Goal: Task Accomplishment & Management: Use online tool/utility

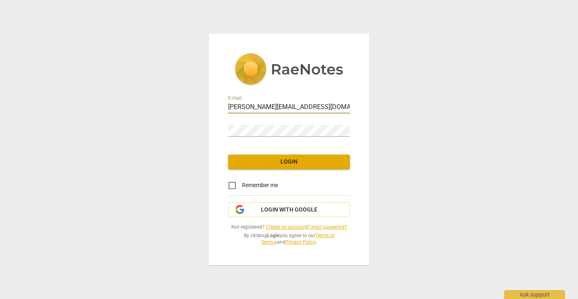
type input "[PERSON_NAME][EMAIL_ADDRESS][DOMAIN_NAME]"
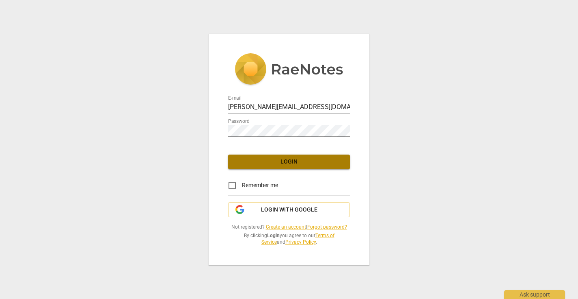
click at [286, 160] on span "Login" at bounding box center [289, 162] width 109 height 8
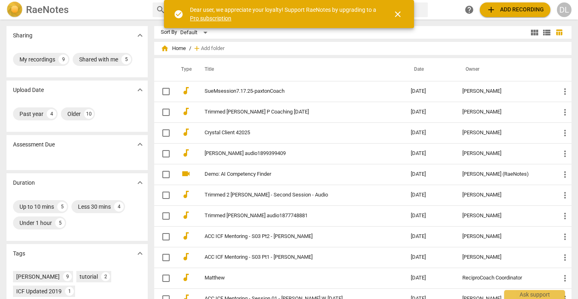
click at [525, 10] on span "add Add recording" at bounding box center [516, 10] width 58 height 10
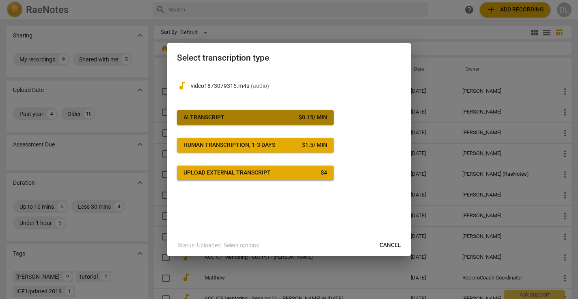
click at [215, 117] on div "AI Transcript" at bounding box center [204, 117] width 41 height 8
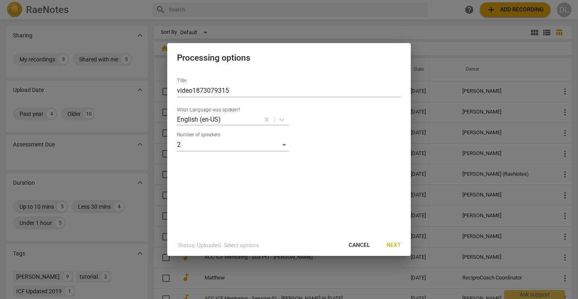
click at [394, 247] on span "Next" at bounding box center [394, 245] width 15 height 8
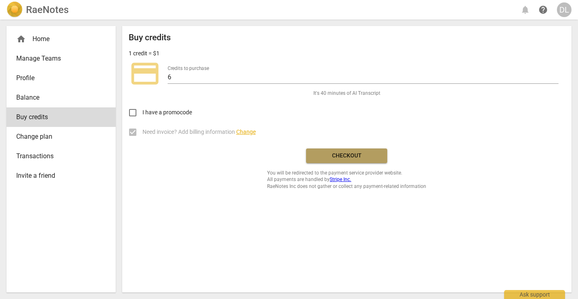
click at [347, 154] on span "Checkout" at bounding box center [347, 155] width 68 height 8
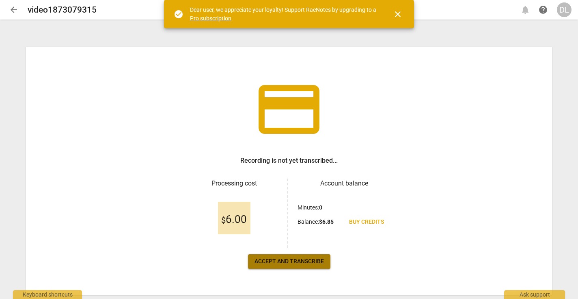
click at [294, 263] on span "Accept and transcribe" at bounding box center [289, 261] width 69 height 8
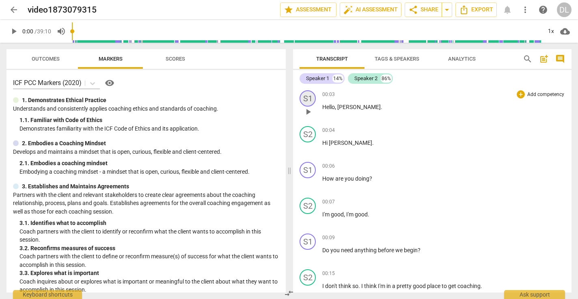
click at [308, 97] on div "S1" at bounding box center [308, 98] width 16 height 16
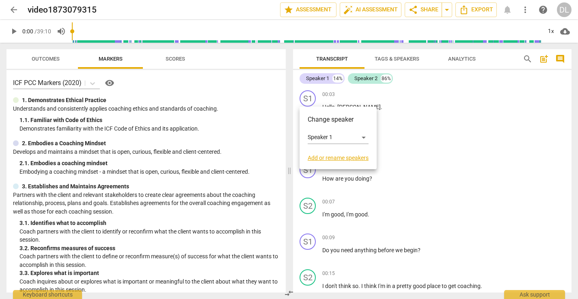
click at [337, 158] on link "Add or rename speakers" at bounding box center [338, 157] width 61 height 6
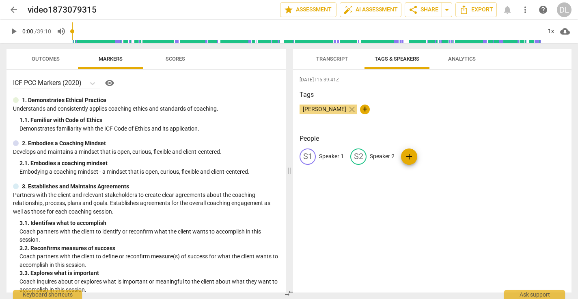
click at [337, 108] on span "[PERSON_NAME]" at bounding box center [325, 109] width 50 height 6
click at [307, 156] on span "edit" at bounding box center [308, 156] width 10 height 10
click at [357, 104] on span "close" at bounding box center [352, 109] width 10 height 10
click at [306, 153] on span "edit" at bounding box center [308, 156] width 10 height 10
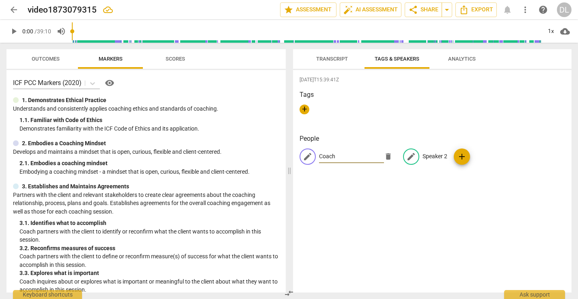
type input "Coach"
click at [426, 154] on p "Speaker 2" at bounding box center [435, 156] width 25 height 9
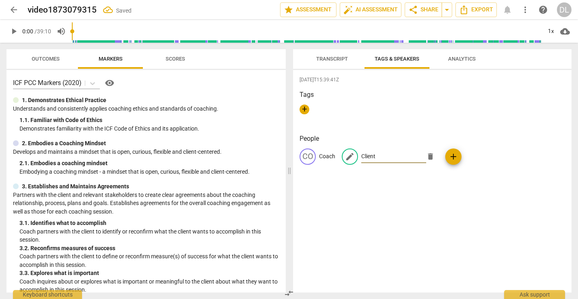
type input "Client"
click at [352, 134] on h3 "People" at bounding box center [433, 139] width 266 height 10
click at [335, 157] on p "Coach" at bounding box center [327, 156] width 16 height 9
click at [340, 154] on input "Coach" at bounding box center [351, 156] width 65 height 13
type input "Coach [PERSON_NAME]"
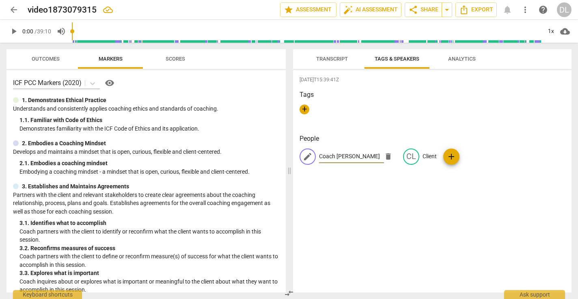
click at [344, 134] on h3 "People" at bounding box center [433, 139] width 266 height 10
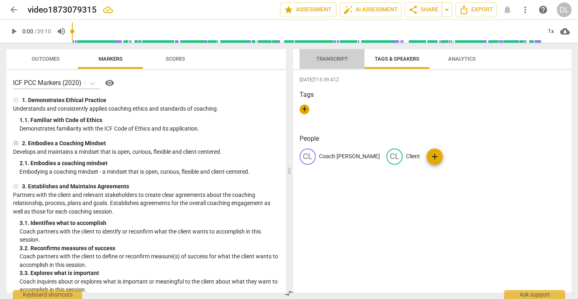
click at [332, 54] on span "Transcript" at bounding box center [332, 59] width 51 height 11
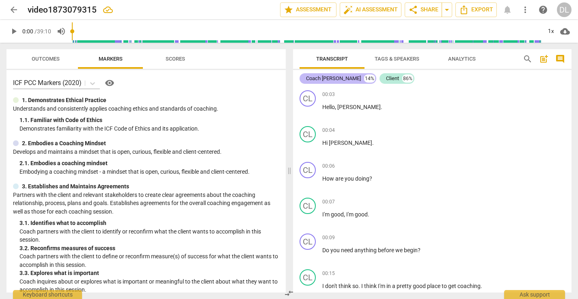
click at [322, 78] on div "Coach [PERSON_NAME]" at bounding box center [333, 78] width 55 height 8
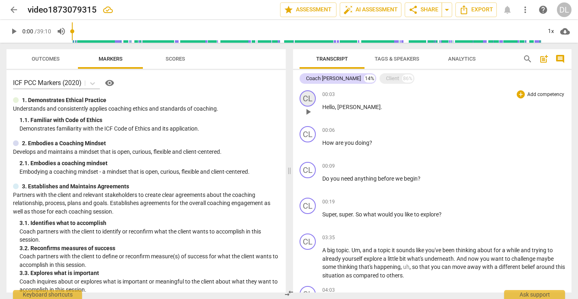
click at [308, 95] on div "CL" at bounding box center [308, 98] width 16 height 16
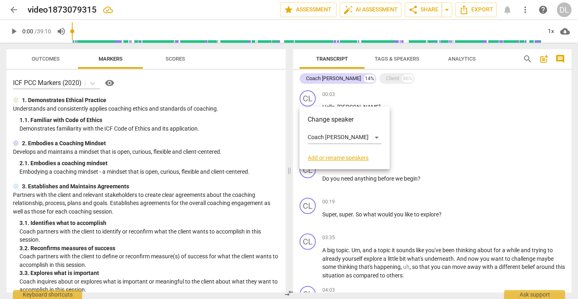
click at [337, 158] on link "Add or rename speakers" at bounding box center [345, 157] width 74 height 6
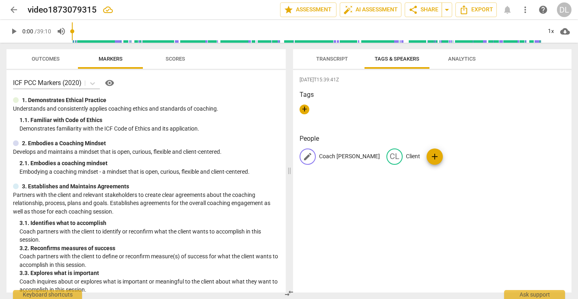
click at [319, 156] on p "Coach [PERSON_NAME]" at bounding box center [349, 156] width 61 height 9
click at [320, 157] on input "Coach [PERSON_NAME]" at bounding box center [351, 156] width 65 height 13
type input "[PERSON_NAME] Coach"
click at [406, 157] on p "Client" at bounding box center [413, 156] width 14 height 9
click at [406, 157] on input "Client" at bounding box center [438, 156] width 65 height 13
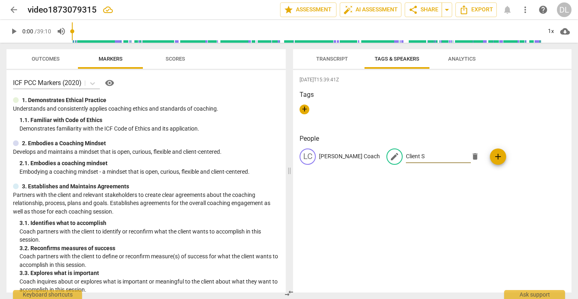
type input "Client S"
click at [400, 200] on div "[DATE]T15:39:41Z Tags + People LC [PERSON_NAME] Coach edit Client S delete add" at bounding box center [432, 181] width 279 height 222
click at [325, 53] on button "Transcript" at bounding box center [332, 58] width 65 height 19
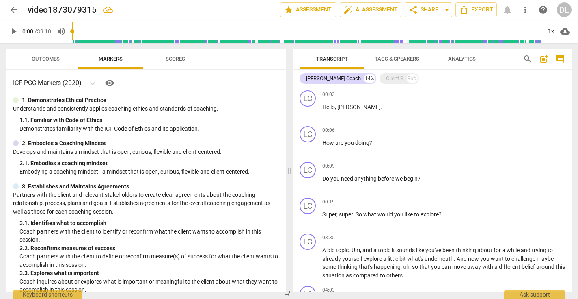
click at [402, 57] on span "Tags & Speakers" at bounding box center [397, 59] width 45 height 6
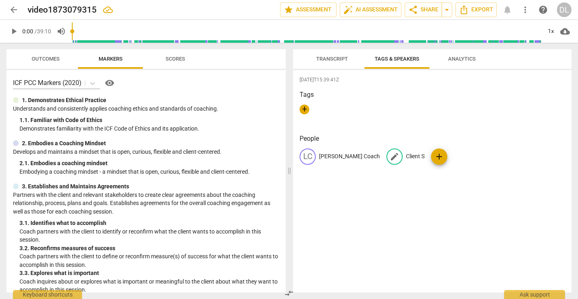
click at [406, 154] on p "Client S" at bounding box center [415, 156] width 19 height 9
click at [411, 128] on div "[DATE]T15:39:41Z Tags + People LC [PERSON_NAME] Coach edit Client S delete add" at bounding box center [432, 181] width 279 height 222
click at [458, 61] on span "Analytics" at bounding box center [462, 59] width 28 height 6
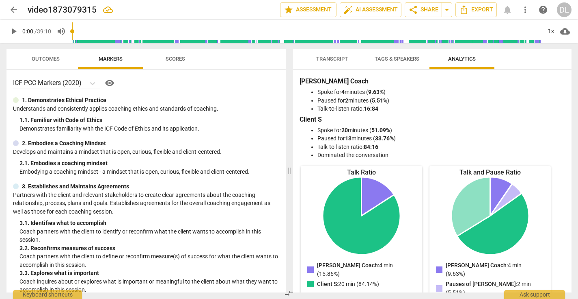
click at [389, 59] on span "Tags & Speakers" at bounding box center [397, 59] width 45 height 6
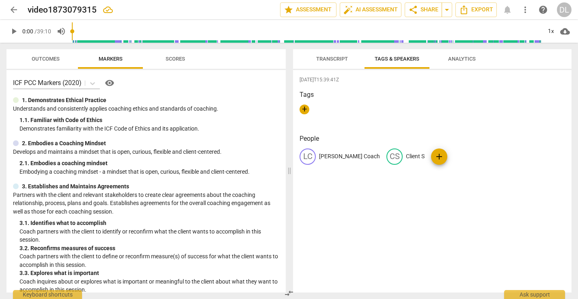
click at [330, 111] on div "+" at bounding box center [433, 112] width 266 height 16
click at [330, 58] on span "Transcript" at bounding box center [332, 59] width 32 height 6
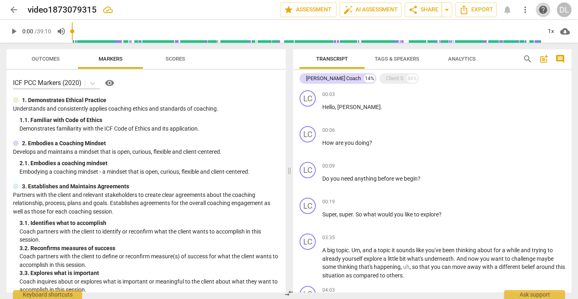
click at [543, 9] on span "help" at bounding box center [544, 10] width 10 height 10
click at [525, 9] on span "more_vert" at bounding box center [526, 10] width 10 height 10
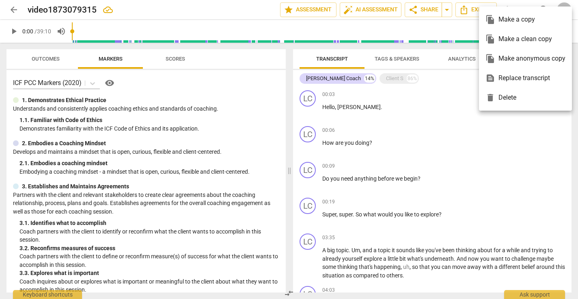
click at [525, 9] on ul "file_copy Make a copy file_copy Make a clean copy file_copy Make anonymous copy…" at bounding box center [525, 58] width 93 height 104
click at [457, 56] on div at bounding box center [289, 149] width 578 height 299
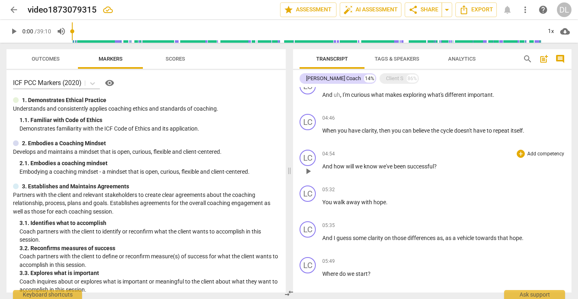
scroll to position [188, 0]
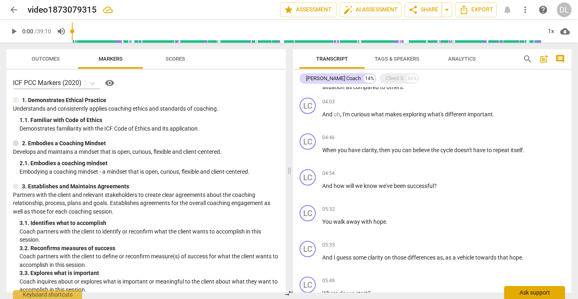
click at [534, 294] on div "Ask support" at bounding box center [534, 292] width 61 height 13
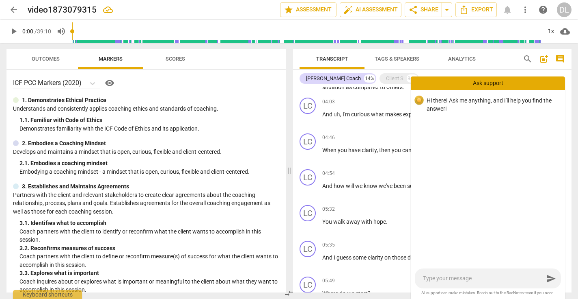
type textarea "H"
type textarea "Hi"
type textarea "Hi,"
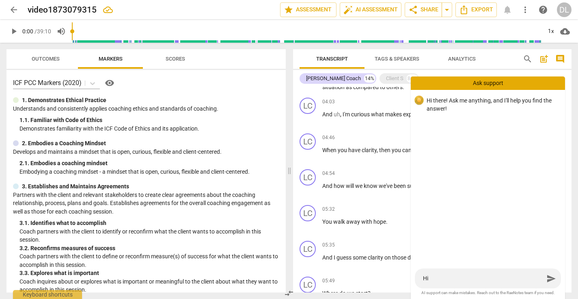
type textarea "Hi,"
type textarea "Hi, m"
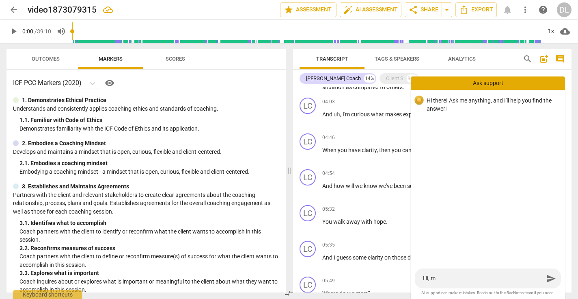
type textarea "Hi, my"
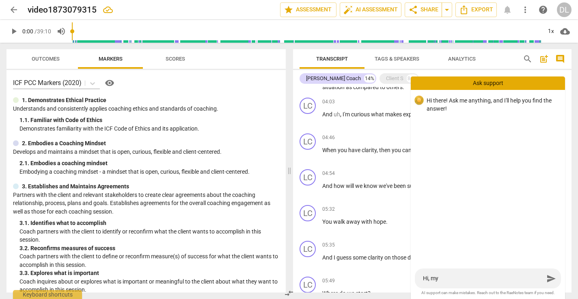
type textarea "Hi, my"
type textarea "Hi, m"
type textarea "Hi,"
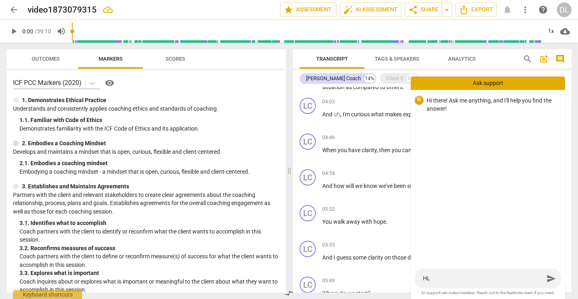
type textarea "Hi, o"
type textarea "Hi, on"
type textarea "Hi, onl"
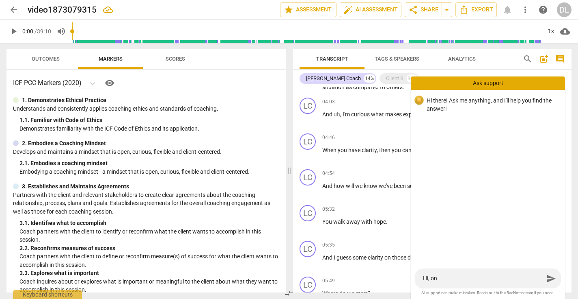
type textarea "Hi, onl"
type textarea "Hi, only"
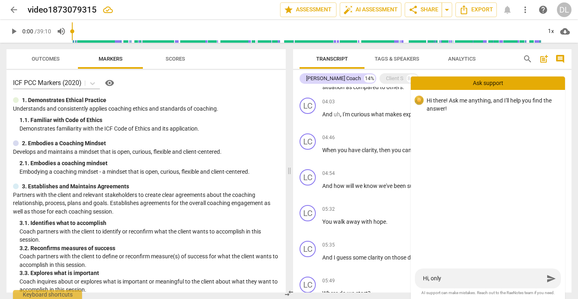
type textarea "Hi, only o"
type textarea "Hi, only on"
type textarea "Hi, only one"
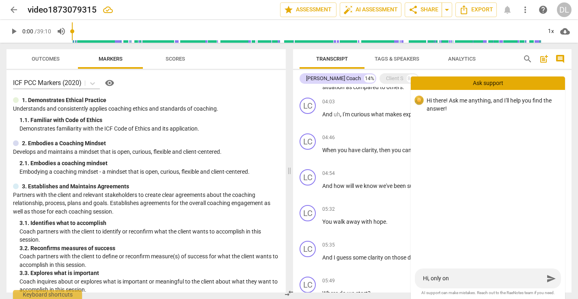
type textarea "Hi, only one"
type textarea "Hi, only one p"
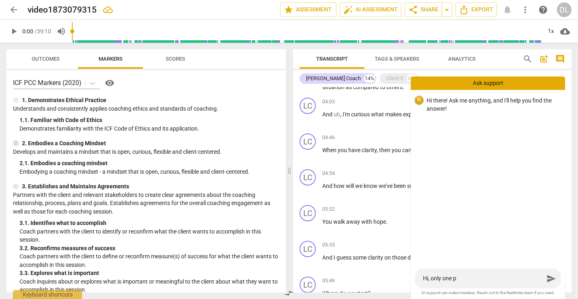
type textarea "Hi, only one pa"
type textarea "Hi, only one par"
type textarea "Hi, only one part"
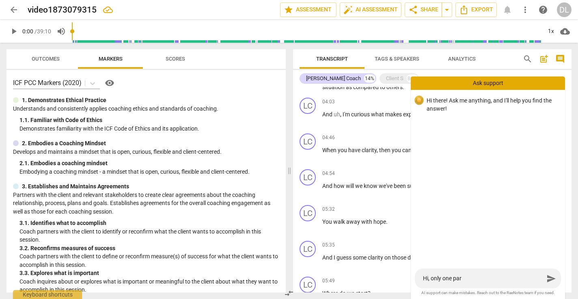
type textarea "Hi, only one part"
type textarea "Hi, only one part o"
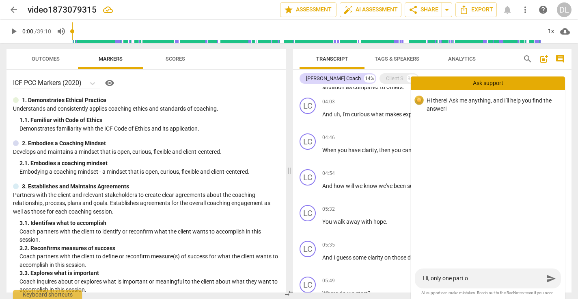
type textarea "Hi, only one part of"
type textarea "Hi, only one part of t"
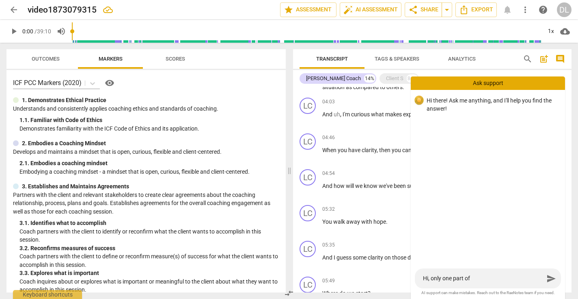
type textarea "Hi, only one part of t"
type textarea "Hi, only one part of th"
type textarea "Hi, only one part of the"
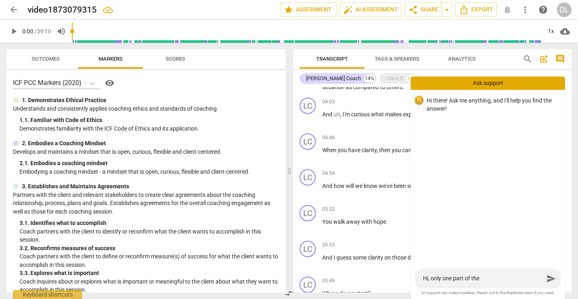
type textarea "Hi, only one part of the"
type textarea "Hi, only one part of the t"
type textarea "Hi, only one part of the tr"
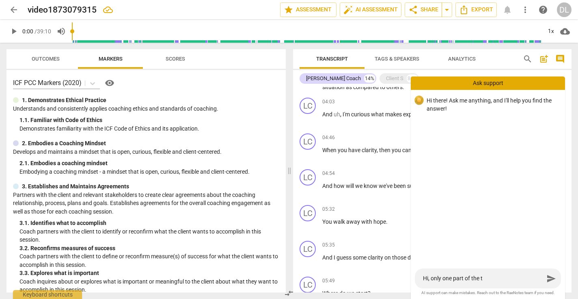
type textarea "Hi, only one part of the tr"
type textarea "Hi, only one part of the tra"
type textarea "Hi, only one part of the [PERSON_NAME]"
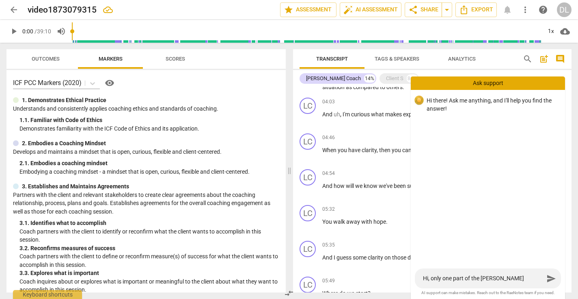
type textarea "Hi, only one part of the trans"
type textarea "Hi, only one part of the transc"
type textarea "Hi, only one part of the transcr"
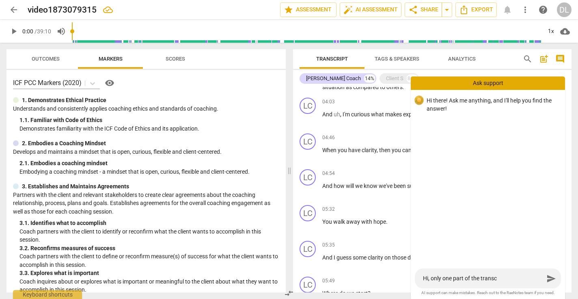
type textarea "Hi, only one part of the transcr"
type textarea "Hi, only one part of the transcri"
type textarea "Hi, only one part of the transcrip"
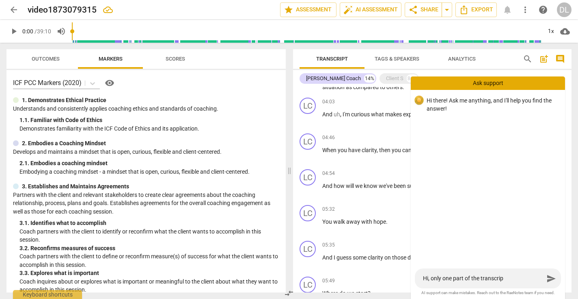
type textarea "Hi, only one part of the transcript"
click at [481, 280] on textarea "Hi, only one part of the transcript" at bounding box center [483, 278] width 121 height 8
type textarea "Hi, only one part of the ctranscript"
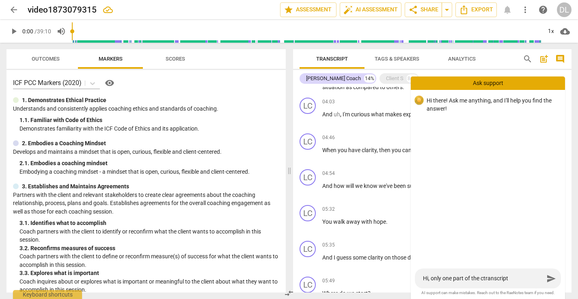
type textarea "Hi, only one part of the cotranscript"
type textarea "Hi, only one part of the coatranscript"
type textarea "Hi, only one part of the coactranscript"
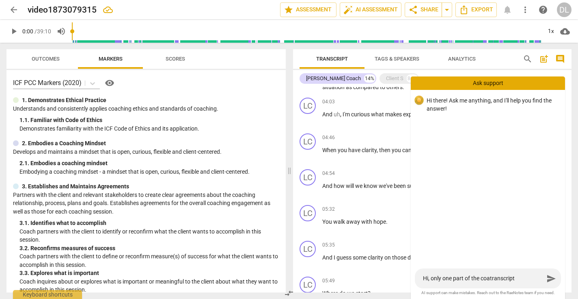
type textarea "Hi, only one part of the coactranscript"
type textarea "Hi, only one part of the coachtranscript"
type textarea "Hi, only one part of the coachitranscript"
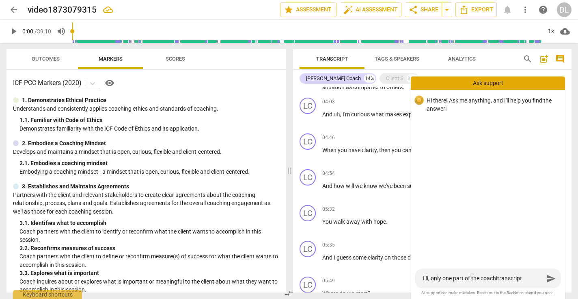
type textarea "Hi, only one part of the coachintranscript"
type textarea "Hi, only one part of the coachingtranscript"
type textarea "Hi, only one part of the coaching transcript"
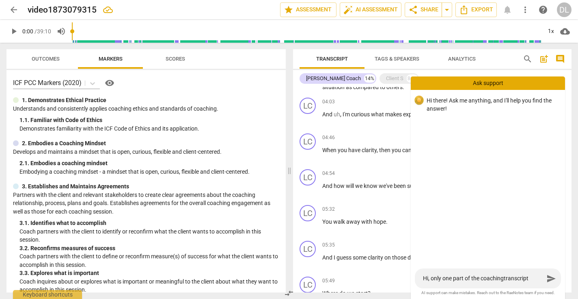
type textarea "Hi, only one part of the coaching transcript"
type textarea "Hi, only one part of the coaching ctranscript"
type textarea "Hi, only one part of the coaching cotranscript"
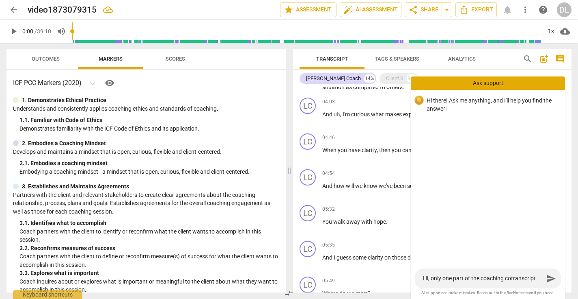
type textarea "Hi, only one part of the coaching contranscript"
type textarea "Hi, only one part of the coaching convtranscript"
type textarea "Hi, only one part of the coaching convetranscript"
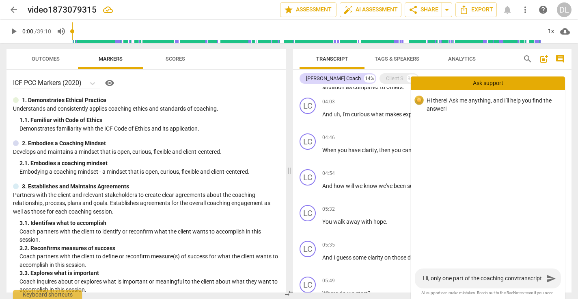
type textarea "Hi, only one part of the coaching convetranscript"
type textarea "Hi, only one part of the coaching convertranscript"
type textarea "Hi, only one part of the coaching converstranscript"
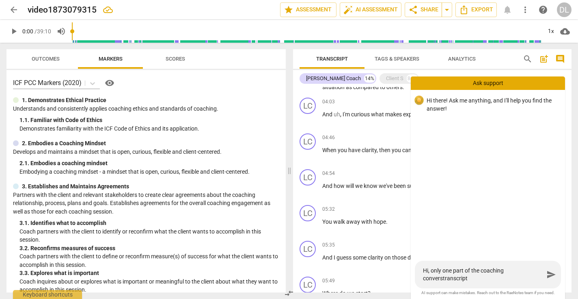
type textarea "Hi, only one part of the coaching conversatranscript"
type textarea "Hi, only one part of the coaching conversattranscript"
type textarea "Hi, only one part of the coaching conversatptranscript"
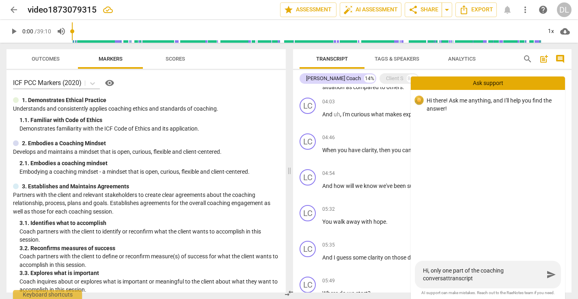
type textarea "Hi, only one part of the coaching conversatptranscript"
type textarea "Hi, only one part of the coaching conversatpotranscript"
type textarea "Hi, only one part of the coaching conversatptranscript"
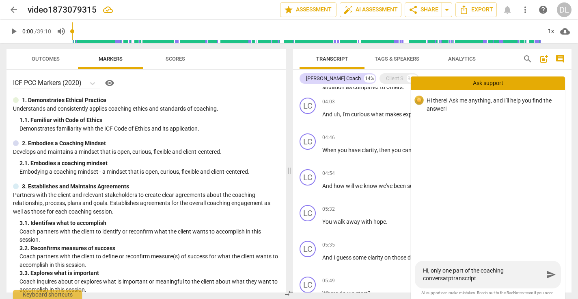
type textarea "Hi, only one part of the coaching conversattranscript"
type textarea "Hi, only one part of the coaching conversatitranscript"
type textarea "Hi, only one part of the coaching conversatiotranscript"
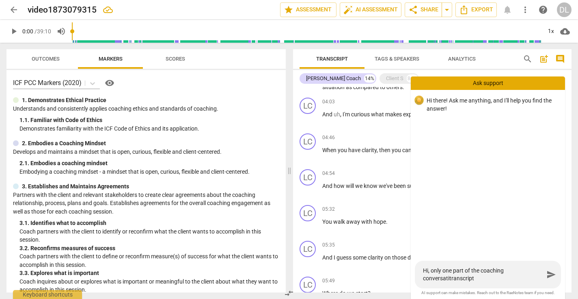
type textarea "Hi, only one part of the coaching conversatiotranscript"
type textarea "Hi, only one part of the coaching conversationtranscript"
type textarea "Hi, only one part of the coaching conversation transcript"
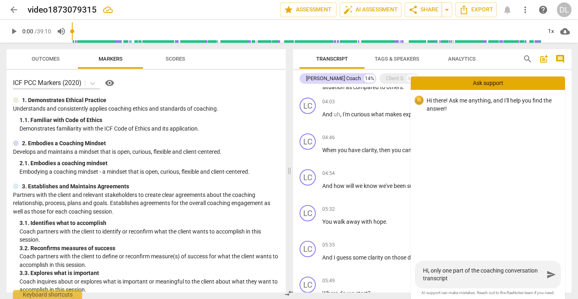
type textarea "Hi, only one part of the coaching conversation itranscript"
type textarea "Hi, only one part of the coaching conversation istranscript"
type textarea "Hi, only one part of the coaching conversation is transcript"
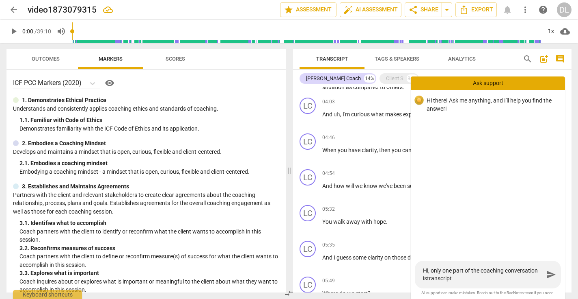
type textarea "Hi, only one part of the coaching conversation is transcript"
type textarea "Hi, only one part of the coaching conversation is stranscript"
type textarea "Hi, only one part of the coaching conversation is shtranscript"
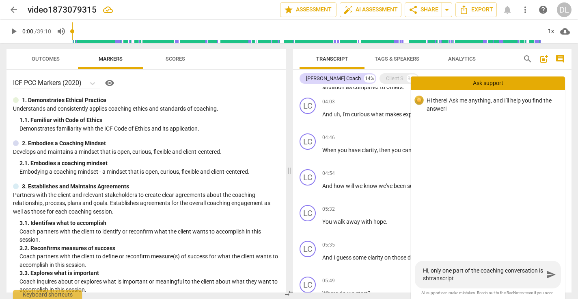
type textarea "Hi, only one part of the coaching conversation is shotranscript"
type textarea "Hi, only one part of the coaching conversation is showtranscript"
type textarea "Hi, only one part of the coaching conversation is showitranscript"
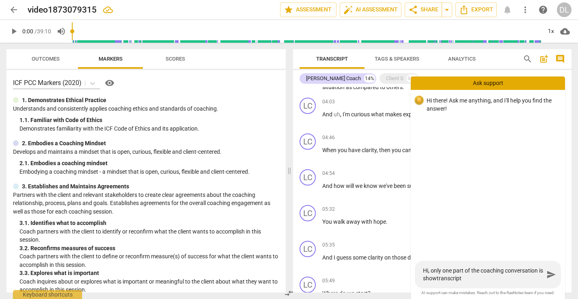
type textarea "Hi, only one part of the coaching conversation is showitranscript"
type textarea "Hi, only one part of the coaching conversation is showintranscript"
type textarea "Hi, only one part of the coaching conversation is showingtranscript"
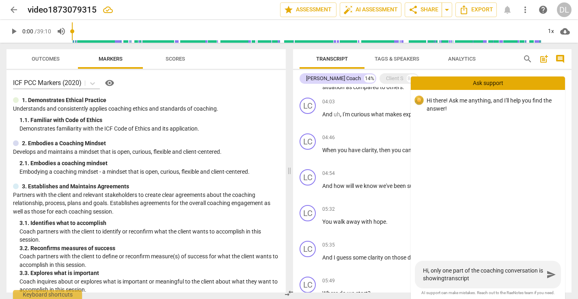
type textarea "Hi, only one part of the coaching conversation is showing transcript"
type textarea "Hi, only one part of the coaching conversation is showing itranscript"
type textarea "Hi, only one part of the coaching conversation is showing intranscript"
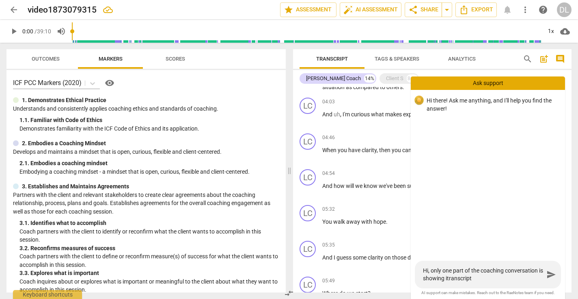
type textarea "Hi, only one part of the coaching conversation is showing intranscript"
type textarea "Hi, only one part of the coaching conversation is showing in transcript"
type textarea "Hi, only one part of the coaching conversation is showing in ttranscript"
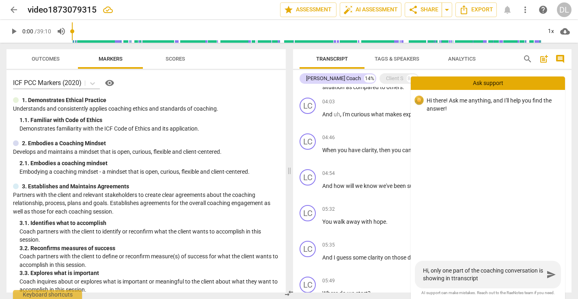
type textarea "Hi, only one part of the coaching conversation is showing in thtranscript"
type textarea "Hi, only one part of the coaching conversation is showing in thetranscript"
type textarea "Hi, only one part of the coaching conversation is showing in the transcript"
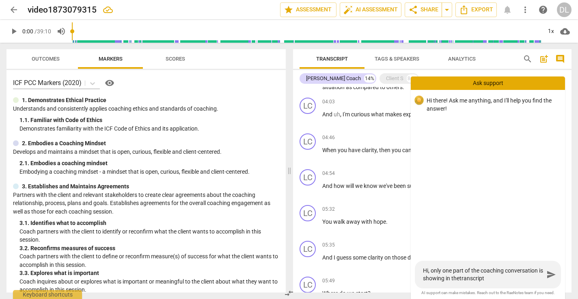
type textarea "Hi, only one part of the coaching conversation is showing in the transcript"
click at [492, 281] on textarea "Hi, only one part of the coaching conversation is showing in the transcript" at bounding box center [483, 273] width 121 height 15
type textarea "Hi, only one part of the coaching conversation is showing in the transcript."
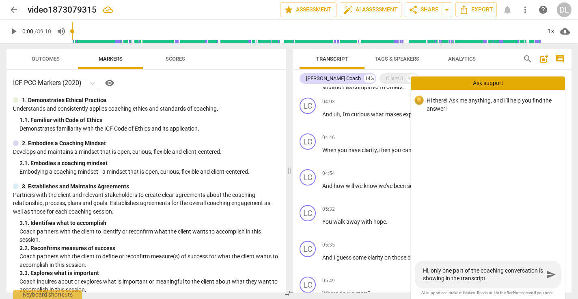
type textarea "Hi, only one part of the coaching conversation is showing in the transcript."
type textarea "Hi, only one part of the coaching conversation is showing in the transcript. ("
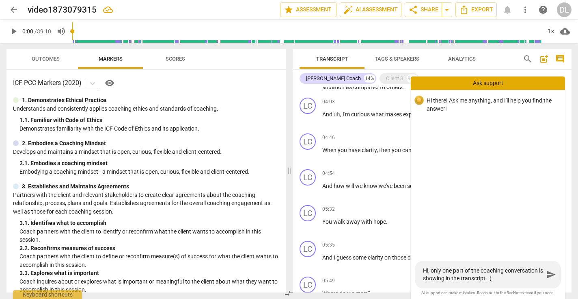
type textarea "Hi, only one part of the coaching conversation is showing in the transcript."
type textarea "Hi, only one part of the coaching conversation is showing in the transcript. C"
type textarea "Hi, only one part of the coaching conversation is showing in the transcript. Cl"
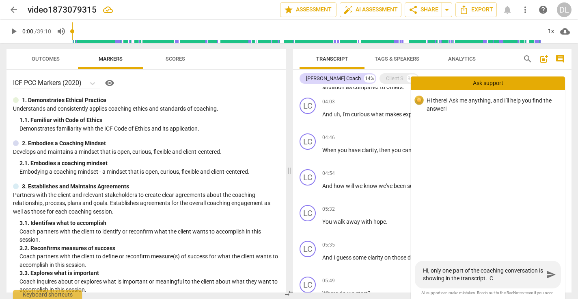
type textarea "Hi, only one part of the coaching conversation is showing in the transcript. Cl"
type textarea "Hi, only one part of the coaching conversation is showing in the transcript. Cli"
type textarea "Hi, only one part of the coaching conversation is showing in the transcript. Cl…"
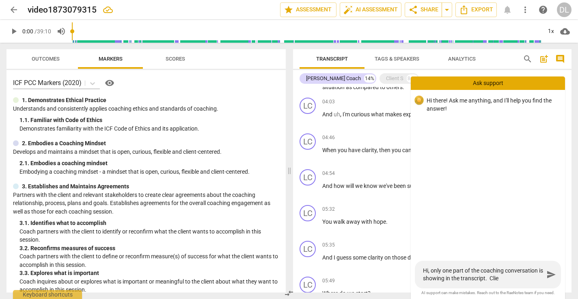
type textarea "Hi, only one part of the coaching conversation is showing in the transcript. [G…"
type textarea "Hi, only one part of the coaching conversation is showing in the transcript. Cl…"
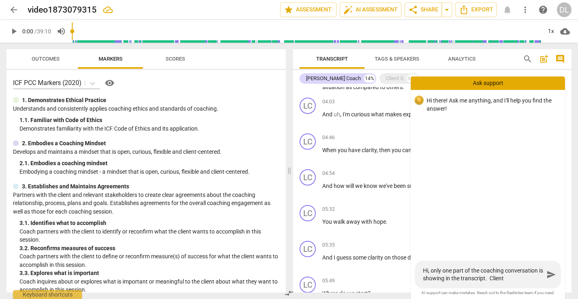
type textarea "Hi, only one part of the coaching conversation is showing in the transcript. Cl…"
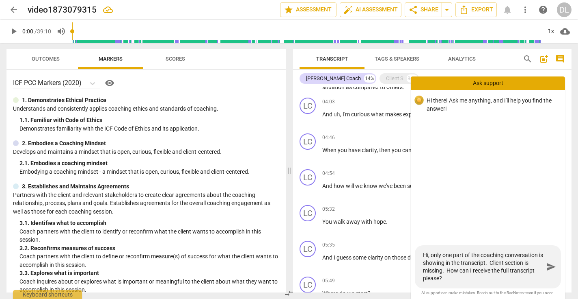
click at [549, 264] on span "send" at bounding box center [552, 267] width 10 height 10
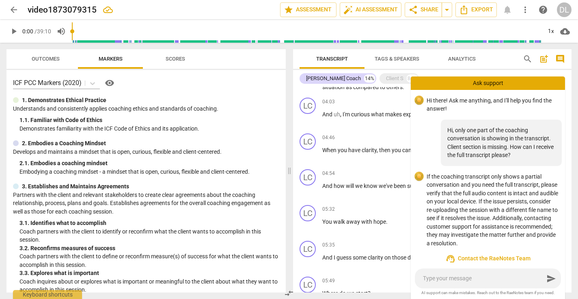
scroll to position [0, 0]
click at [465, 283] on div "send" at bounding box center [488, 278] width 146 height 20
click at [460, 278] on textarea at bounding box center [483, 278] width 121 height 8
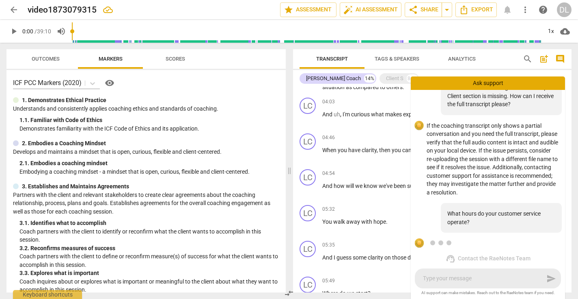
scroll to position [74, 0]
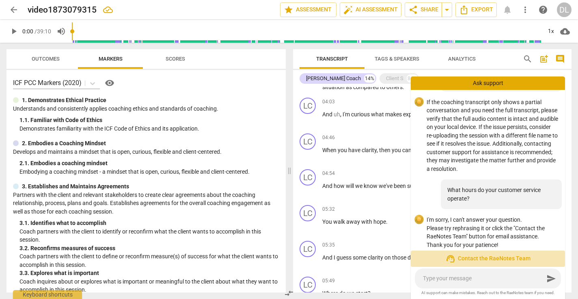
click at [483, 258] on span "support_agent Contact the RaeNotes Team" at bounding box center [488, 258] width 141 height 10
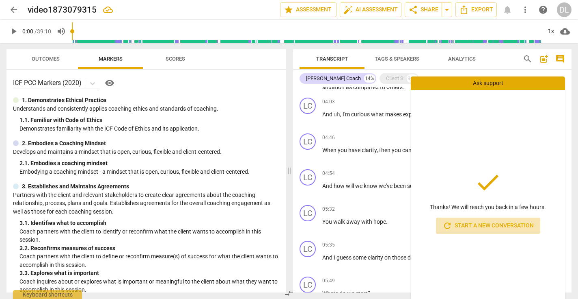
click at [503, 226] on span "refresh Start a new conversation" at bounding box center [488, 226] width 91 height 10
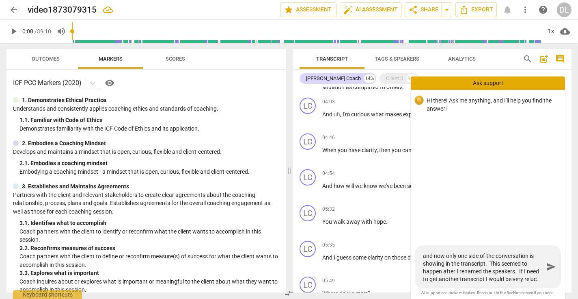
scroll to position [15, 0]
click at [549, 268] on span "send" at bounding box center [552, 267] width 10 height 10
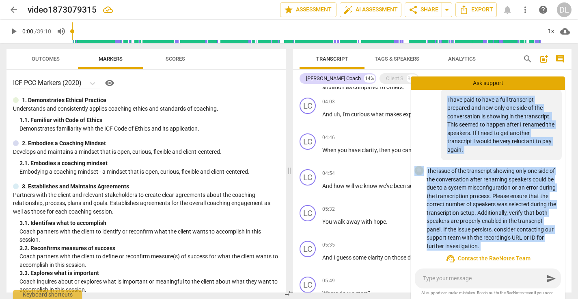
scroll to position [32, 0]
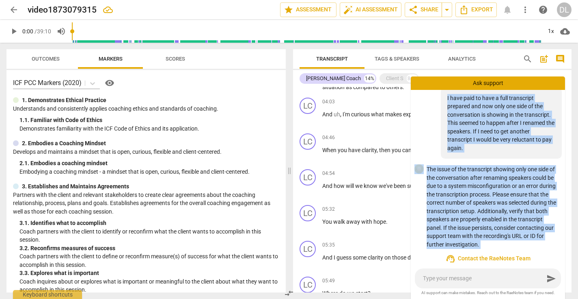
drag, startPoint x: 446, startPoint y: 129, endPoint x: 542, endPoint y: 253, distance: 156.3
click at [542, 253] on div "Hi there! Ask me anything, and I'll help you find the answer! I have paid to ha…" at bounding box center [488, 193] width 154 height 206
copy div "I have paid to have a full transcript prepared and now only one side of the con…"
click at [484, 260] on span "support_agent Contact the RaeNotes Team" at bounding box center [488, 258] width 141 height 10
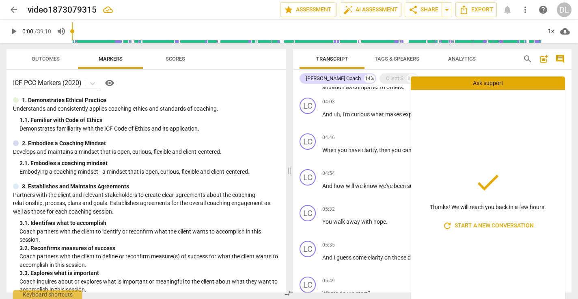
scroll to position [0, 0]
click at [495, 82] on div "Ask support" at bounding box center [488, 82] width 154 height 13
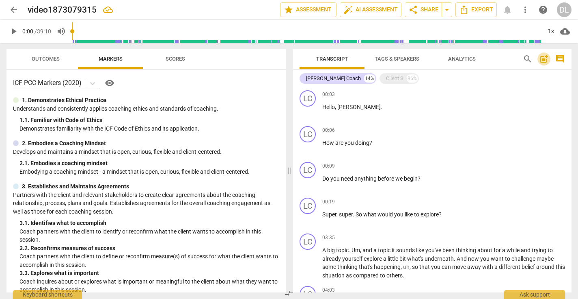
click at [544, 60] on span "post_add" at bounding box center [544, 59] width 10 height 10
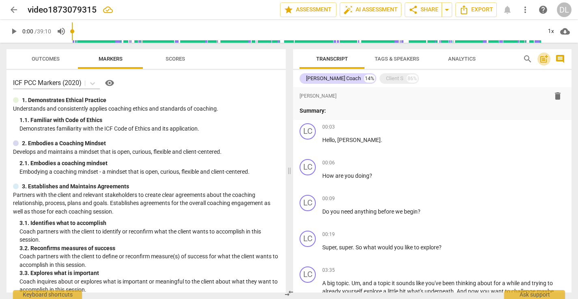
click at [544, 60] on span "post_add" at bounding box center [544, 59] width 10 height 10
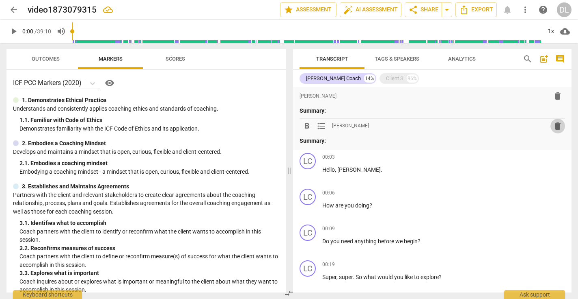
click at [556, 124] on span "delete" at bounding box center [558, 126] width 10 height 10
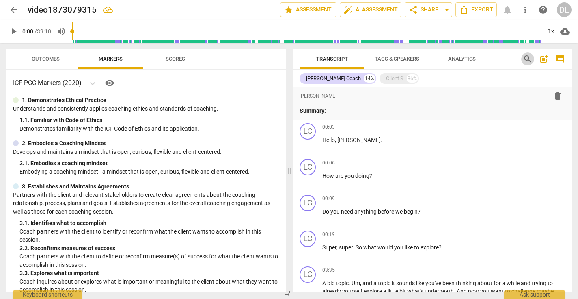
click at [526, 58] on span "search" at bounding box center [528, 59] width 10 height 10
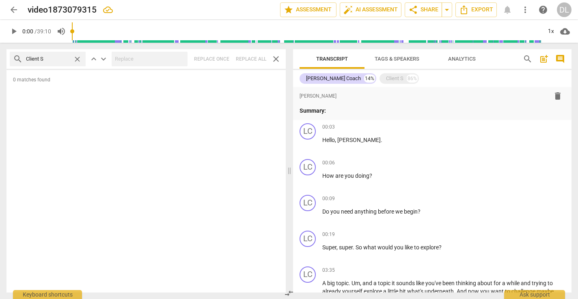
click at [77, 61] on span "close" at bounding box center [77, 59] width 9 height 9
click at [276, 59] on span "close" at bounding box center [276, 59] width 10 height 10
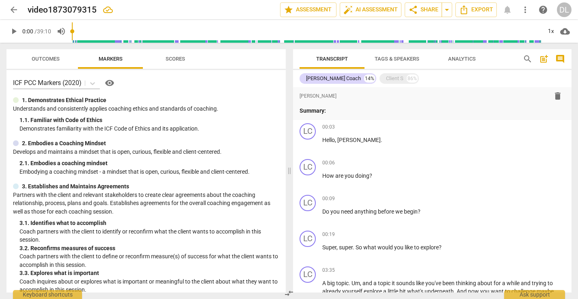
click at [459, 57] on span "Analytics" at bounding box center [462, 59] width 28 height 6
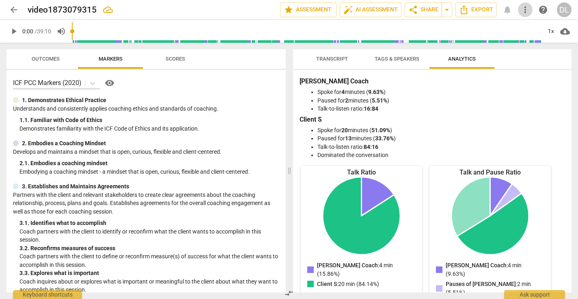
click at [525, 6] on span "more_vert" at bounding box center [526, 10] width 10 height 10
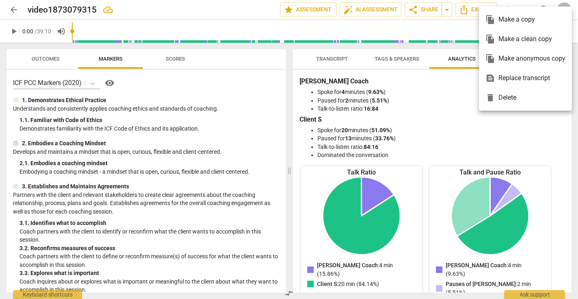
click at [213, 12] on div at bounding box center [289, 149] width 578 height 299
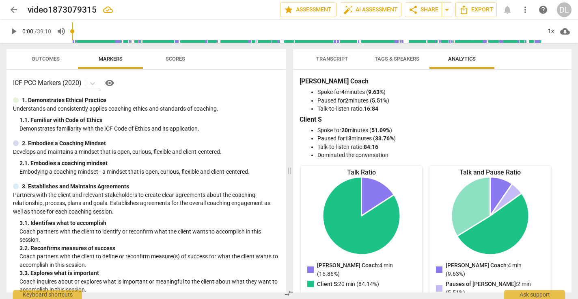
click at [544, 9] on span "help" at bounding box center [544, 10] width 10 height 10
click at [328, 56] on span "Transcript" at bounding box center [332, 59] width 32 height 6
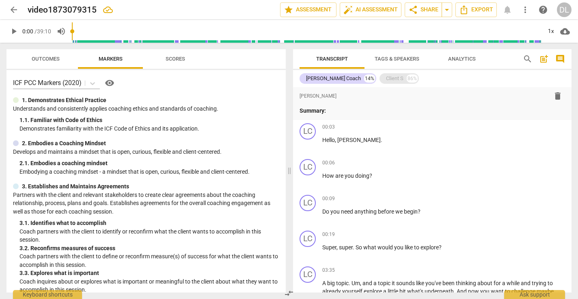
click at [386, 75] on div "Client S" at bounding box center [394, 78] width 17 height 8
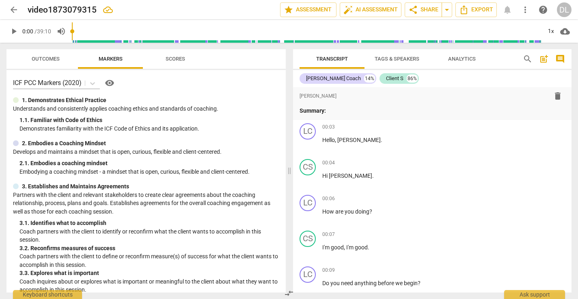
click at [15, 31] on span "play_arrow" at bounding box center [14, 31] width 10 height 10
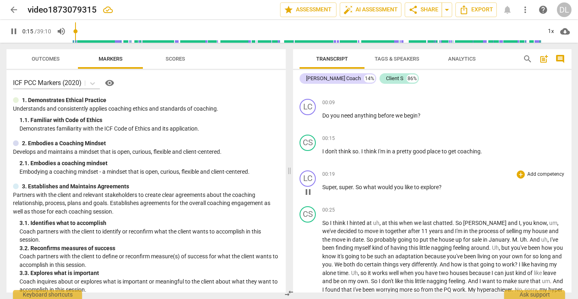
scroll to position [165, 0]
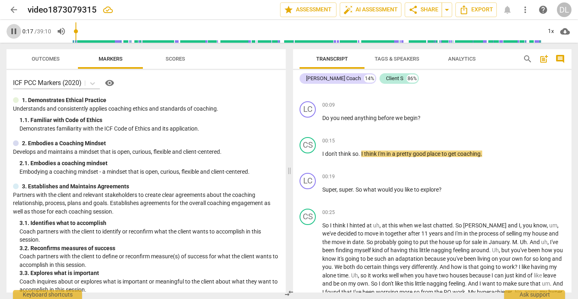
click at [13, 32] on span "pause" at bounding box center [14, 31] width 10 height 10
click at [455, 119] on p "Do you need anything before we begin ?" at bounding box center [443, 118] width 243 height 9
click at [521, 106] on div "+" at bounding box center [521, 105] width 8 height 8
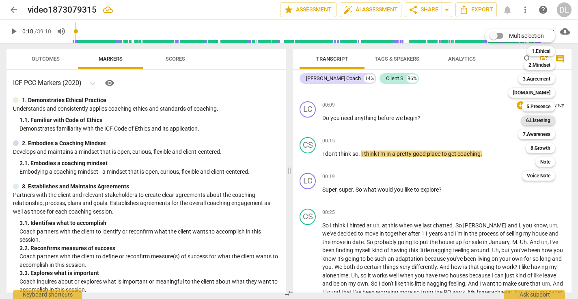
click at [537, 119] on b "6.Listening" at bounding box center [538, 120] width 24 height 10
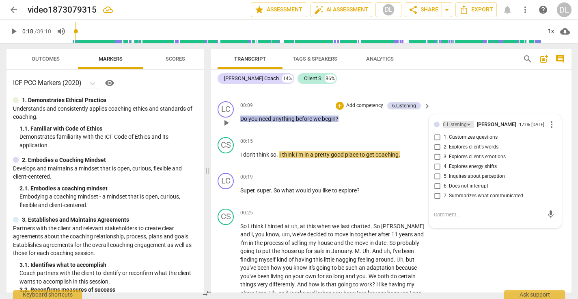
click at [467, 123] on div "6.Listening" at bounding box center [458, 124] width 31 height 7
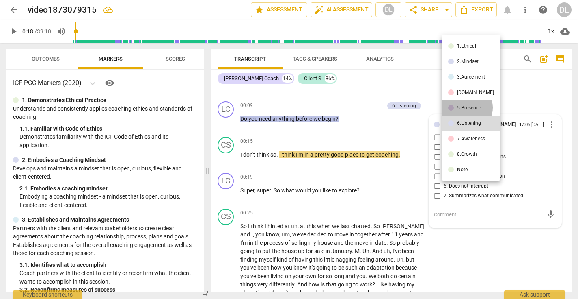
click at [463, 107] on div "5.Presence" at bounding box center [469, 107] width 24 height 5
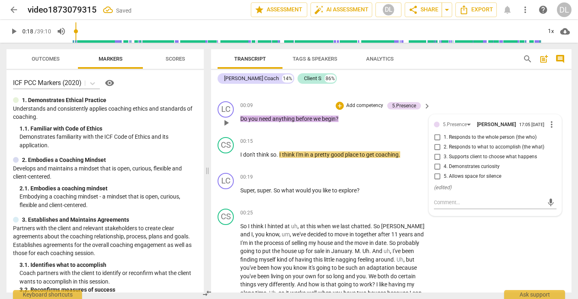
click at [465, 177] on span "5. Allows space for silence" at bounding box center [473, 176] width 58 height 7
click at [444, 177] on input "5. Allows space for silence" at bounding box center [437, 176] width 13 height 10
click at [376, 132] on div "LC play_arrow pause 00:09 + Add competency 5.Presence keyboard_arrow_right Do y…" at bounding box center [391, 116] width 361 height 36
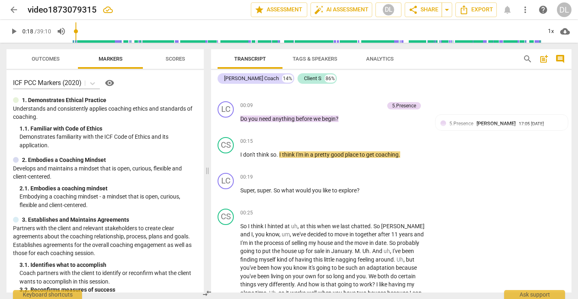
click at [16, 29] on span "play_arrow" at bounding box center [14, 31] width 10 height 10
click at [368, 192] on p "Super , super . So what would you like to explore ?" at bounding box center [333, 190] width 186 height 9
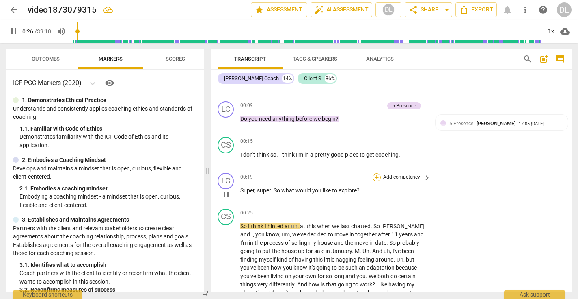
click at [376, 175] on div "+" at bounding box center [377, 177] width 8 height 8
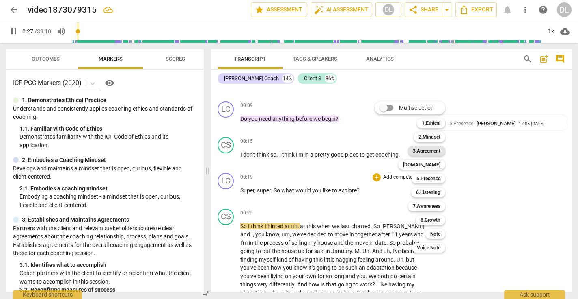
click at [427, 151] on b "3.Agreement" at bounding box center [427, 151] width 28 height 10
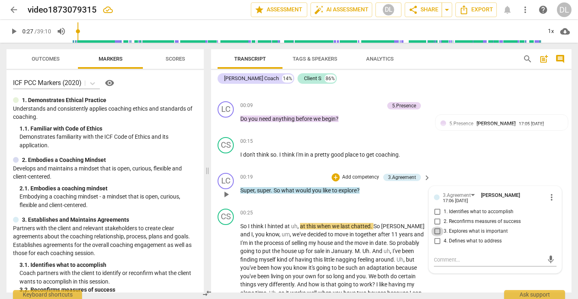
click at [436, 229] on input "3. Explores what is important" at bounding box center [437, 231] width 13 height 10
click at [451, 263] on div "mic" at bounding box center [495, 259] width 123 height 13
click at [451, 262] on textarea at bounding box center [489, 259] width 110 height 8
click at [547, 257] on span "send" at bounding box center [551, 259] width 9 height 9
click at [14, 30] on span "play_arrow" at bounding box center [14, 31] width 10 height 10
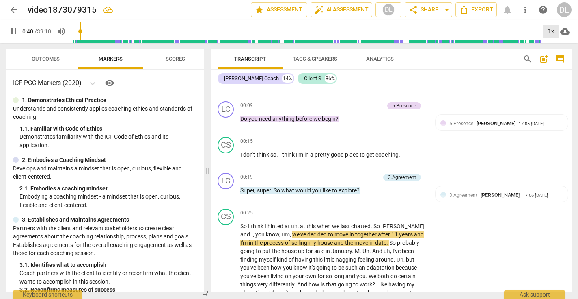
click at [553, 32] on div "1x" at bounding box center [550, 31] width 15 height 13
click at [554, 63] on li "1.25x" at bounding box center [556, 63] width 27 height 15
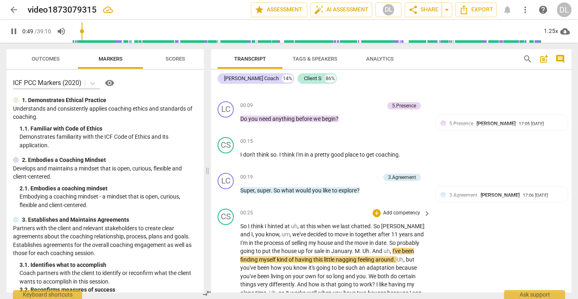
click at [352, 251] on span "." at bounding box center [353, 250] width 3 height 6
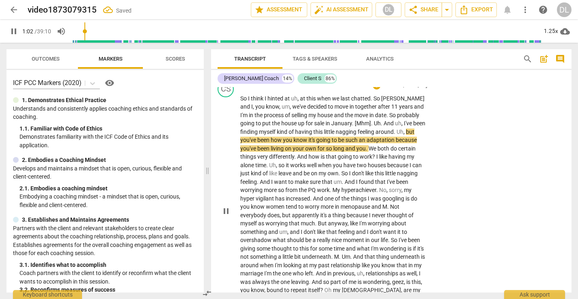
scroll to position [293, 0]
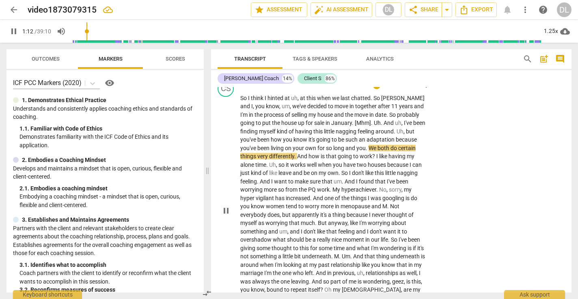
click at [366, 147] on span "." at bounding box center [367, 148] width 3 height 6
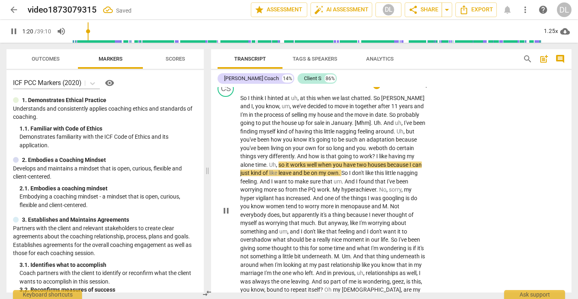
click at [357, 148] on span "you. w" at bounding box center [365, 148] width 17 height 6
click at [373, 148] on span "e" at bounding box center [374, 148] width 3 height 6
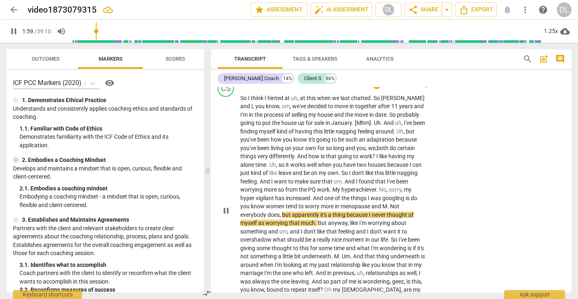
click at [418, 195] on span "do" at bounding box center [414, 198] width 6 height 6
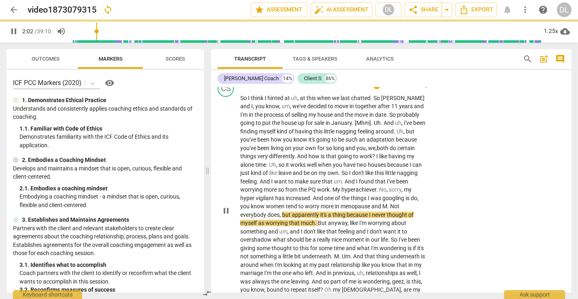
click at [264, 203] on span "know" at bounding box center [258, 206] width 15 height 6
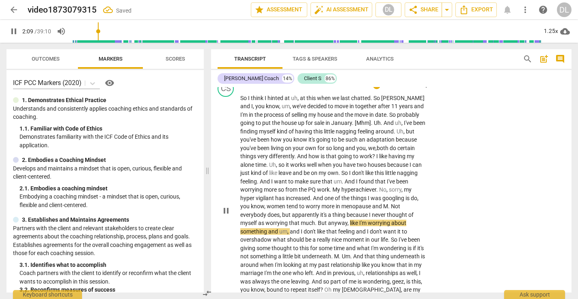
click at [384, 203] on span "M" at bounding box center [385, 206] width 5 height 6
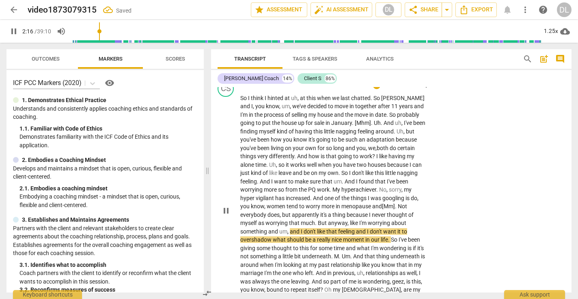
click at [437, 242] on div "CS play_arrow pause 00:25 + Add competency keyboard_arrow_right So I think I hi…" at bounding box center [391, 203] width 361 height 253
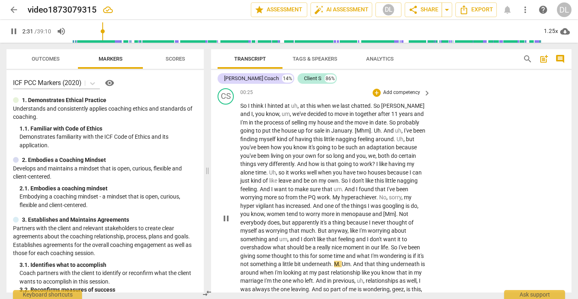
scroll to position [289, 0]
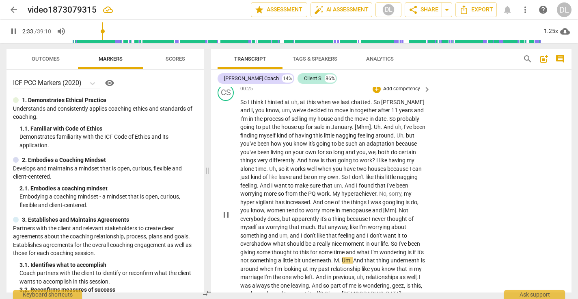
click at [339, 257] on span "M" at bounding box center [336, 260] width 5 height 6
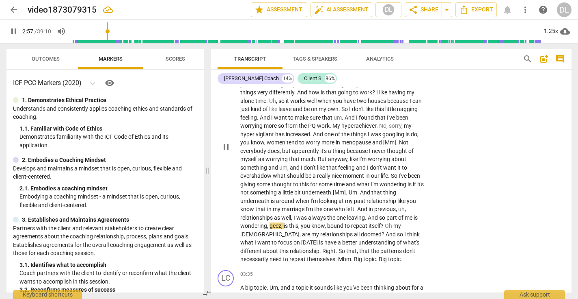
scroll to position [357, 0]
click at [322, 247] on span "Right" at bounding box center [328, 250] width 13 height 6
click at [338, 255] on span "Mhm" at bounding box center [344, 258] width 13 height 6
click at [352, 255] on span "." at bounding box center [353, 258] width 3 height 6
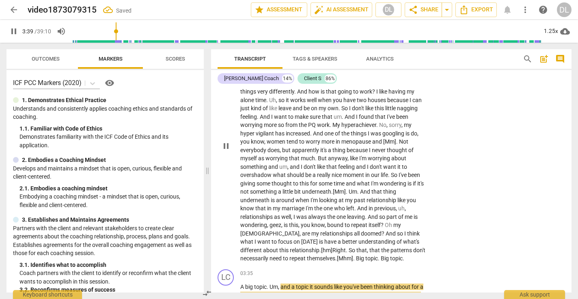
click at [381, 255] on span "Big" at bounding box center [385, 258] width 9 height 6
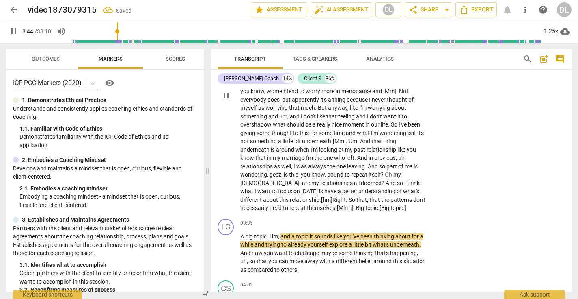
scroll to position [412, 0]
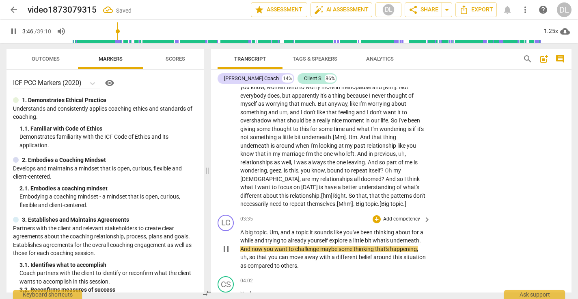
click at [462, 240] on div "LC play_arrow pause 03:35 + Add competency keyboard_arrow_right A big topic . U…" at bounding box center [391, 242] width 361 height 62
click at [376, 215] on div "+" at bounding box center [377, 219] width 8 height 8
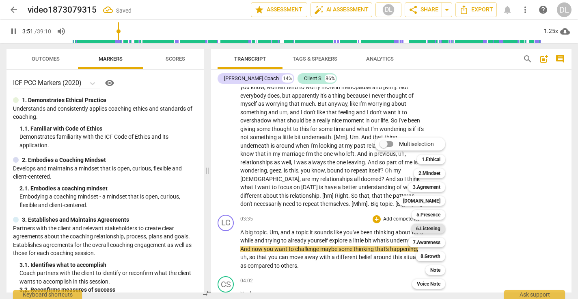
click at [425, 227] on b "6.Listening" at bounding box center [428, 228] width 24 height 10
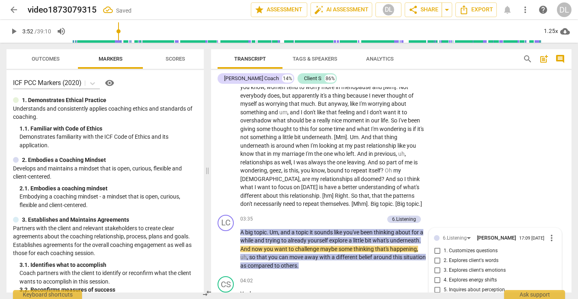
scroll to position [546, 0]
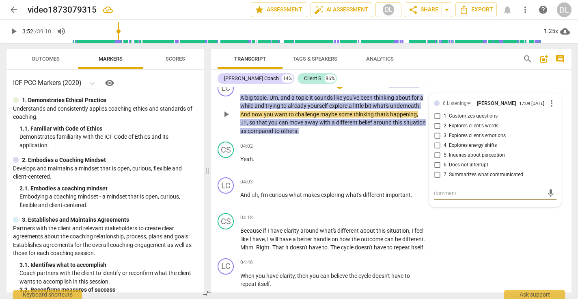
click at [477, 161] on span "6. Does not interrupt" at bounding box center [466, 164] width 45 height 7
click at [444, 160] on input "6. Does not interrupt" at bounding box center [437, 165] width 13 height 10
click at [434, 171] on input "7. Summarizes what communicated" at bounding box center [437, 175] width 13 height 10
click at [412, 72] on div "[PERSON_NAME] Coach 14% Client S 86%" at bounding box center [392, 78] width 348 height 14
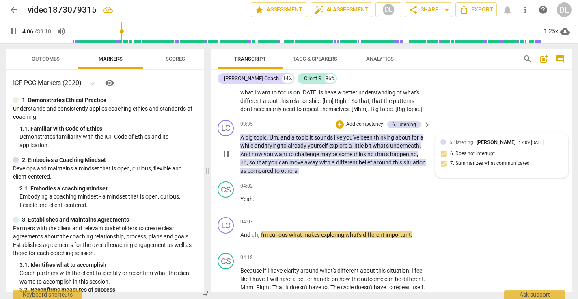
scroll to position [505, 0]
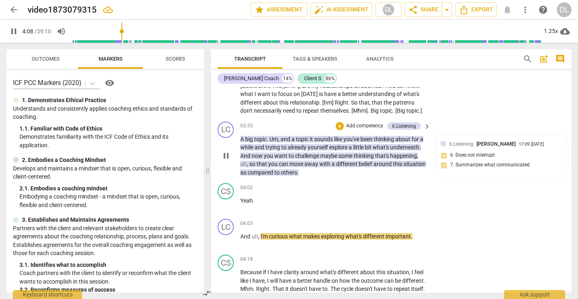
click at [349, 122] on p "Add competency" at bounding box center [365, 125] width 39 height 7
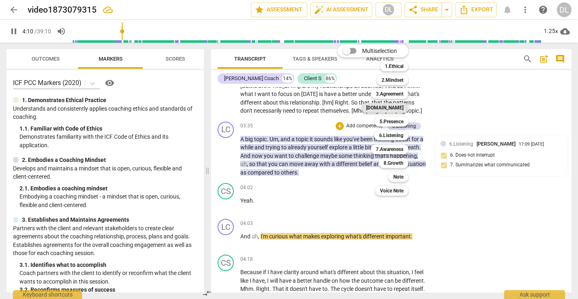
click at [395, 108] on b "[DOMAIN_NAME]" at bounding box center [384, 108] width 37 height 10
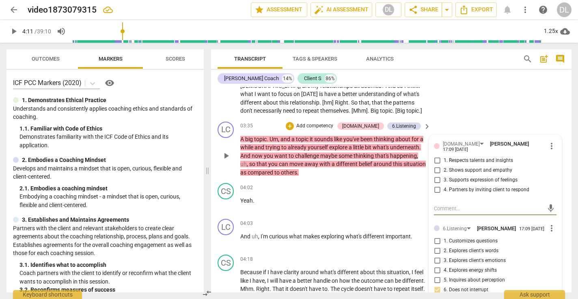
click at [436, 156] on input "1. Respects talents and insights" at bounding box center [437, 161] width 13 height 10
click at [435, 165] on input "2. Shows support and empathy" at bounding box center [437, 170] width 13 height 10
click at [434, 112] on div "format_bold format_list_bulleted [PERSON_NAME] delete Summary: LC play_arrow pa…" at bounding box center [391, 189] width 361 height 205
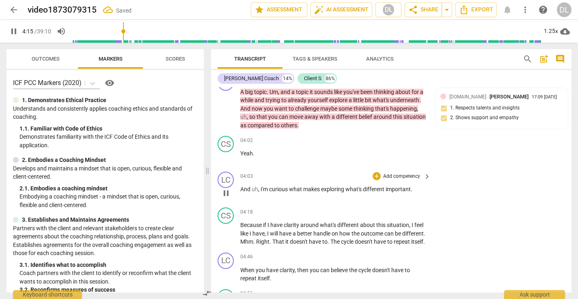
scroll to position [553, 0]
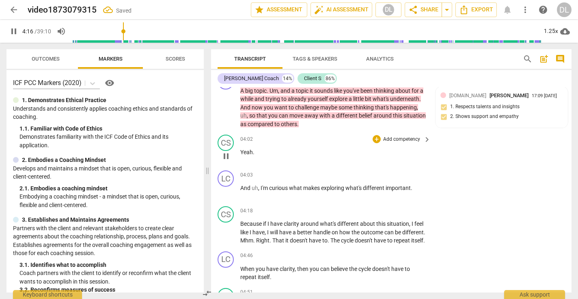
click at [431, 158] on div "CS play_arrow pause 04:02 + Add competency keyboard_arrow_right Yeah ." at bounding box center [391, 149] width 361 height 36
click at [413, 171] on p "Add competency" at bounding box center [402, 174] width 39 height 7
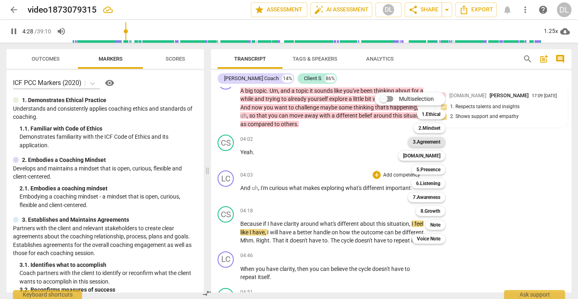
click at [433, 137] on b "3.Agreement" at bounding box center [427, 142] width 28 height 10
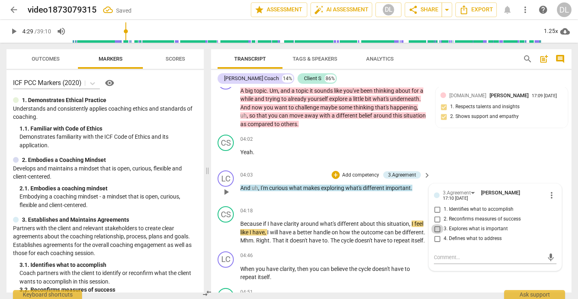
click at [436, 224] on input "3. Explores what is important" at bounding box center [437, 229] width 13 height 10
click at [431, 167] on div "LC play_arrow pause 04:03 + Add competency 3.Agreement keyboard_arrow_right And…" at bounding box center [391, 185] width 361 height 36
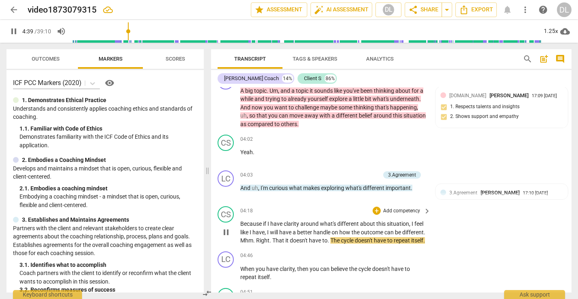
click at [424, 232] on span "." at bounding box center [425, 232] width 2 height 6
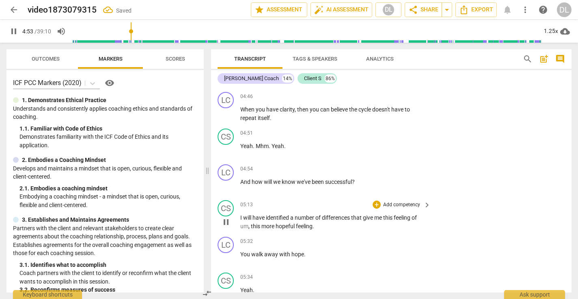
scroll to position [716, 0]
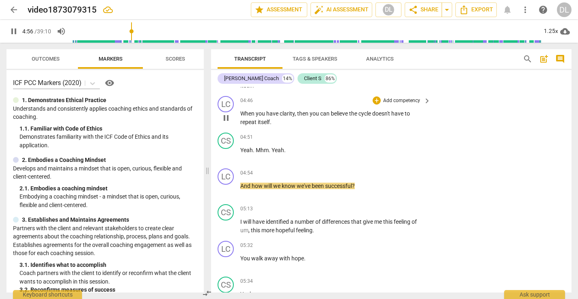
click at [387, 97] on p "Add competency" at bounding box center [402, 100] width 39 height 7
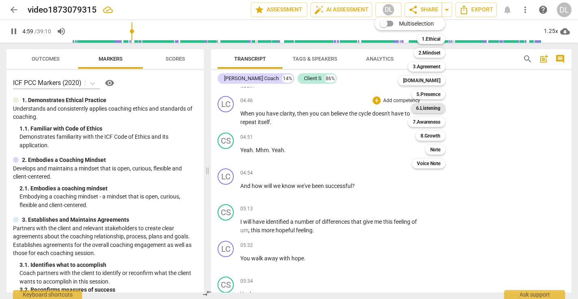
click at [433, 111] on b "6.Listening" at bounding box center [428, 108] width 24 height 10
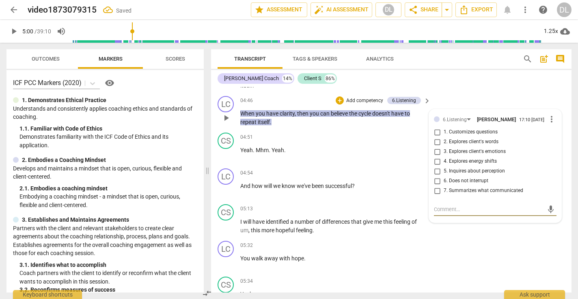
click at [438, 186] on input "7. Summarizes what communicated" at bounding box center [437, 191] width 13 height 10
click at [371, 97] on p "Add competency" at bounding box center [365, 100] width 39 height 7
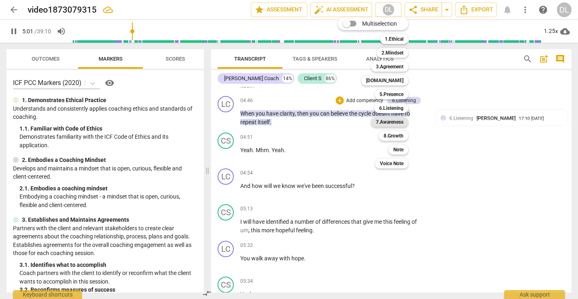
click at [392, 124] on b "7.Awareness" at bounding box center [390, 122] width 28 height 10
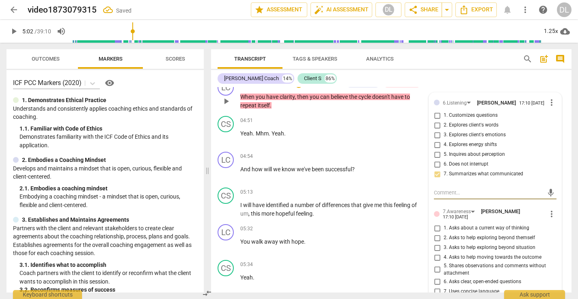
scroll to position [736, 0]
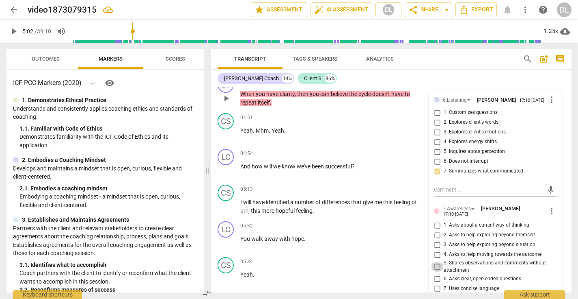
click at [436, 262] on input "5. Shares observations and comments without attachment" at bounding box center [437, 267] width 13 height 10
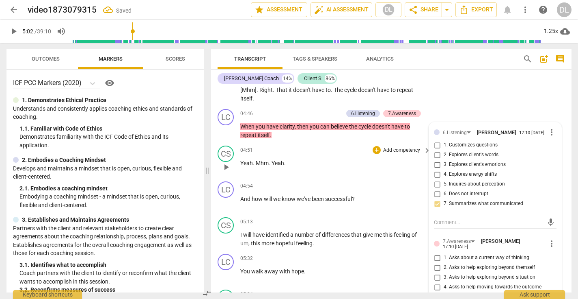
scroll to position [662, 0]
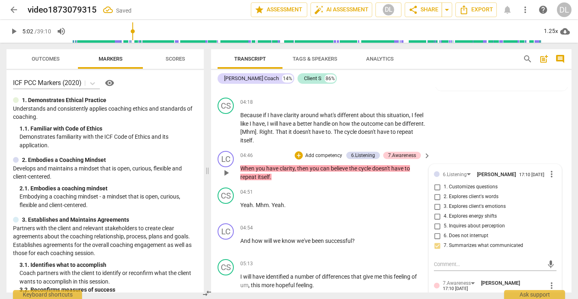
click at [437, 147] on div "LC play_arrow pause 04:46 + Add competency 6.Listening 7.Awareness keyboard_arr…" at bounding box center [391, 165] width 361 height 37
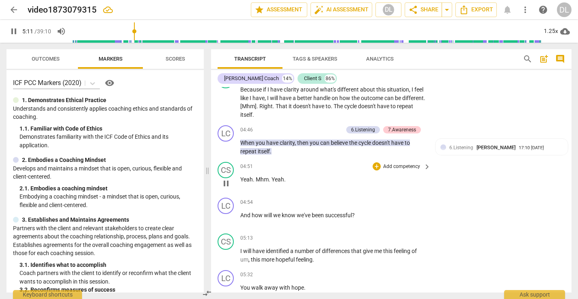
scroll to position [688, 0]
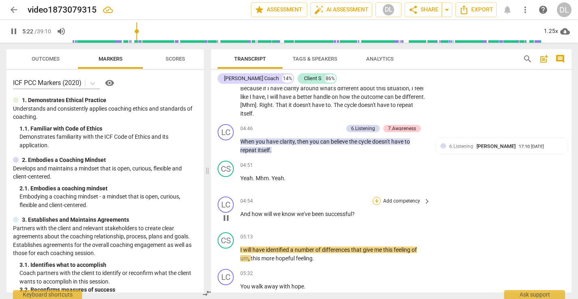
click at [376, 197] on div "+" at bounding box center [377, 201] width 8 height 8
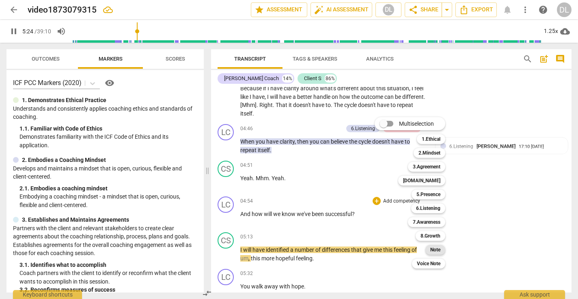
click at [436, 250] on b "Note" at bounding box center [436, 250] width 10 height 10
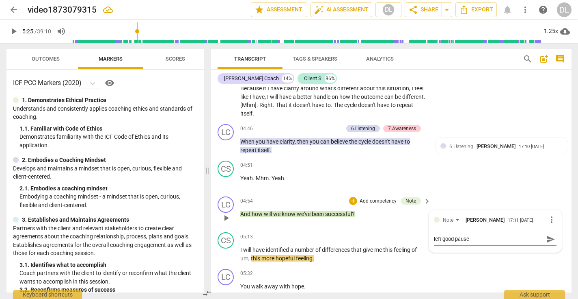
click at [547, 236] on span "send" at bounding box center [551, 238] width 9 height 9
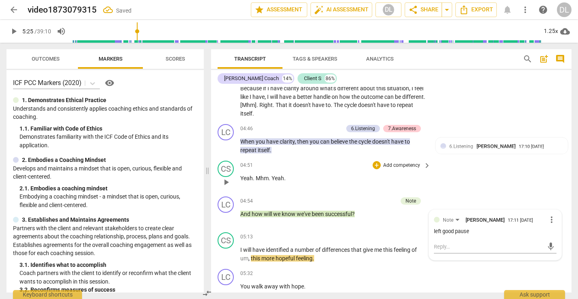
click at [438, 176] on div "CS play_arrow pause 04:51 + Add competency keyboard_arrow_right Yeah . Mhm . Ye…" at bounding box center [391, 175] width 361 height 36
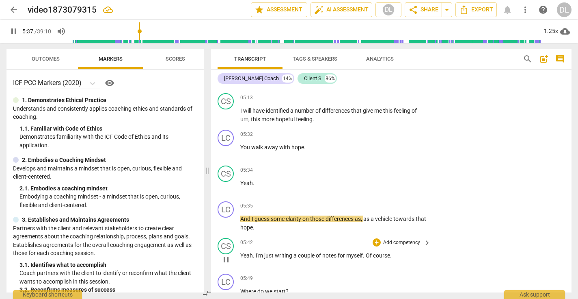
scroll to position [809, 0]
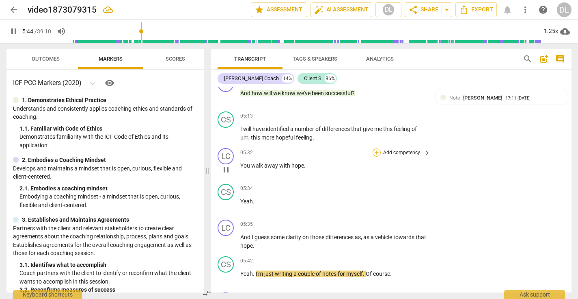
click at [375, 148] on div "+" at bounding box center [377, 152] width 8 height 8
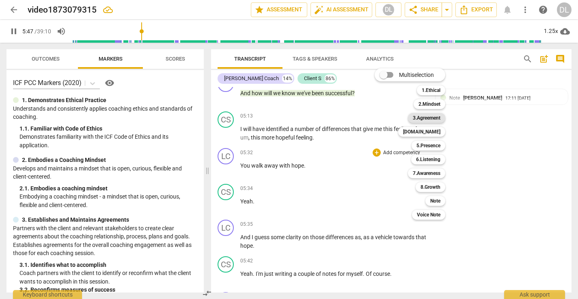
click at [424, 119] on b "3.Agreement" at bounding box center [427, 118] width 28 height 10
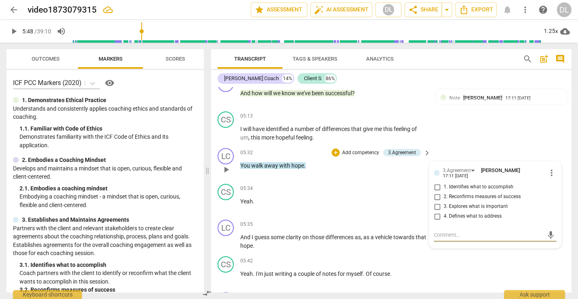
click at [437, 192] on input "2. Reconfirms measures of success" at bounding box center [437, 197] width 13 height 10
click at [442, 231] on textarea at bounding box center [489, 235] width 110 height 8
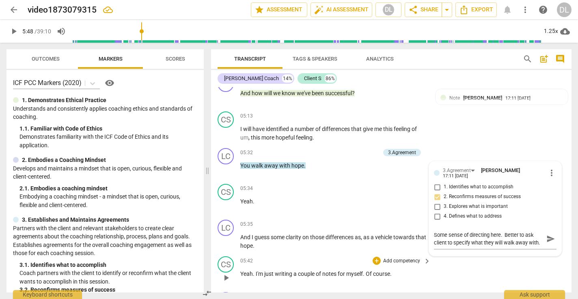
click at [510, 254] on div "CS play_arrow pause 05:42 + Add competency keyboard_arrow_right Yeah . I'm just…" at bounding box center [391, 271] width 361 height 36
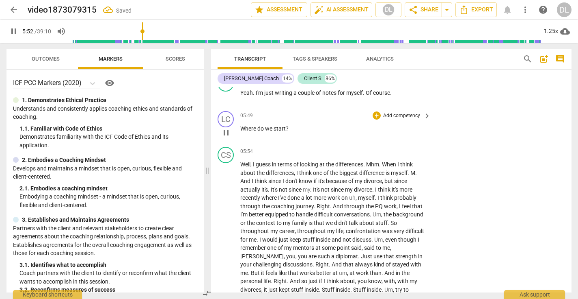
scroll to position [985, 0]
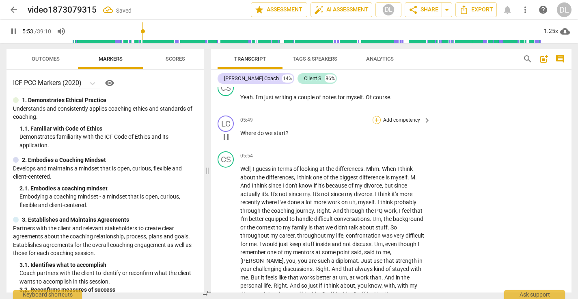
click at [376, 116] on div "+" at bounding box center [377, 120] width 8 height 8
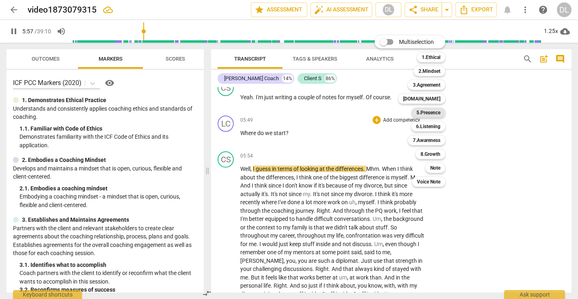
click at [432, 112] on b "5.Presence" at bounding box center [429, 113] width 24 height 10
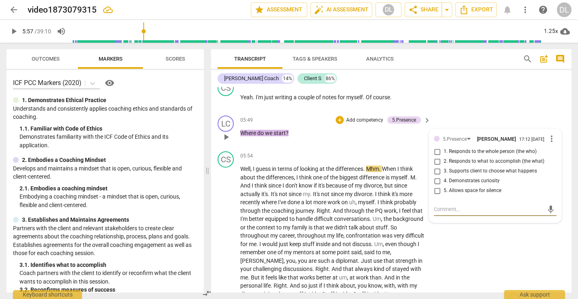
click at [351, 117] on p "Add competency" at bounding box center [365, 120] width 39 height 7
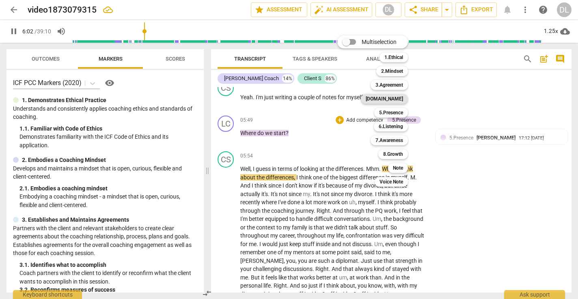
click at [397, 97] on b "[DOMAIN_NAME]" at bounding box center [384, 99] width 37 height 10
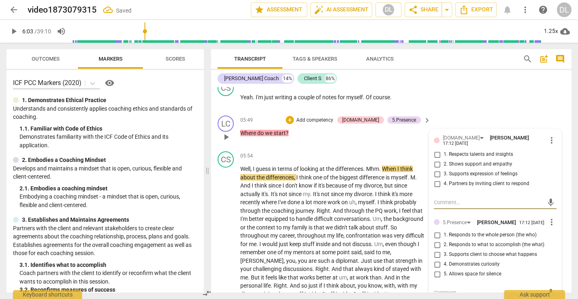
click at [436, 179] on input "4. Partners by inviting client to respond" at bounding box center [437, 184] width 13 height 10
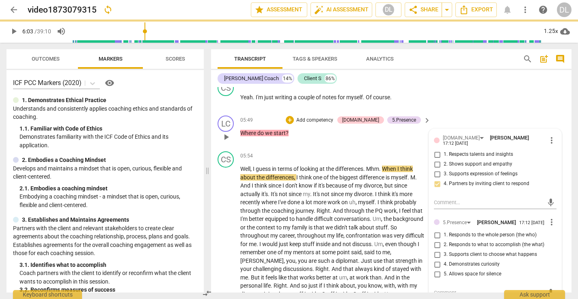
click at [547, 217] on span "more_vert" at bounding box center [552, 222] width 10 height 10
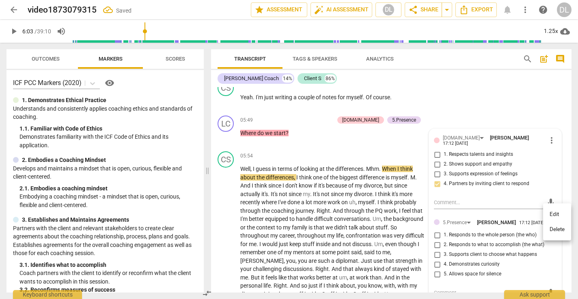
click at [553, 227] on li "Delete" at bounding box center [557, 228] width 28 height 15
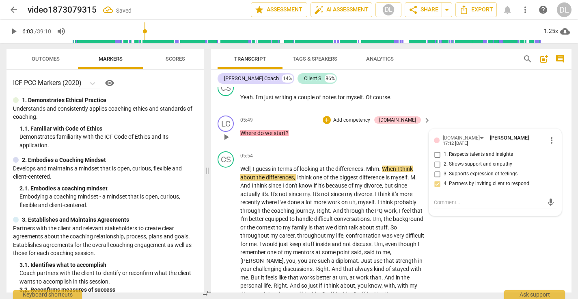
click at [352, 137] on div "LC play_arrow pause 05:49 + Add competency [DOMAIN_NAME] keyboard_arrow_right W…" at bounding box center [391, 130] width 361 height 36
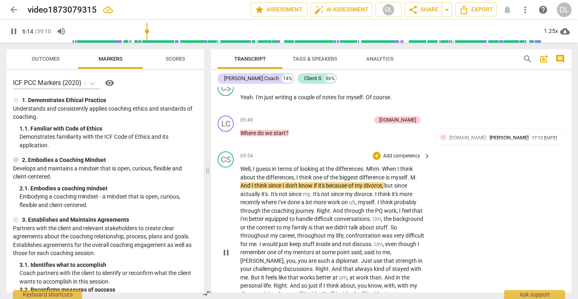
click at [413, 174] on span "M" at bounding box center [413, 177] width 5 height 6
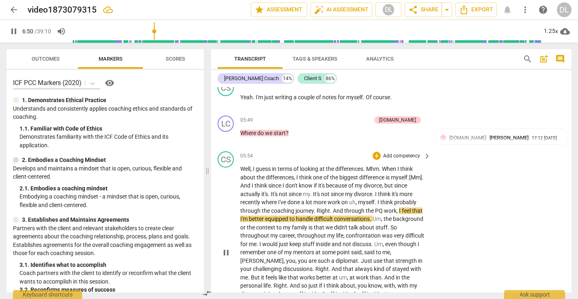
click at [399, 207] on span "," at bounding box center [398, 210] width 2 height 6
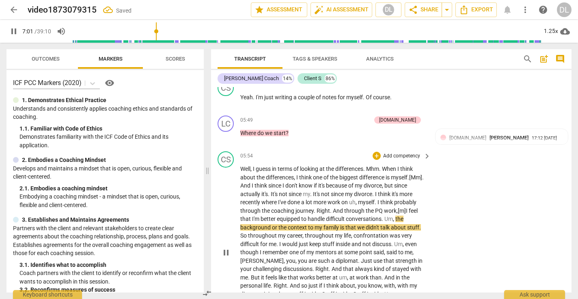
click at [301, 215] on span "equipped" at bounding box center [289, 218] width 24 height 6
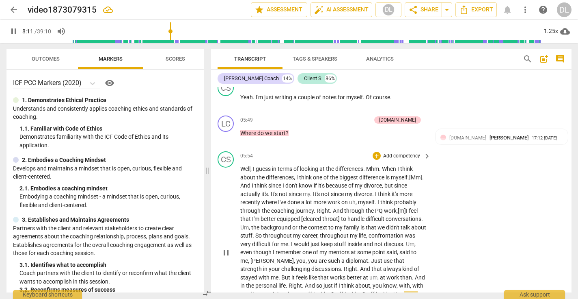
scroll to position [1193, 0]
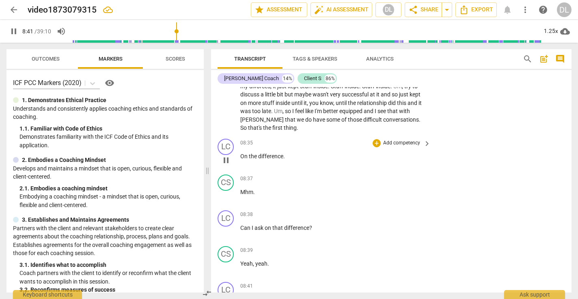
click at [286, 152] on p "On the difference ." at bounding box center [333, 156] width 186 height 9
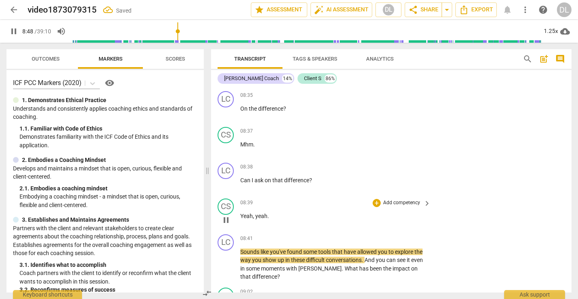
scroll to position [1248, 0]
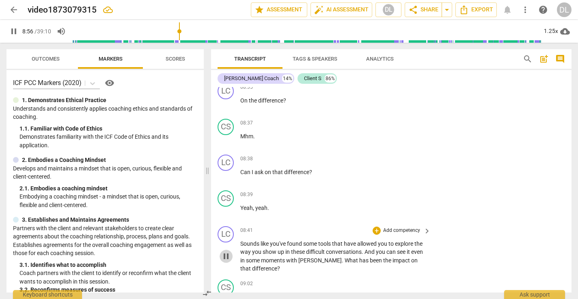
click at [226, 251] on span "pause" at bounding box center [226, 256] width 10 height 10
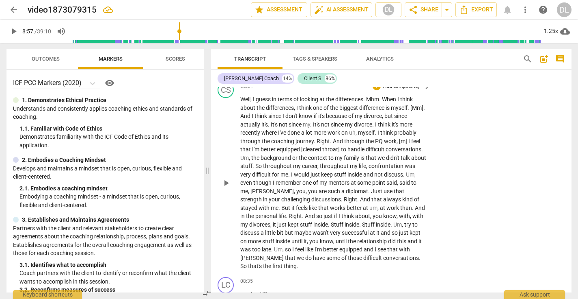
scroll to position [1058, 0]
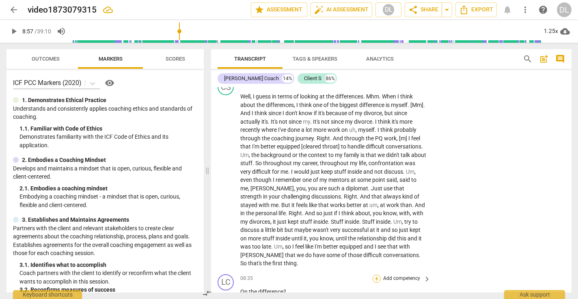
click at [376, 274] on div "+" at bounding box center [377, 278] width 8 height 8
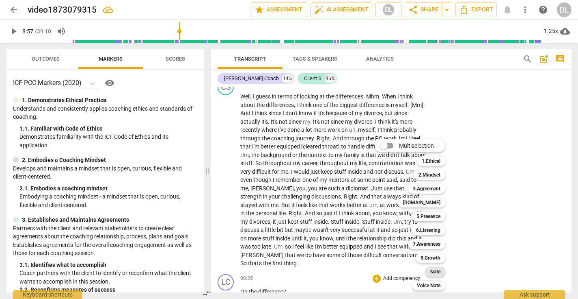
click at [435, 270] on b "Note" at bounding box center [436, 271] width 10 height 10
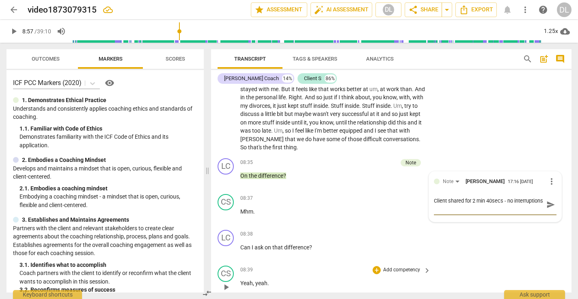
scroll to position [7, 0]
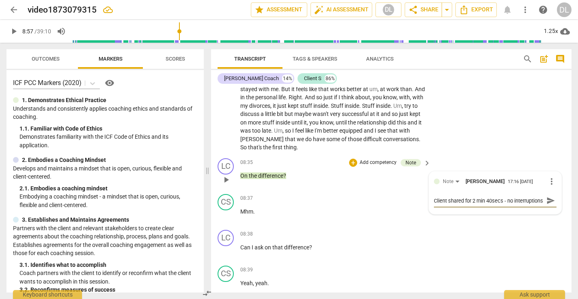
click at [547, 196] on span "send" at bounding box center [551, 200] width 9 height 9
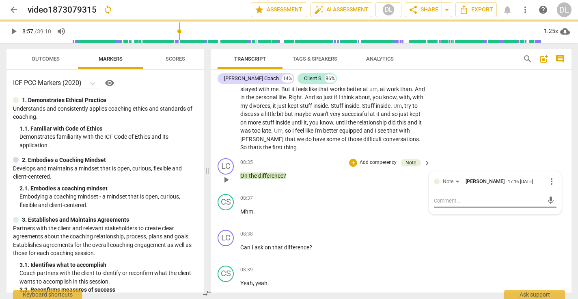
scroll to position [0, 0]
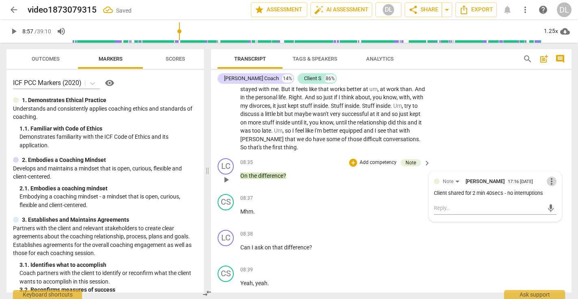
click at [547, 176] on span "more_vert" at bounding box center [552, 181] width 10 height 10
click at [554, 172] on li "Edit" at bounding box center [557, 169] width 28 height 15
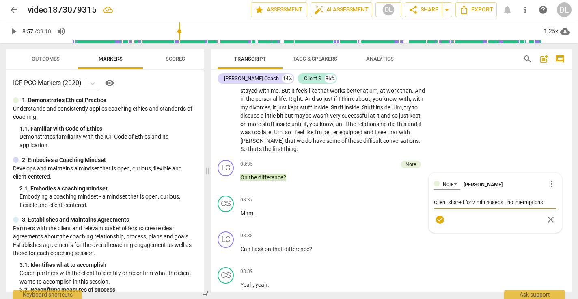
scroll to position [1180, 0]
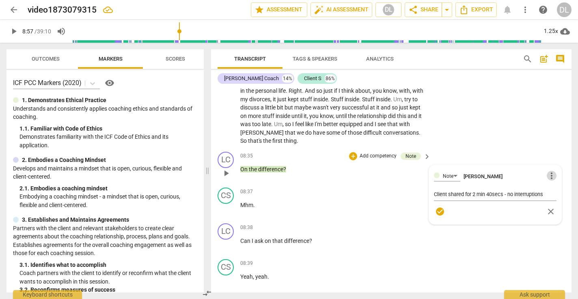
click at [548, 171] on span "more_vert" at bounding box center [552, 176] width 10 height 10
click at [521, 175] on div at bounding box center [289, 149] width 578 height 299
click at [544, 190] on textarea "Client shared for 2 min 40secs - no interruptions" at bounding box center [495, 194] width 123 height 8
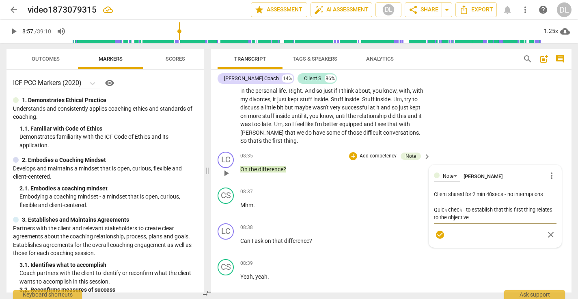
click at [437, 229] on span "check_circle" at bounding box center [440, 234] width 10 height 10
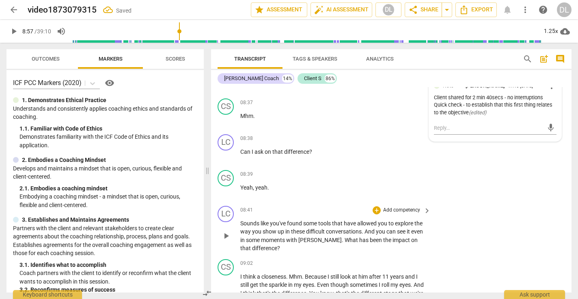
scroll to position [1270, 0]
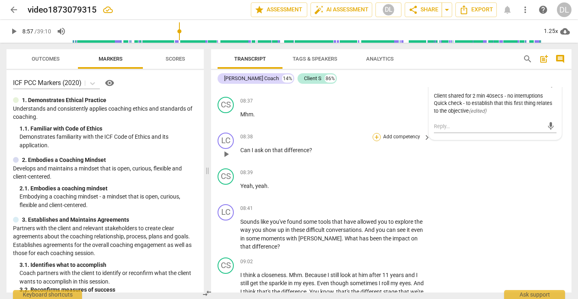
click at [377, 133] on div "+" at bounding box center [377, 137] width 8 height 8
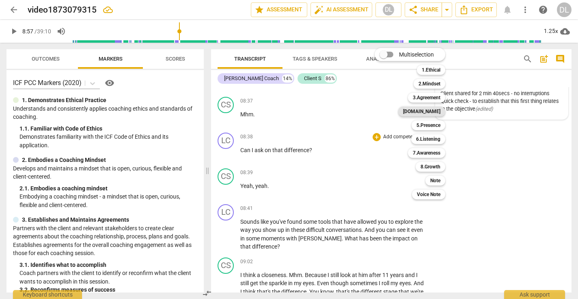
click at [433, 110] on b "[DOMAIN_NAME]" at bounding box center [421, 111] width 37 height 10
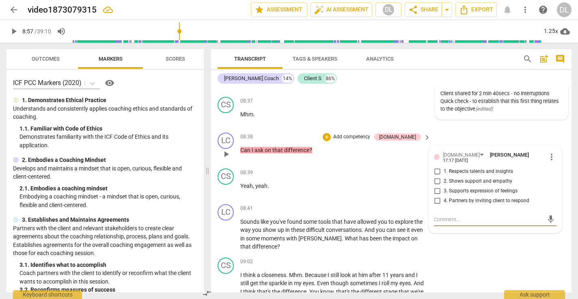
click at [437, 196] on input "4. Partners by inviting client to respond" at bounding box center [437, 201] width 13 height 10
click at [461, 236] on div "LC play_arrow pause 08:41 + Add competency keyboard_arrow_right Sounds like you…" at bounding box center [391, 227] width 361 height 53
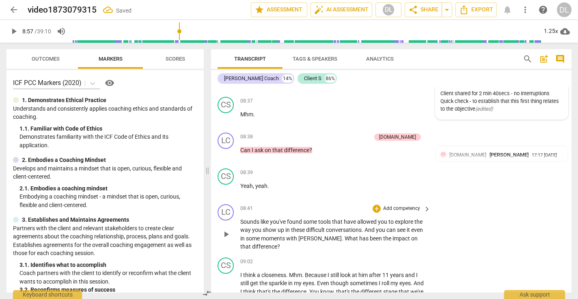
click at [225, 229] on span "play_arrow" at bounding box center [226, 234] width 10 height 10
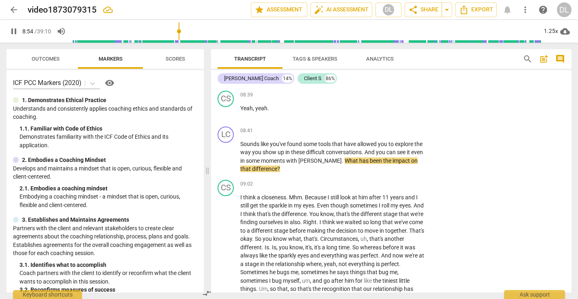
scroll to position [1350, 0]
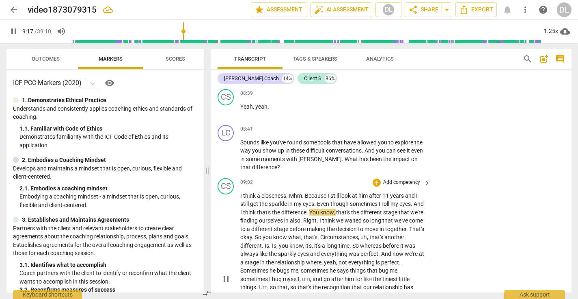
click at [226, 274] on span "pause" at bounding box center [226, 279] width 10 height 10
click at [376, 125] on div "+" at bounding box center [377, 129] width 8 height 8
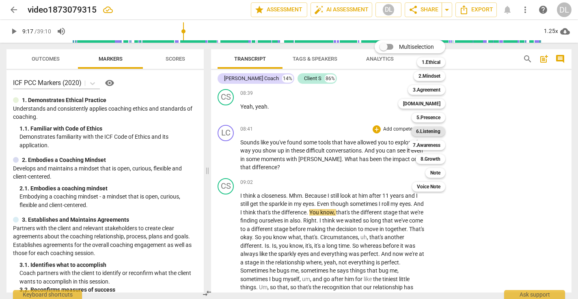
click at [428, 131] on b "6.Listening" at bounding box center [428, 131] width 24 height 10
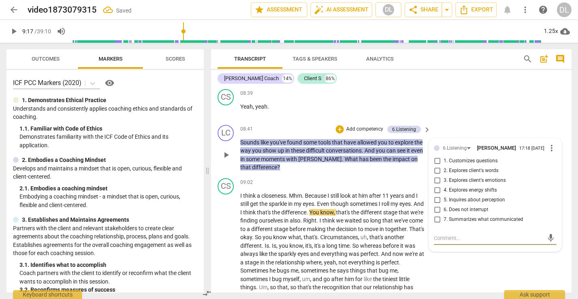
click at [437, 214] on input "7. Summarizes what communicated" at bounding box center [437, 219] width 13 height 10
click at [437, 156] on input "1. Customizes questions" at bounding box center [437, 161] width 13 height 10
click at [440, 234] on textarea at bounding box center [489, 238] width 110 height 8
click at [549, 237] on span "send" at bounding box center [551, 241] width 9 height 9
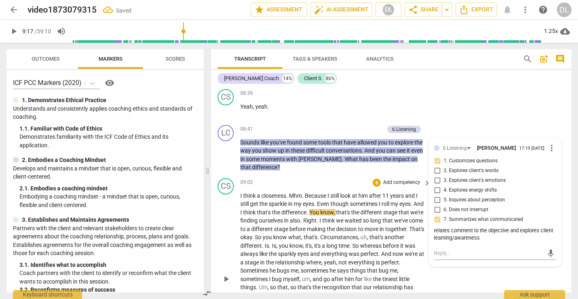
click at [225, 274] on span "play_arrow" at bounding box center [226, 279] width 10 height 10
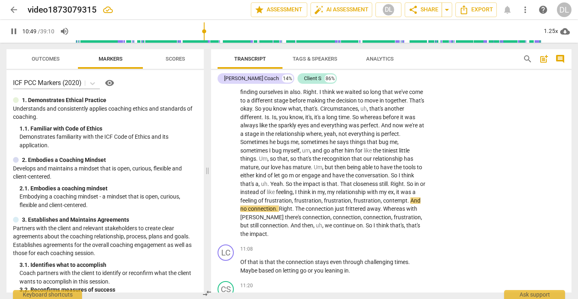
scroll to position [1480, 0]
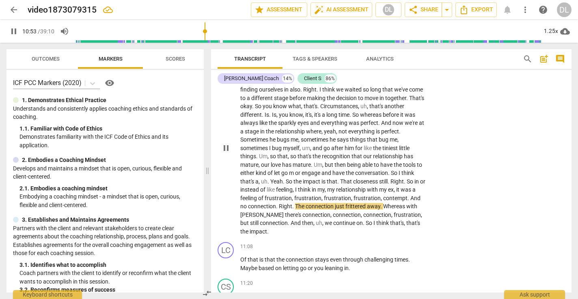
click at [411, 195] on span "." at bounding box center [409, 198] width 3 height 6
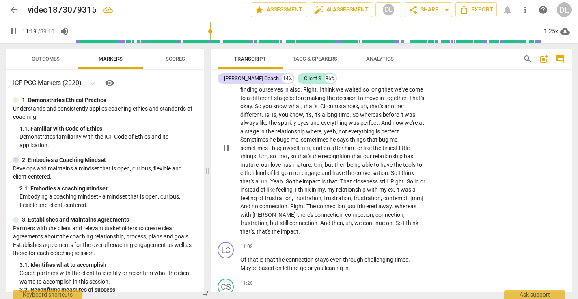
click at [316, 214] on p "I think a closeness . Mhm . Because I still look at him after 11 years and I st…" at bounding box center [333, 148] width 186 height 175
click at [260, 256] on span "is" at bounding box center [262, 259] width 5 height 6
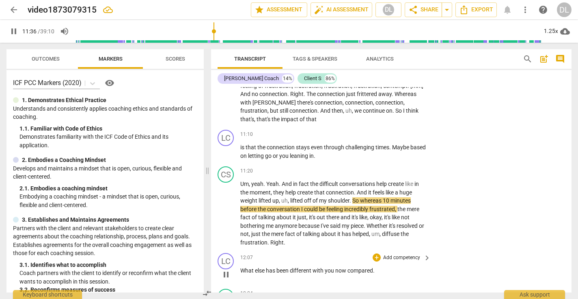
scroll to position [1595, 0]
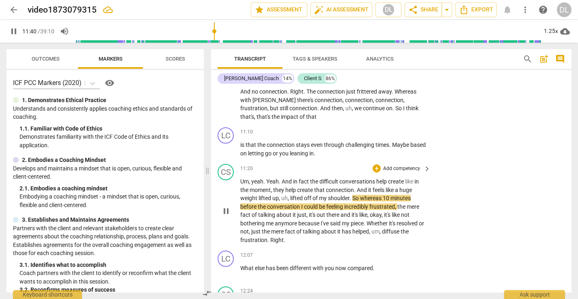
click at [226, 206] on span "pause" at bounding box center [226, 211] width 10 height 10
click at [378, 128] on div "+" at bounding box center [377, 132] width 8 height 8
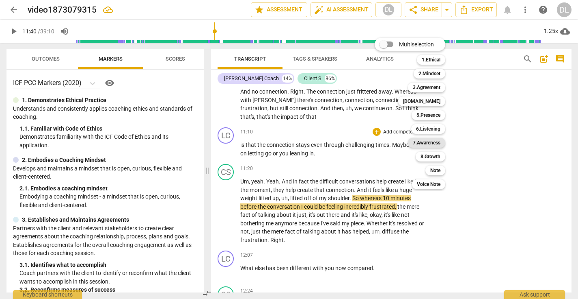
click at [430, 141] on b "7.Awareness" at bounding box center [427, 143] width 28 height 10
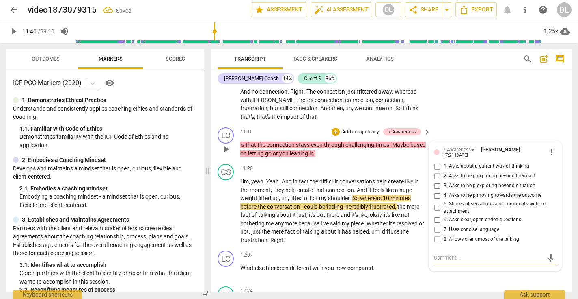
click at [437, 203] on input "5. Shares observations and comments without attachment" at bounding box center [437, 208] width 13 height 10
click at [442, 101] on div "CS play_arrow pause 09:02 + Add competency keyboard_arrow_right I think a close…" at bounding box center [391, 26] width 361 height 195
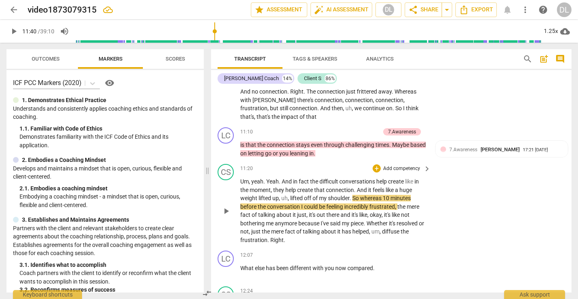
click at [225, 206] on span "play_arrow" at bounding box center [226, 211] width 10 height 10
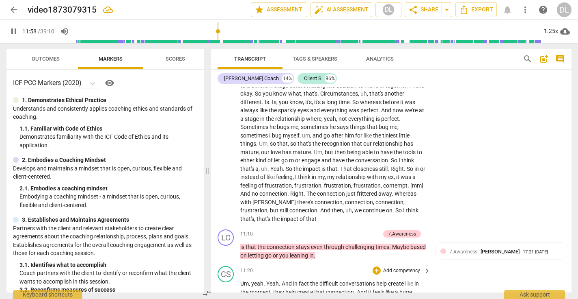
scroll to position [1497, 0]
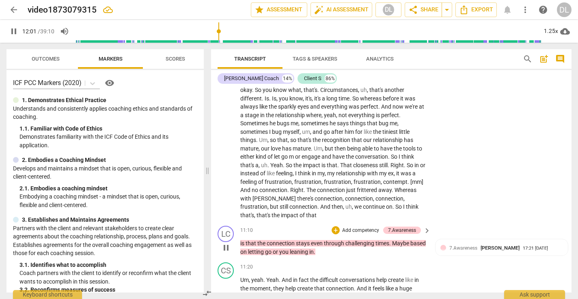
click at [353, 227] on p "Add competency" at bounding box center [361, 230] width 39 height 7
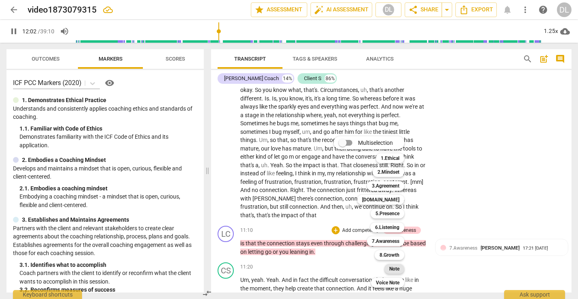
click at [396, 267] on b "Note" at bounding box center [394, 269] width 10 height 10
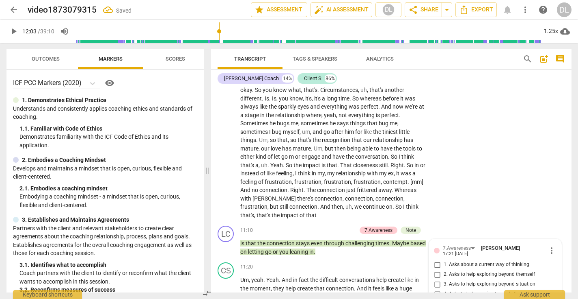
scroll to position [1644, 0]
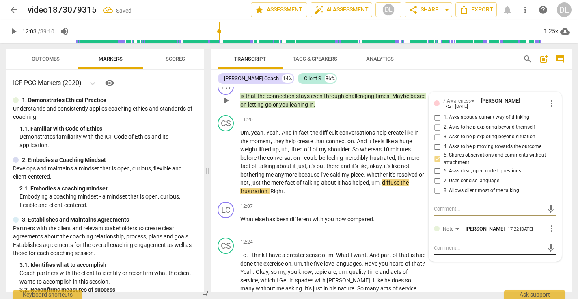
click at [455, 244] on textarea at bounding box center [489, 248] width 110 height 8
click at [549, 243] on span "send" at bounding box center [551, 247] width 9 height 9
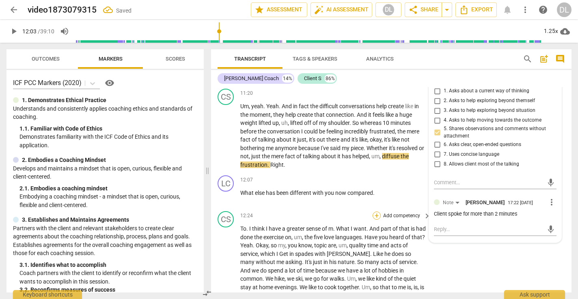
scroll to position [1675, 0]
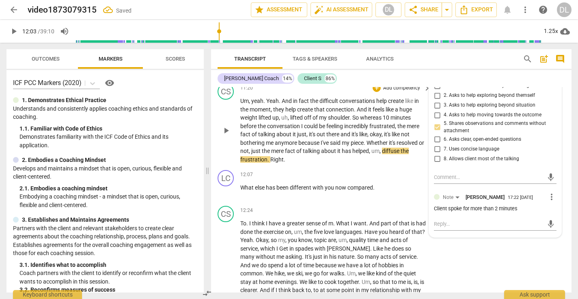
click at [226, 125] on span "play_arrow" at bounding box center [226, 130] width 10 height 10
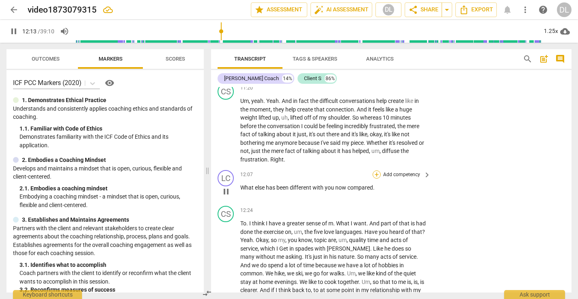
click at [376, 170] on div "+" at bounding box center [377, 174] width 8 height 8
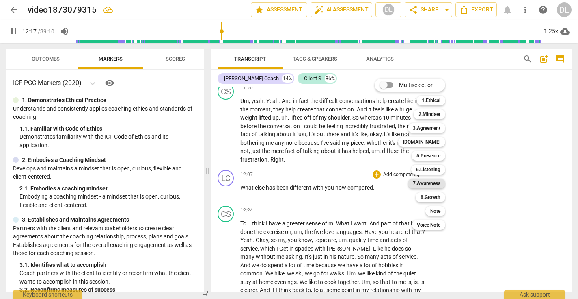
click at [431, 184] on b "7.Awareness" at bounding box center [427, 183] width 28 height 10
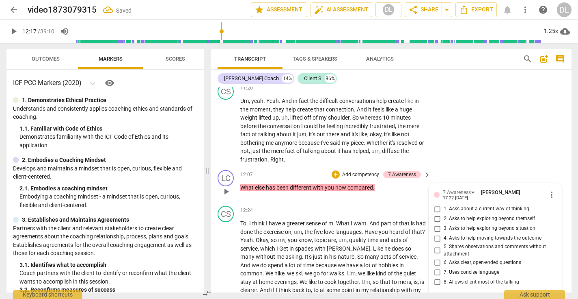
click at [437, 267] on input "7. Uses concise language" at bounding box center [437, 272] width 13 height 10
click at [434, 257] on input "6. Asks clear, open-ended questions" at bounding box center [437, 262] width 13 height 10
click at [447, 167] on div "LC play_arrow pause 12:07 + Add competency 7.Awareness keyboard_arrow_right Wha…" at bounding box center [391, 185] width 361 height 36
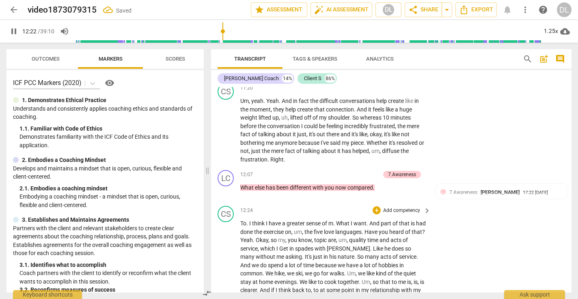
click at [484, 232] on div "CS play_arrow pause 12:24 + Add competency keyboard_arrow_right To . I think I …" at bounding box center [391, 295] width 361 height 186
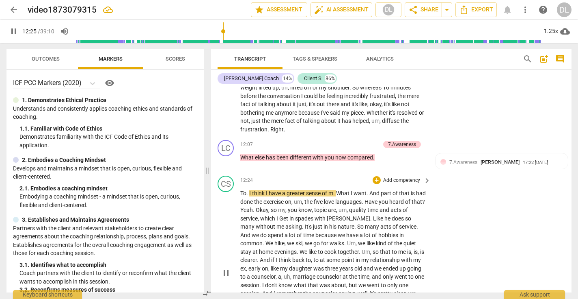
scroll to position [1706, 0]
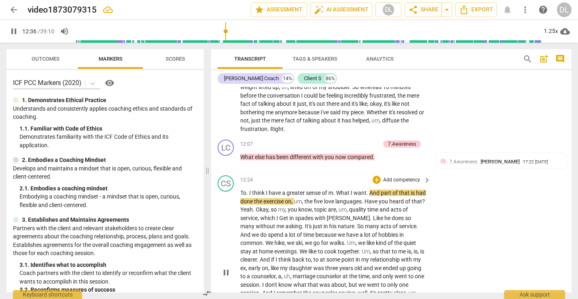
click at [333, 189] on span "m" at bounding box center [331, 192] width 5 height 6
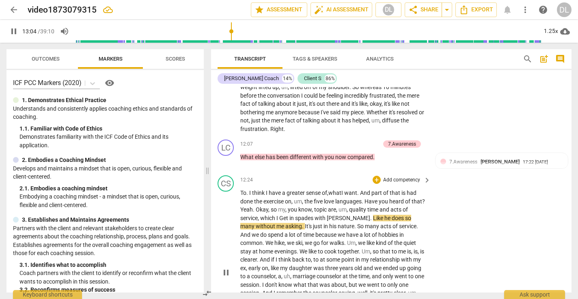
click at [282, 214] on span "Get" at bounding box center [284, 217] width 10 height 6
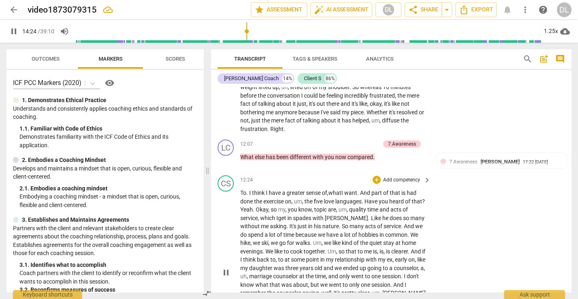
scroll to position [1918, 0]
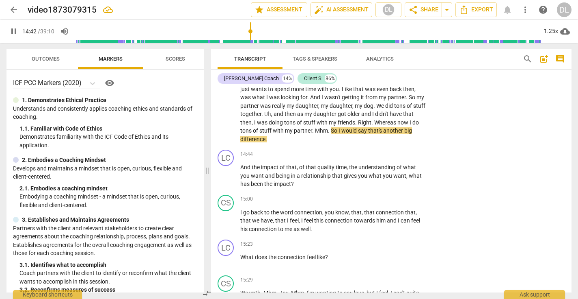
click at [324, 127] on span "Mhm" at bounding box center [321, 130] width 13 height 6
click at [376, 150] on div "+" at bounding box center [377, 154] width 8 height 8
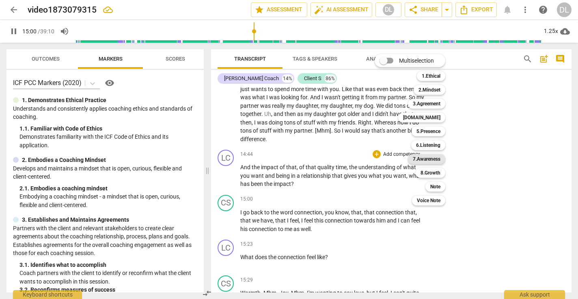
click at [431, 159] on b "7.Awareness" at bounding box center [427, 159] width 28 height 10
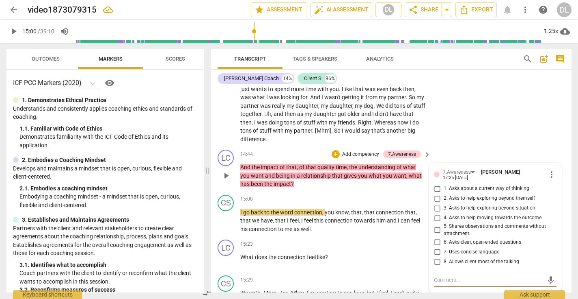
click at [436, 213] on input "4. Asks to help moving towards the outcome" at bounding box center [437, 218] width 13 height 10
click at [335, 150] on div "+" at bounding box center [336, 154] width 8 height 8
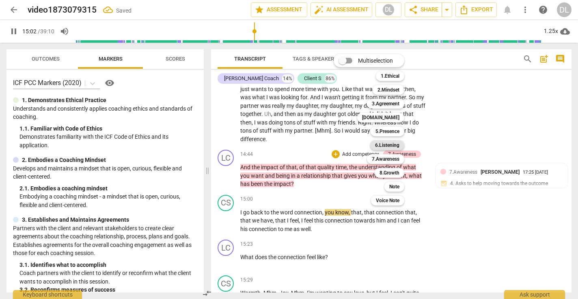
click at [387, 142] on b "6.Listening" at bounding box center [387, 145] width 24 height 10
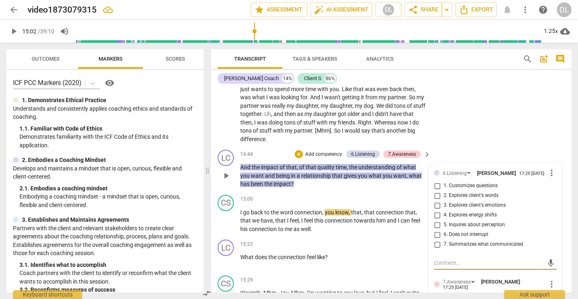
click at [437, 220] on input "5. Inquires about perception" at bounding box center [437, 225] width 13 height 10
click at [456, 118] on div "CS play_arrow pause 12:24 + Add competency keyboard_arrow_right To . I think I …" at bounding box center [391, 53] width 361 height 186
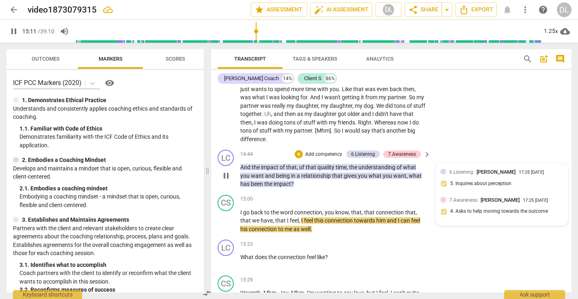
click at [442, 169] on div at bounding box center [444, 172] width 6 height 6
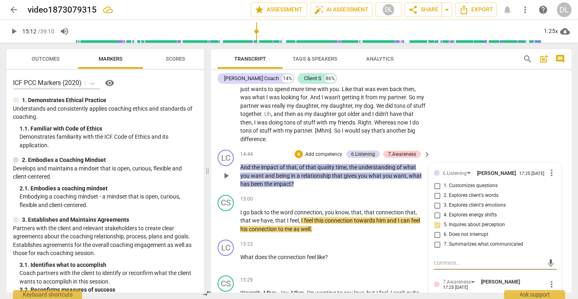
click at [436, 181] on input "1. Customizes questions" at bounding box center [437, 186] width 13 height 10
click at [446, 115] on div "CS play_arrow pause 12:24 + Add competency keyboard_arrow_right To . I think I …" at bounding box center [391, 53] width 361 height 186
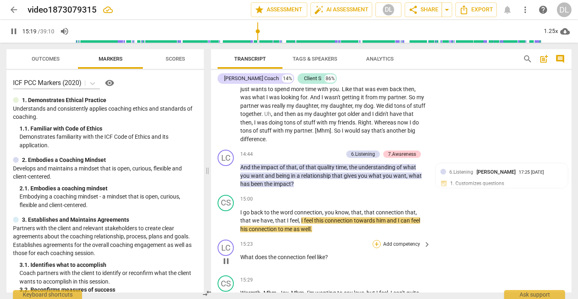
click at [376, 240] on div "+" at bounding box center [377, 244] width 8 height 8
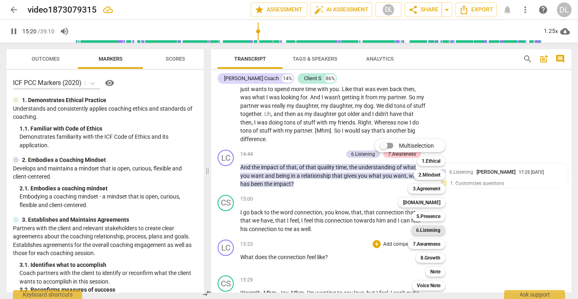
click at [427, 229] on b "6.Listening" at bounding box center [428, 230] width 24 height 10
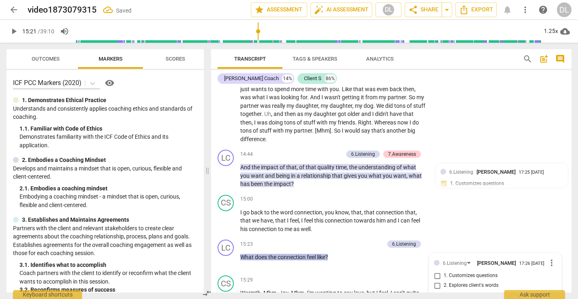
scroll to position [2058, 0]
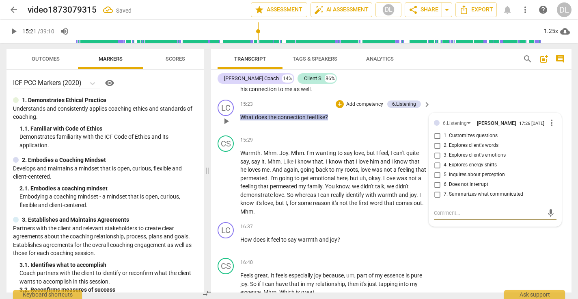
click at [436, 131] on input "1. Customizes questions" at bounding box center [437, 136] width 13 height 10
click at [436, 150] on input "3. Explores client's emotions" at bounding box center [437, 155] width 13 height 10
click at [408, 102] on div "15:23 + Add competency 6.Listening keyboard_arrow_right What does the connectio…" at bounding box center [335, 114] width 191 height 29
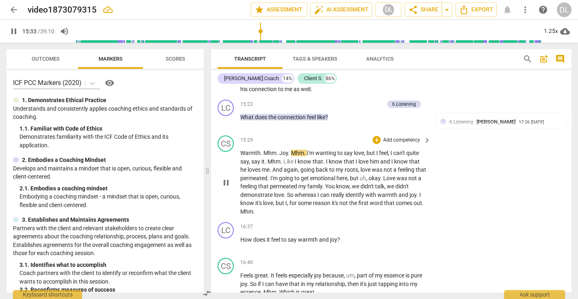
click at [265, 149] on span "Mhm" at bounding box center [270, 152] width 13 height 6
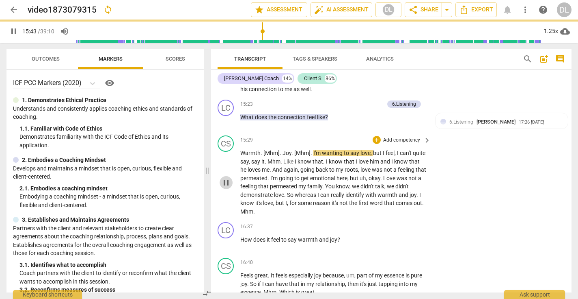
click at [222, 177] on span "pause" at bounding box center [226, 182] width 10 height 10
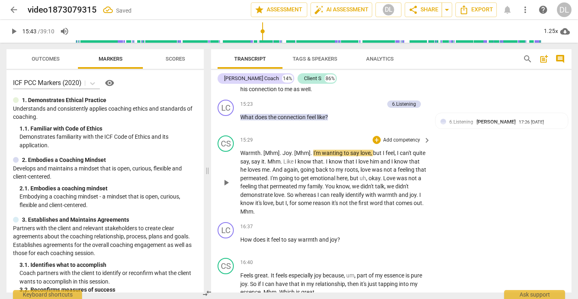
click at [227, 177] on span "play_arrow" at bounding box center [226, 182] width 10 height 10
click at [311, 149] on span "." at bounding box center [312, 152] width 3 height 6
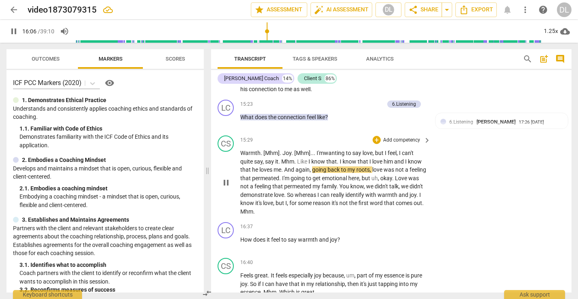
click at [285, 166] on span "And" at bounding box center [289, 169] width 11 height 6
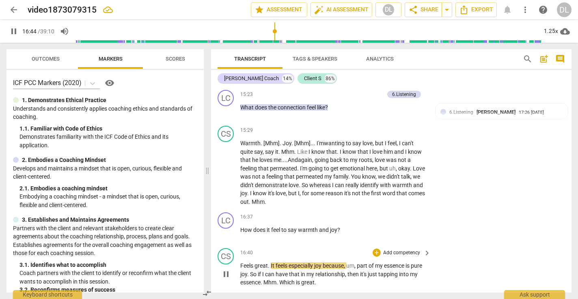
scroll to position [2075, 0]
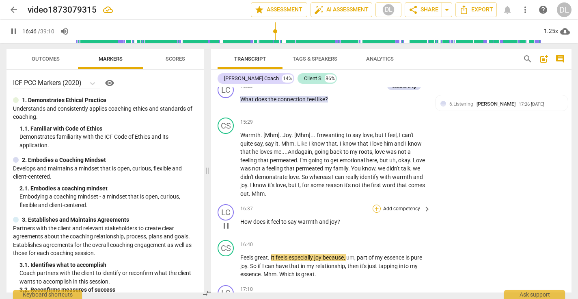
click at [376, 204] on div "+" at bounding box center [377, 208] width 8 height 8
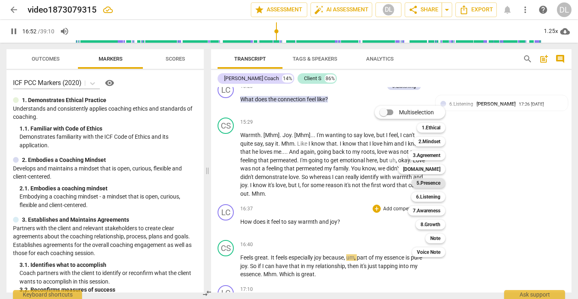
click at [431, 186] on b "5.Presence" at bounding box center [429, 183] width 24 height 10
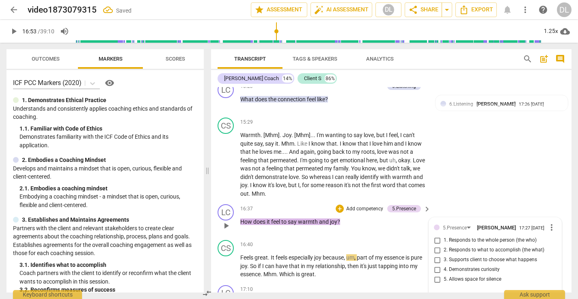
click at [435, 264] on input "4. Demonstrates curiosity" at bounding box center [437, 269] width 13 height 10
click at [437, 235] on input "1. Responds to the whole person (the who)" at bounding box center [437, 240] width 13 height 10
click at [444, 201] on div "LC play_arrow pause 16:37 + Add competency 5.Presence keyboard_arrow_right How …" at bounding box center [391, 219] width 361 height 36
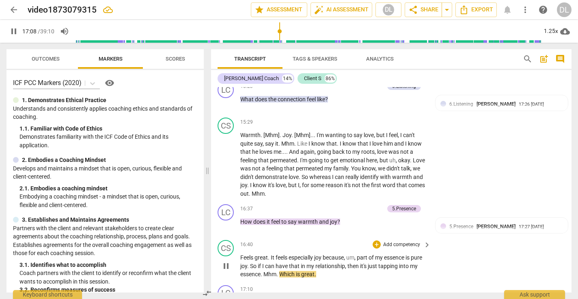
click at [274, 270] on span "Mhm" at bounding box center [270, 273] width 13 height 6
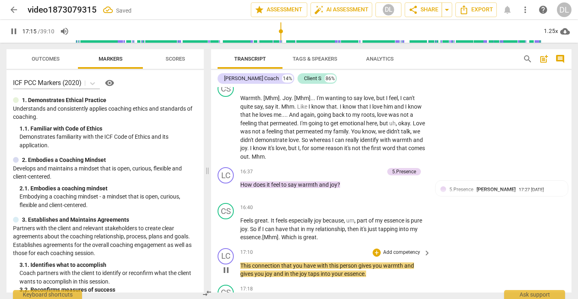
scroll to position [2116, 0]
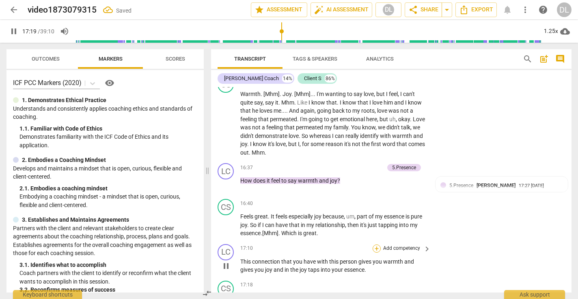
click at [376, 244] on div "+" at bounding box center [377, 248] width 8 height 8
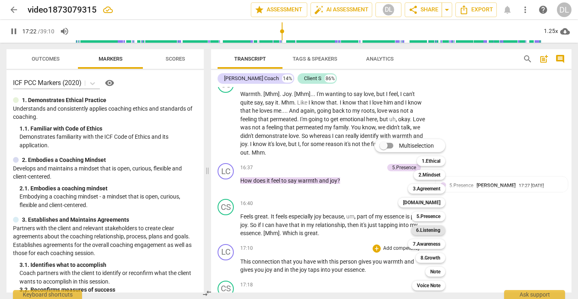
click at [431, 230] on b "6.Listening" at bounding box center [428, 230] width 24 height 10
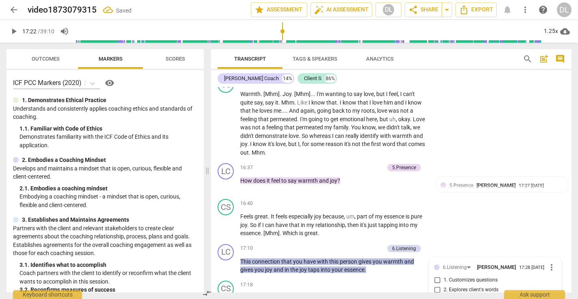
scroll to position [2258, 0]
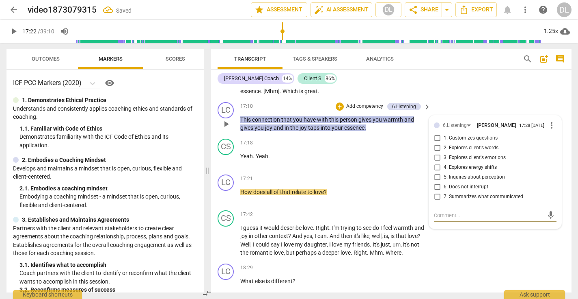
click at [436, 192] on input "7. Summarizes what communicated" at bounding box center [437, 197] width 13 height 10
click at [436, 133] on input "1. Customizes questions" at bounding box center [437, 138] width 13 height 10
click at [436, 172] on input "5. Inquires about perception" at bounding box center [437, 177] width 13 height 10
click at [468, 225] on div "CS play_arrow pause 17:42 + Add competency keyboard_arrow_right I guess it woul…" at bounding box center [391, 233] width 361 height 53
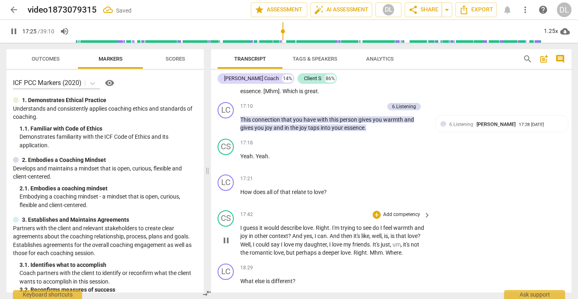
click at [225, 235] on span "pause" at bounding box center [226, 240] width 10 height 10
click at [225, 235] on span "play_arrow" at bounding box center [226, 240] width 10 height 10
click at [296, 249] on span "but" at bounding box center [291, 252] width 10 height 6
click at [386, 249] on span "Mhm" at bounding box center [379, 252] width 13 height 6
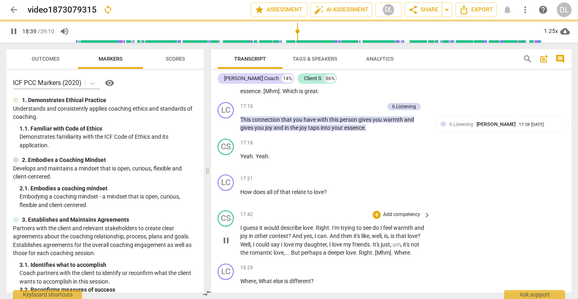
click at [264, 231] on p "I guess it would describe love . Right . I'm trying to see do I feel warmth and…" at bounding box center [333, 239] width 186 height 33
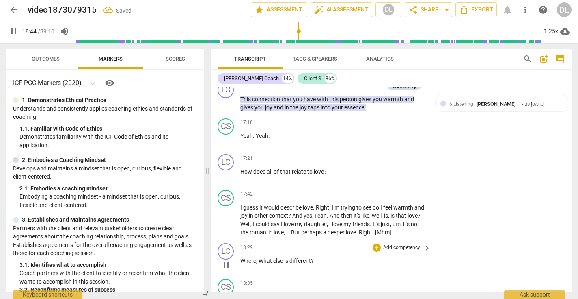
scroll to position [2317, 0]
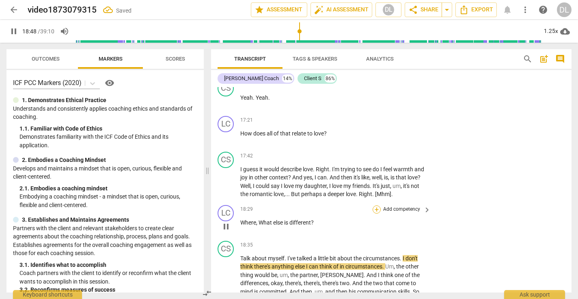
click at [376, 205] on div "+" at bounding box center [377, 209] width 8 height 8
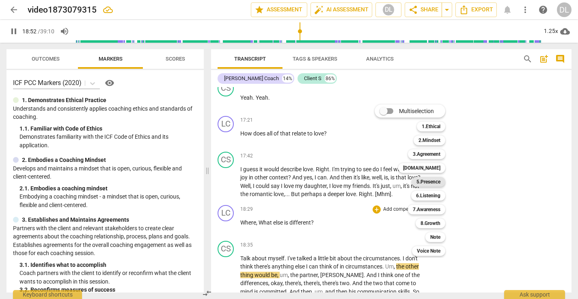
click at [431, 181] on b "5.Presence" at bounding box center [429, 182] width 24 height 10
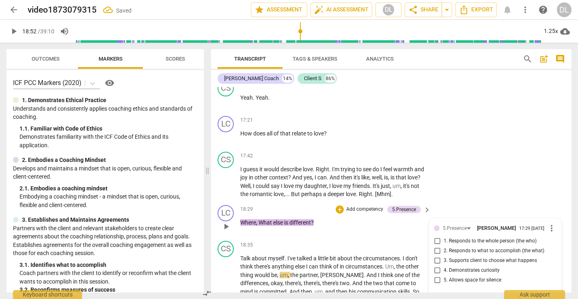
click at [435, 246] on input "2. Responds to what to accomplish (the what)" at bounding box center [437, 251] width 13 height 10
click at [444, 201] on div "LC play_arrow pause 18:29 + Add competency 5.Presence keyboard_arrow_right Wher…" at bounding box center [391, 219] width 361 height 36
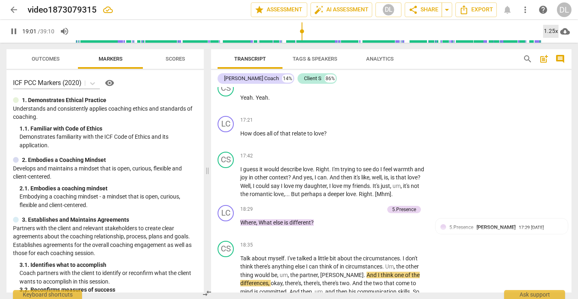
click at [553, 32] on div "1.25x" at bounding box center [550, 31] width 15 height 13
click at [554, 77] on li "1.5x" at bounding box center [556, 78] width 27 height 15
click at [270, 279] on span "," at bounding box center [269, 282] width 2 height 6
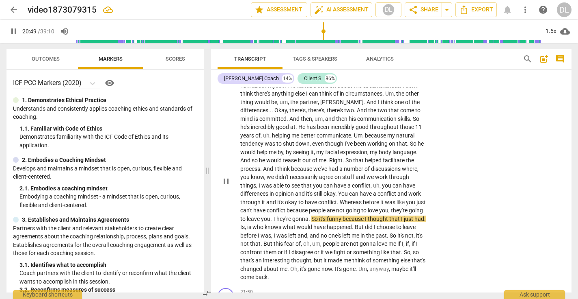
scroll to position [2487, 0]
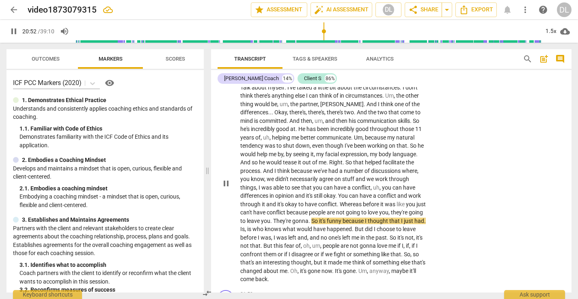
click at [312, 217] on span "." at bounding box center [310, 220] width 3 height 6
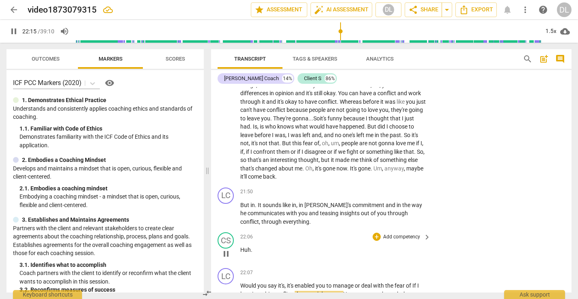
scroll to position [2592, 0]
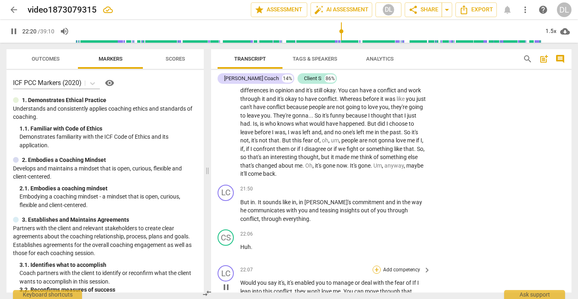
click at [374, 265] on div "+" at bounding box center [377, 269] width 8 height 8
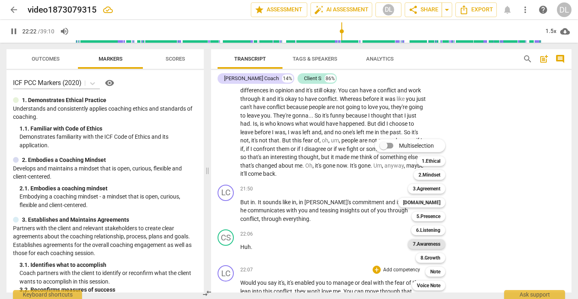
click at [433, 243] on b "7.Awareness" at bounding box center [427, 244] width 28 height 10
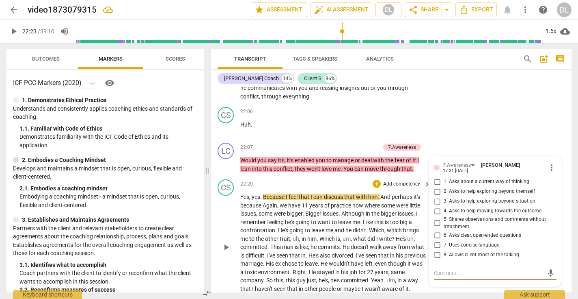
scroll to position [2710, 0]
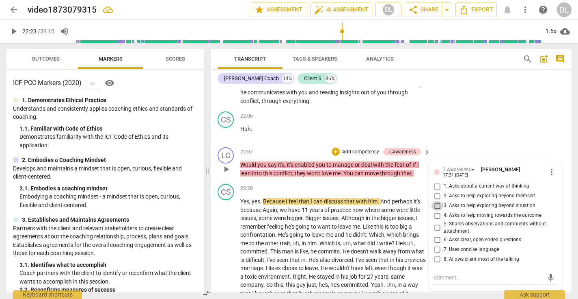
click at [437, 201] on input "3. Asks to help exploring beyond situation" at bounding box center [437, 206] width 13 height 10
click at [437, 191] on input "2. Asks to help exploring beyond themself" at bounding box center [437, 196] width 13 height 10
click at [441, 144] on div "LC play_arrow pause 22:07 + Add competency 7.Awareness keyboard_arrow_right Wou…" at bounding box center [391, 162] width 361 height 37
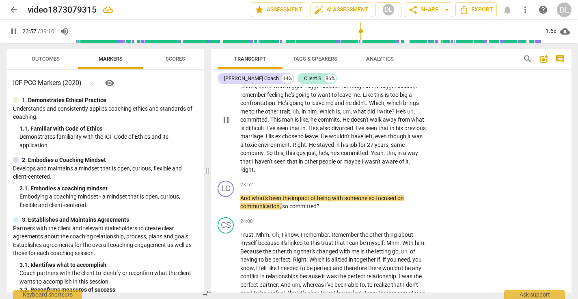
scroll to position [2843, 0]
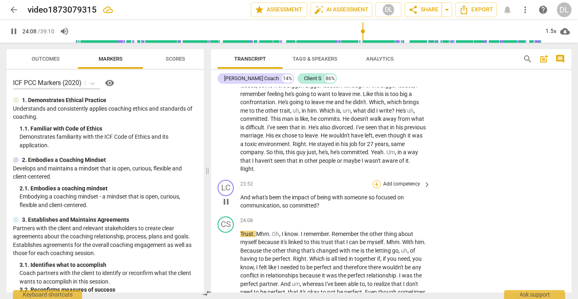
click at [376, 180] on div "+" at bounding box center [377, 184] width 8 height 8
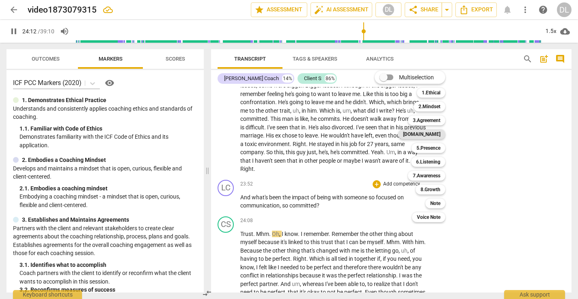
click at [431, 133] on b "[DOMAIN_NAME]" at bounding box center [421, 134] width 37 height 10
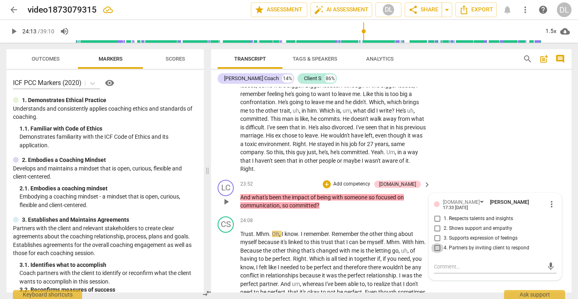
click at [436, 243] on input "4. Partners by inviting client to respond" at bounding box center [437, 248] width 13 height 10
click at [436, 233] on input "3. Supports expression of feelings" at bounding box center [437, 238] width 13 height 10
click at [423, 133] on p "Yes , yes . Because I feel that I can discuss that with him . And perhaps it's …" at bounding box center [333, 119] width 186 height 108
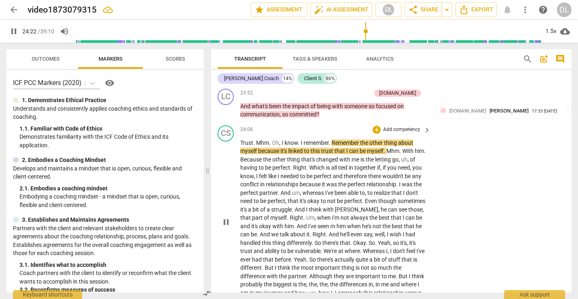
scroll to position [2932, 0]
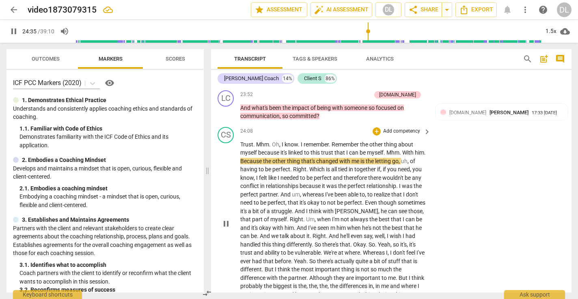
click at [389, 149] on span "Mhm" at bounding box center [393, 152] width 13 height 6
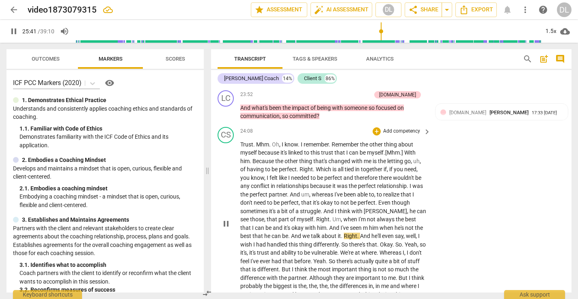
click at [363, 224] on span "m" at bounding box center [366, 227] width 6 height 6
click at [340, 249] on span "We're" at bounding box center [347, 252] width 15 height 6
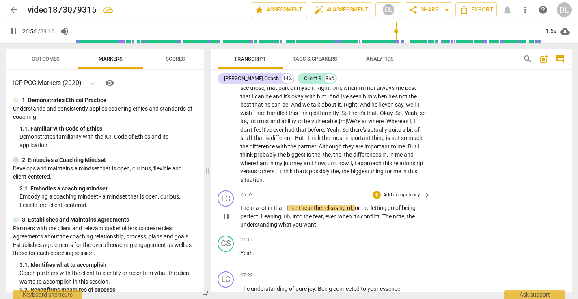
scroll to position [3064, 0]
click at [376, 190] on div "+" at bounding box center [377, 194] width 8 height 8
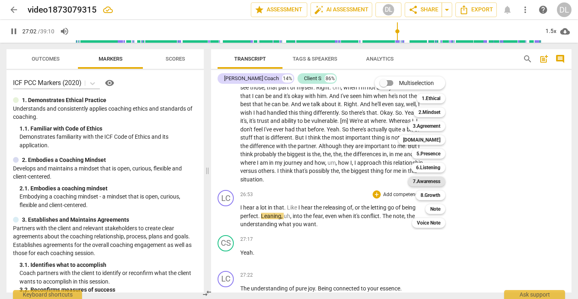
click at [428, 181] on b "7.Awareness" at bounding box center [427, 181] width 28 height 10
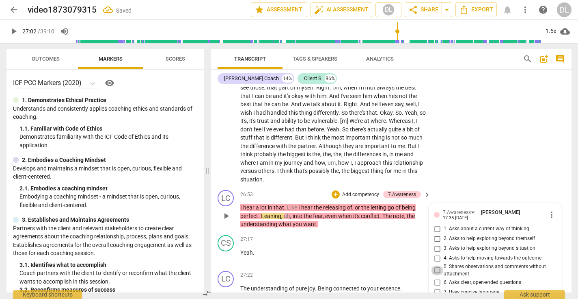
click at [437, 265] on input "5. Shares observations and comments without attachment" at bounding box center [437, 270] width 13 height 10
click at [446, 137] on div "CS play_arrow pause 24:08 + Add competency keyboard_arrow_right Trust . Mhm . O…" at bounding box center [391, 89] width 361 height 195
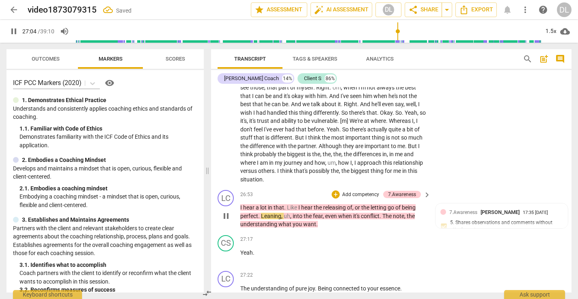
click at [344, 191] on p "Add competency" at bounding box center [361, 194] width 39 height 7
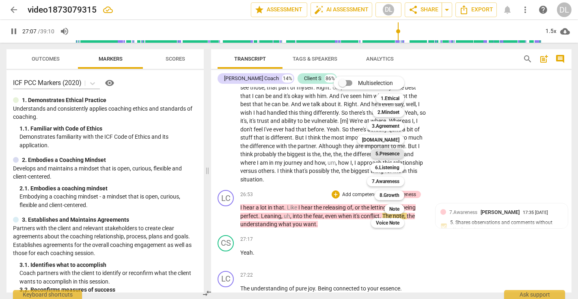
click at [387, 152] on b "5.Presence" at bounding box center [388, 154] width 24 height 10
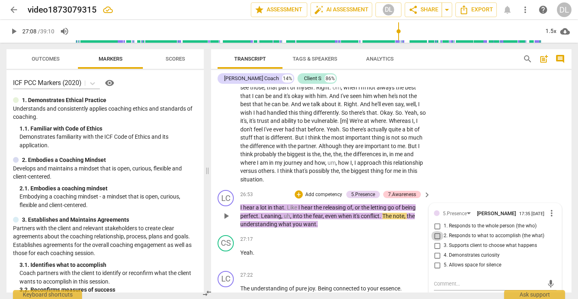
click at [435, 231] on input "2. Responds to what to accomplish (the what)" at bounding box center [437, 236] width 13 height 10
click at [435, 221] on input "1. Responds to the whole person (the who)" at bounding box center [437, 226] width 13 height 10
click at [301, 190] on div "+ Add competency" at bounding box center [319, 194] width 48 height 8
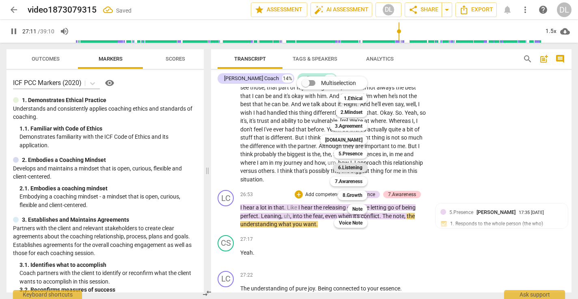
click at [351, 166] on b "6.Listening" at bounding box center [350, 167] width 24 height 10
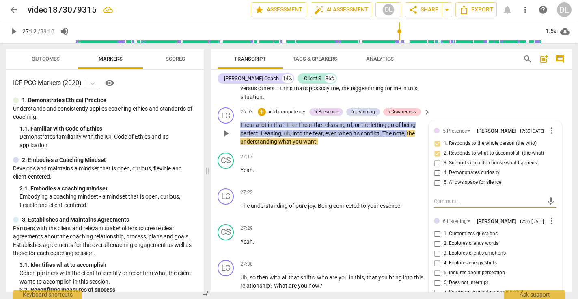
scroll to position [3144, 0]
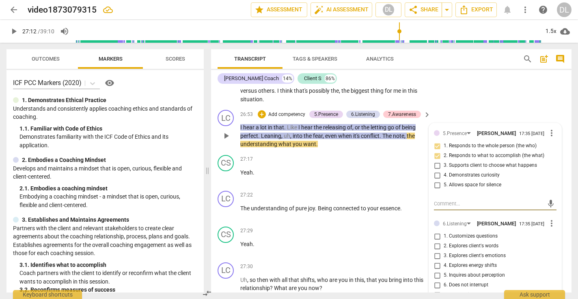
click at [550, 218] on span "more_vert" at bounding box center [552, 223] width 10 height 10
click at [555, 199] on li "Delete" at bounding box center [557, 199] width 28 height 15
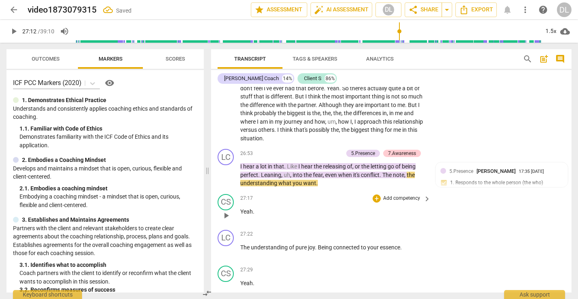
scroll to position [3090, 0]
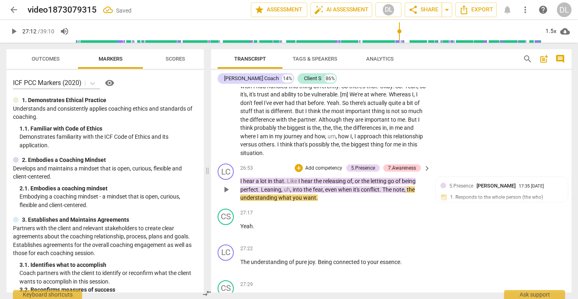
click at [305, 163] on div "+ Add competency 5.Presence 7.Awareness" at bounding box center [358, 167] width 126 height 9
click at [298, 164] on div "+" at bounding box center [299, 168] width 8 height 8
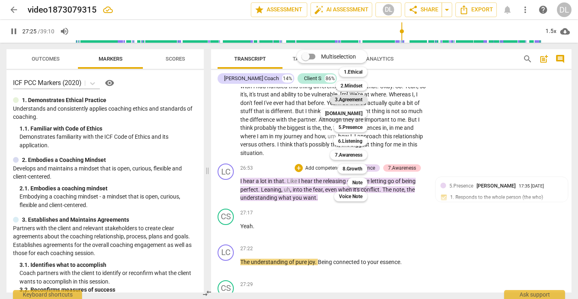
click at [353, 101] on b "3.Agreement" at bounding box center [349, 100] width 28 height 10
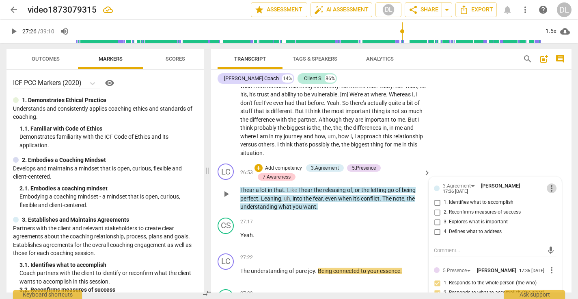
click at [549, 183] on span "more_vert" at bounding box center [552, 188] width 10 height 10
click at [554, 159] on li "Delete" at bounding box center [557, 160] width 28 height 15
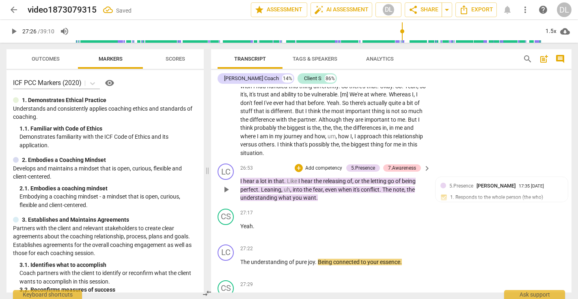
click at [307, 164] on p "Add competency" at bounding box center [324, 167] width 39 height 7
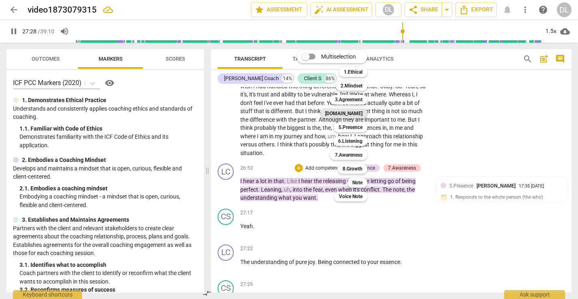
click at [355, 111] on b "[DOMAIN_NAME]" at bounding box center [343, 113] width 37 height 10
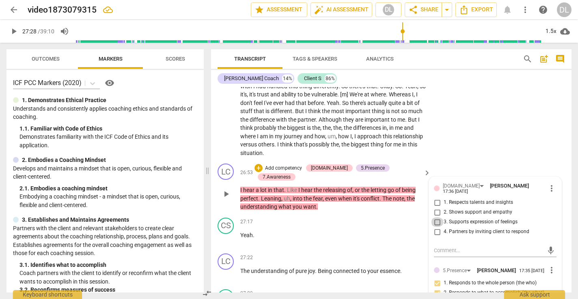
click at [437, 217] on input "3. Supports expression of feelings" at bounding box center [437, 222] width 13 height 10
click at [436, 197] on input "1. Respects talents and insights" at bounding box center [437, 202] width 13 height 10
click at [426, 105] on div "Trust . Mhm . Oh , I know . I remember . Remember the other thing about myself …" at bounding box center [335, 69] width 191 height 175
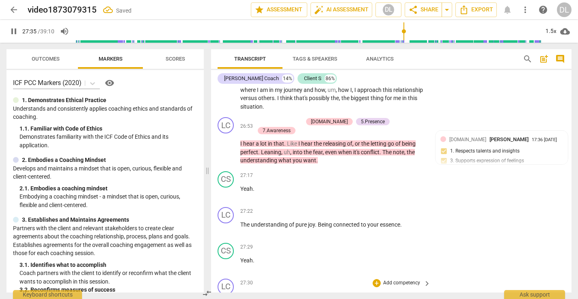
scroll to position [3138, 0]
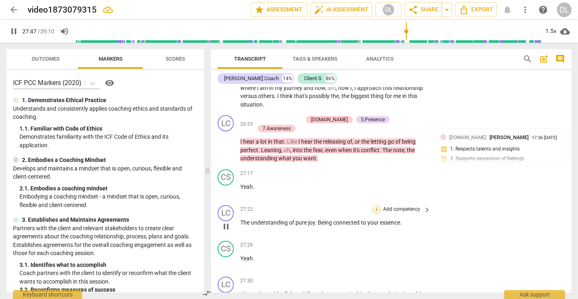
click at [377, 205] on div "+" at bounding box center [377, 209] width 8 height 8
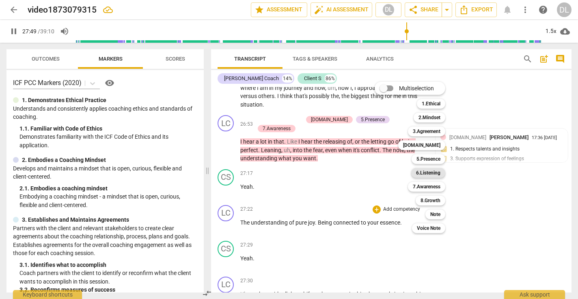
click at [428, 173] on b "6.Listening" at bounding box center [428, 173] width 24 height 10
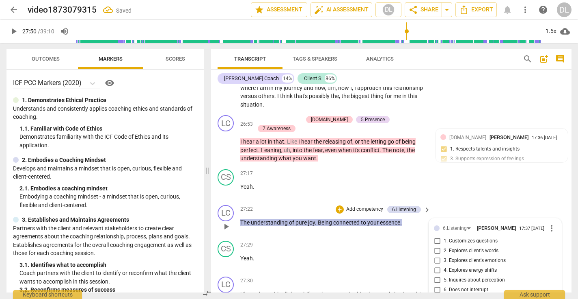
click at [436, 294] on input "7. Summarizes what communicated" at bounding box center [437, 299] width 13 height 10
click at [428, 169] on div "27:17 + Add competency keyboard_arrow_right Yeah ." at bounding box center [335, 183] width 191 height 29
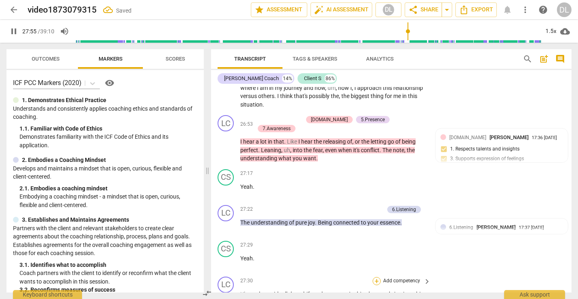
click at [376, 277] on div "+" at bounding box center [377, 281] width 8 height 8
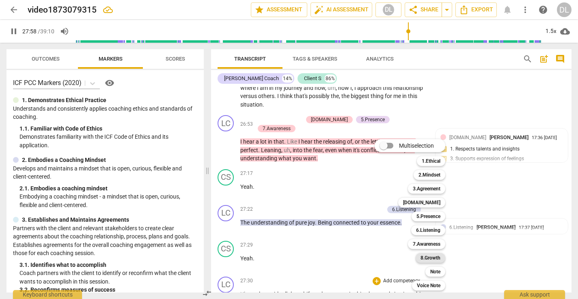
click at [433, 256] on b "8.Growth" at bounding box center [431, 258] width 20 height 10
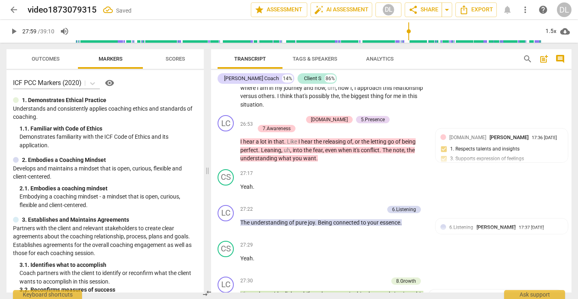
scroll to position [3308, 0]
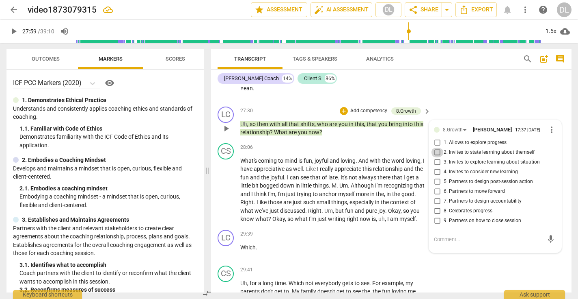
click at [435, 147] on input "2. Invites to state learning about themself" at bounding box center [437, 152] width 13 height 10
click at [471, 262] on div "CS play_arrow pause 29:41 + Add competency keyboard_arrow_right Uh , for a long…" at bounding box center [391, 284] width 361 height 45
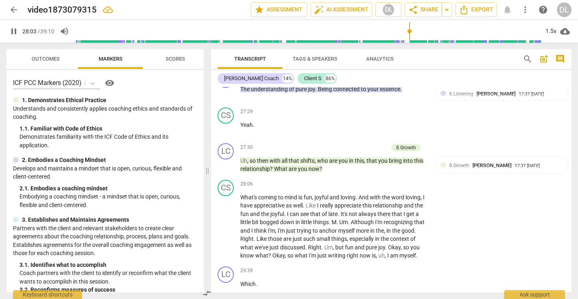
scroll to position [3267, 0]
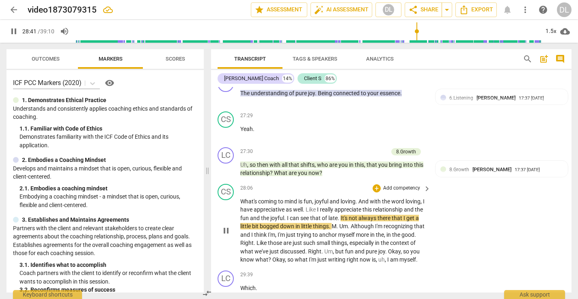
click at [322, 214] on span "that" at bounding box center [316, 217] width 12 height 6
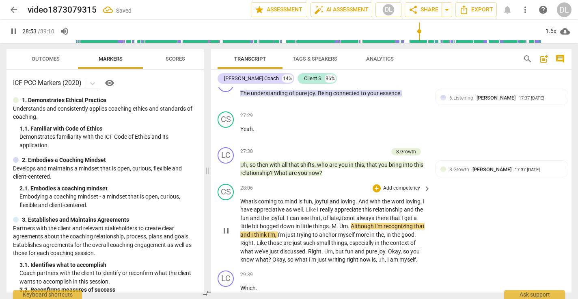
click at [332, 223] on span "." at bounding box center [330, 226] width 3 height 6
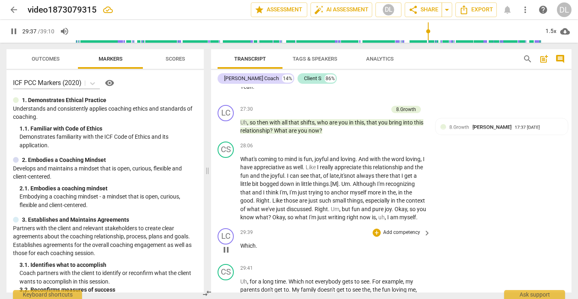
scroll to position [3316, 0]
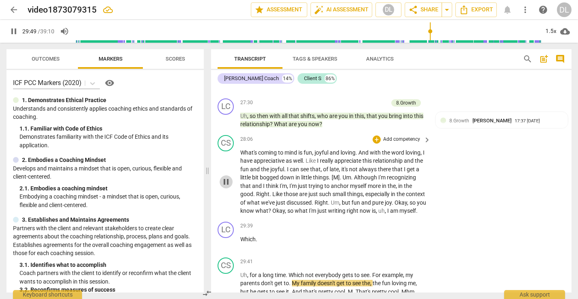
click at [225, 177] on span "pause" at bounding box center [226, 182] width 10 height 10
click at [225, 221] on div "LC" at bounding box center [226, 229] width 16 height 16
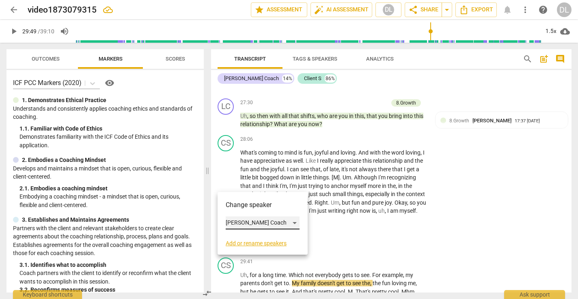
click at [243, 226] on div "[PERSON_NAME] Coach" at bounding box center [263, 222] width 74 height 13
click at [244, 237] on li "Client S" at bounding box center [263, 237] width 74 height 15
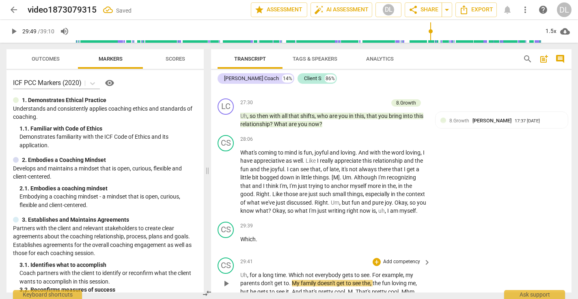
click at [240, 271] on span "Uh" at bounding box center [243, 274] width 7 height 6
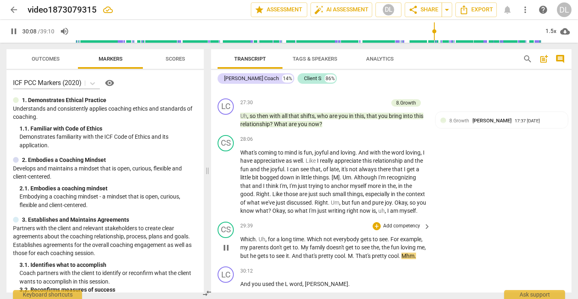
click at [356, 252] on span "." at bounding box center [354, 255] width 3 height 6
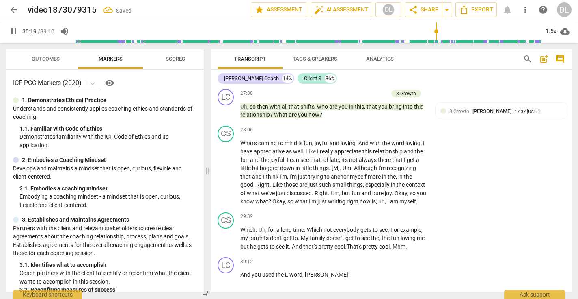
scroll to position [3326, 0]
click at [375, 256] on div "+" at bounding box center [377, 260] width 8 height 8
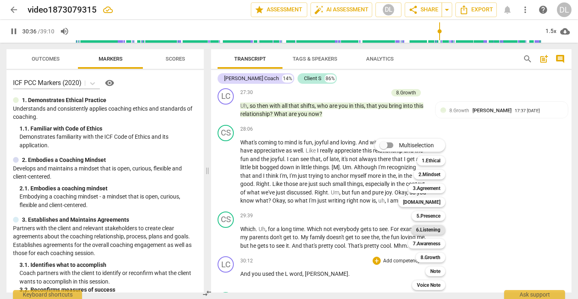
click at [432, 230] on b "6.Listening" at bounding box center [428, 230] width 24 height 10
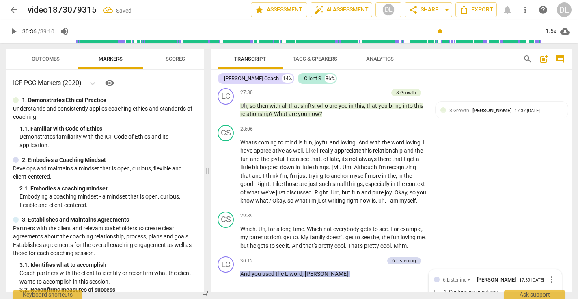
scroll to position [3462, 0]
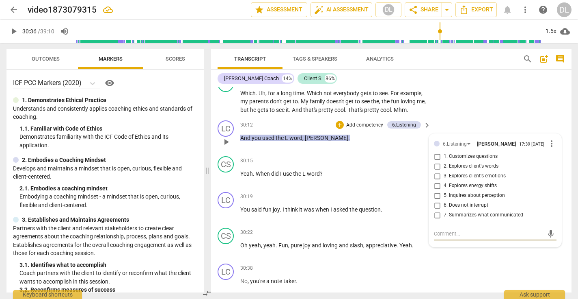
click at [435, 151] on input "1. Customizes questions" at bounding box center [437, 156] width 13 height 10
click at [441, 227] on div "mic" at bounding box center [495, 233] width 123 height 13
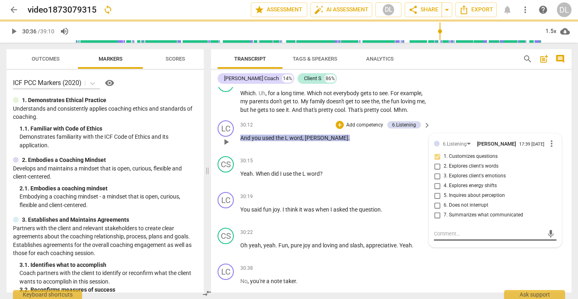
click at [439, 229] on textarea at bounding box center [489, 233] width 110 height 8
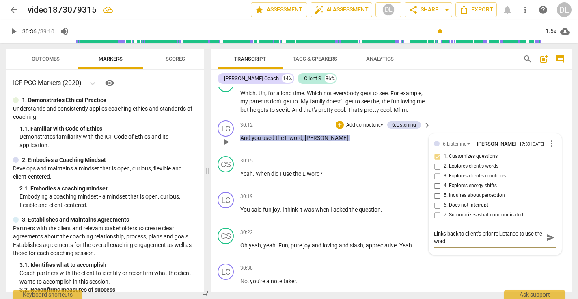
scroll to position [0, 0]
click at [545, 232] on span "send" at bounding box center [551, 237] width 12 height 10
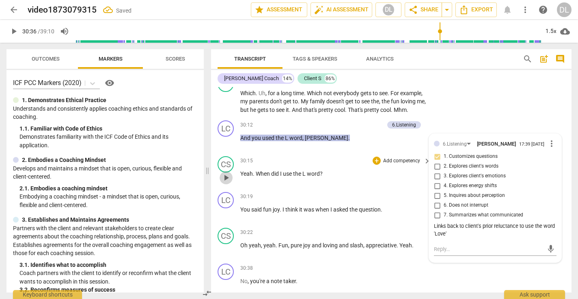
click at [228, 173] on span "play_arrow" at bounding box center [226, 178] width 10 height 10
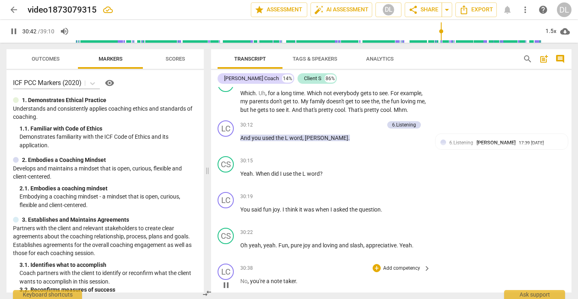
click at [240, 277] on span "No" at bounding box center [243, 280] width 7 height 6
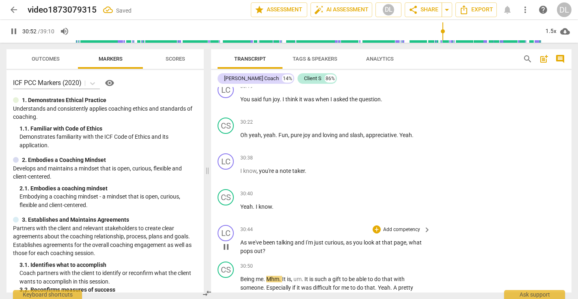
scroll to position [3583, 0]
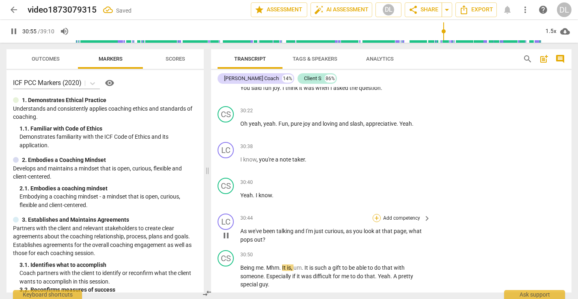
click at [374, 214] on div "+" at bounding box center [377, 218] width 8 height 8
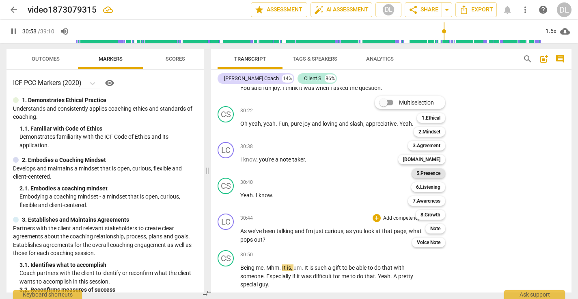
click at [433, 170] on b "5.Presence" at bounding box center [429, 173] width 24 height 10
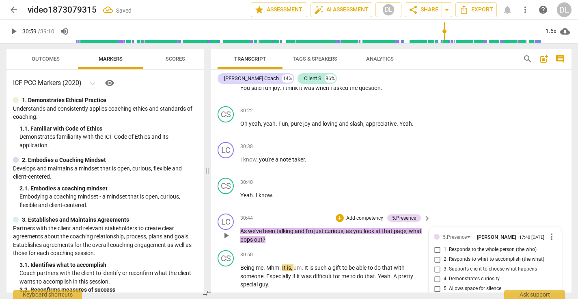
click at [436, 245] on input "1. Responds to the whole person (the who)" at bounding box center [437, 250] width 13 height 10
click at [437, 254] on input "2. Responds to what to accomplish (the what)" at bounding box center [437, 259] width 13 height 10
click at [437, 274] on input "4. Demonstrates curiosity" at bounding box center [437, 279] width 13 height 10
click at [340, 214] on div "+" at bounding box center [340, 218] width 8 height 8
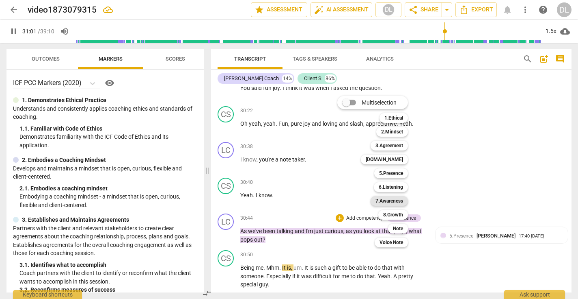
click at [394, 200] on b "7.Awareness" at bounding box center [390, 201] width 28 height 10
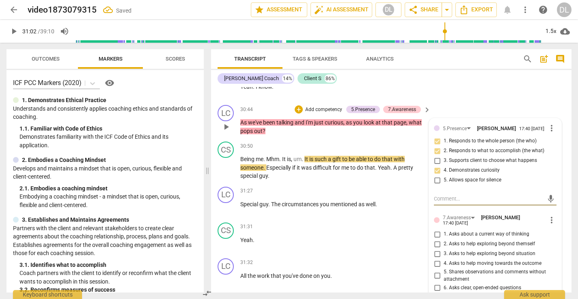
scroll to position [3696, 0]
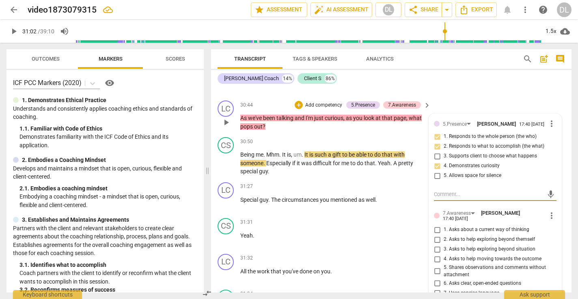
click at [437, 254] on input "4. Asks to help moving towards the outcome" at bounding box center [437, 259] width 13 height 10
click at [436, 266] on input "5. Shares observations and comments without attachment" at bounding box center [437, 271] width 13 height 10
click at [406, 231] on p "Yeah ." at bounding box center [333, 235] width 186 height 9
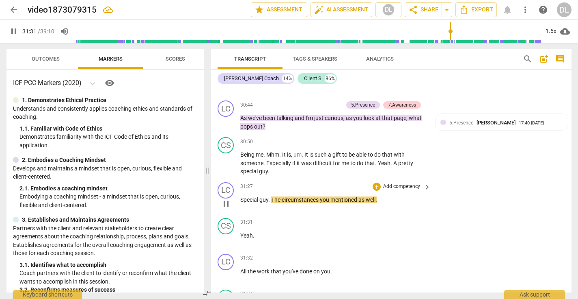
click at [242, 196] on span "Special" at bounding box center [249, 199] width 19 height 6
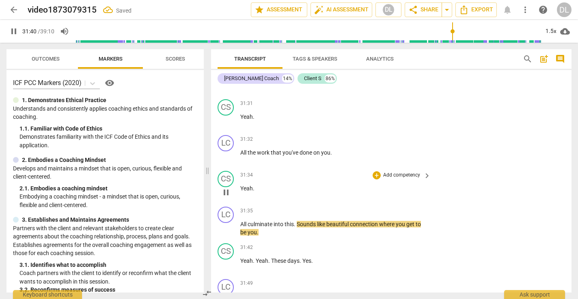
scroll to position [3815, 0]
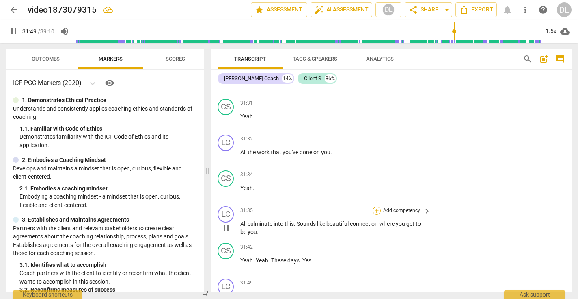
click at [377, 206] on div "+" at bounding box center [377, 210] width 8 height 8
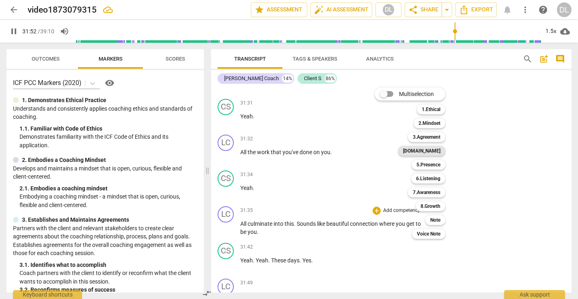
click at [432, 150] on b "[DOMAIN_NAME]" at bounding box center [421, 151] width 37 height 10
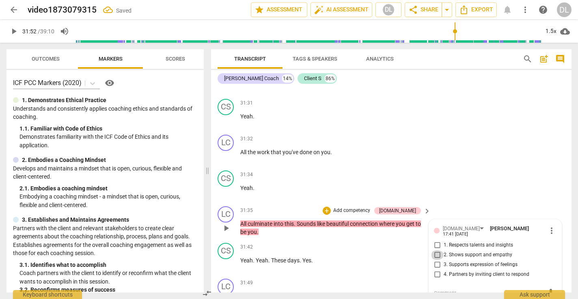
click at [436, 250] on input "2. Shows support and empathy" at bounding box center [437, 255] width 13 height 10
click at [443, 167] on div "CS play_arrow pause 31:34 + Add competency keyboard_arrow_right Yeah ." at bounding box center [391, 185] width 361 height 36
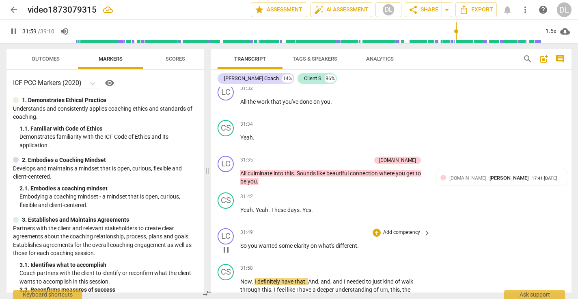
scroll to position [3890, 0]
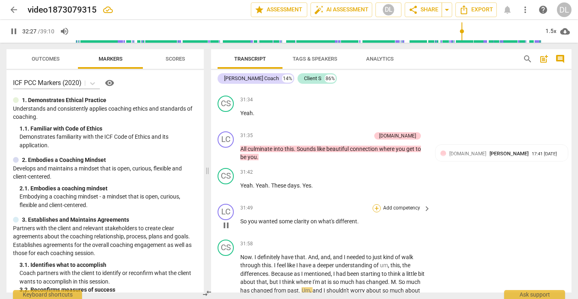
click at [374, 204] on div "+" at bounding box center [377, 208] width 8 height 8
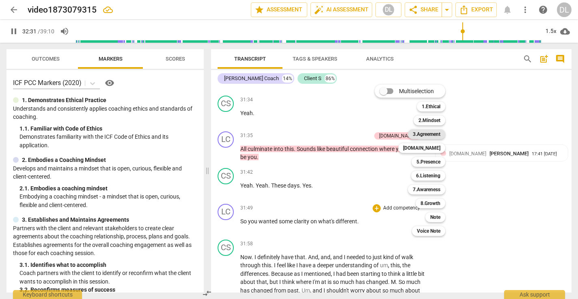
click at [430, 133] on b "3.Agreement" at bounding box center [427, 134] width 28 height 10
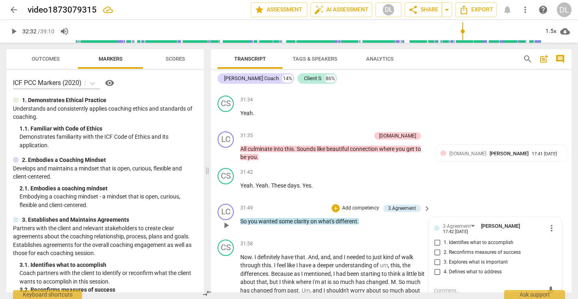
click at [437, 238] on input "1. Identifies what to accomplish" at bounding box center [437, 243] width 13 height 10
click at [348, 204] on p "Add competency" at bounding box center [361, 207] width 39 height 7
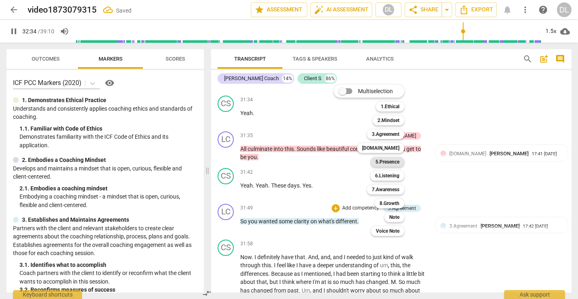
click at [394, 162] on b "5.Presence" at bounding box center [388, 162] width 24 height 10
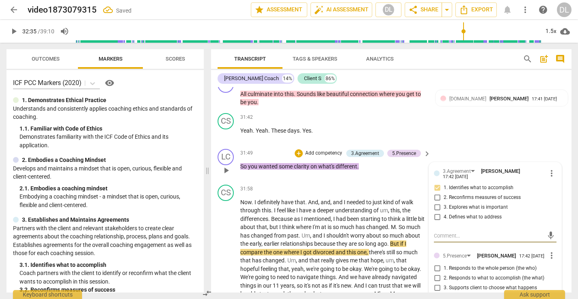
scroll to position [3948, 0]
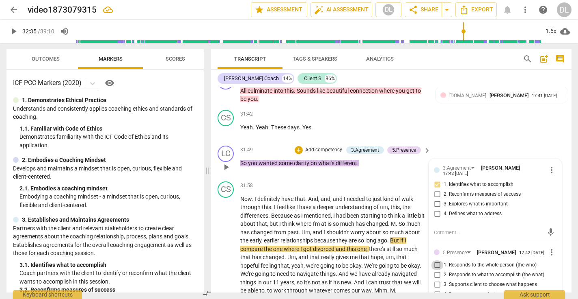
click at [436, 260] on input "1. Responds to the whole person (the who)" at bounding box center [437, 265] width 13 height 10
click at [437, 270] on input "2. Responds to what to accomplish (the what)" at bounding box center [437, 275] width 13 height 10
click at [462, 106] on div "CS play_arrow pause 31:42 + Add competency keyboard_arrow_right Yeah . Yeah . T…" at bounding box center [391, 124] width 361 height 36
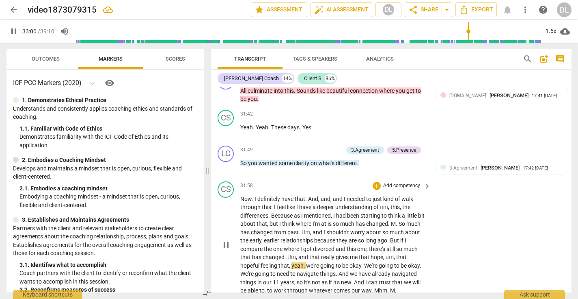
click at [386, 253] on span "um" at bounding box center [390, 256] width 8 height 6
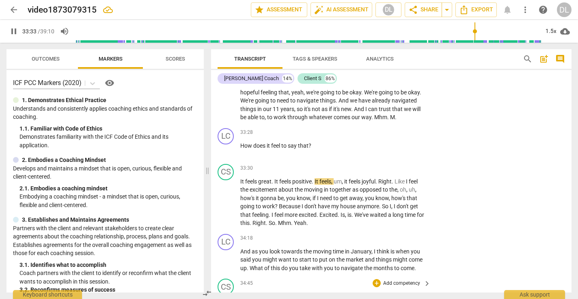
scroll to position [4114, 0]
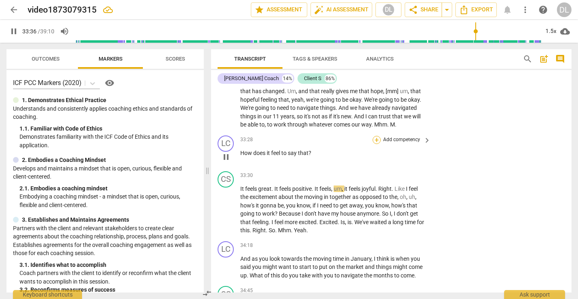
click at [374, 136] on div "+" at bounding box center [377, 140] width 8 height 8
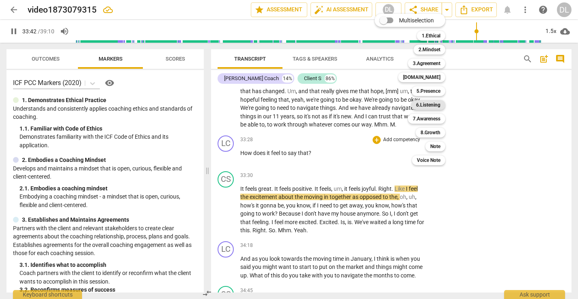
click at [431, 104] on b "6.Listening" at bounding box center [428, 105] width 24 height 10
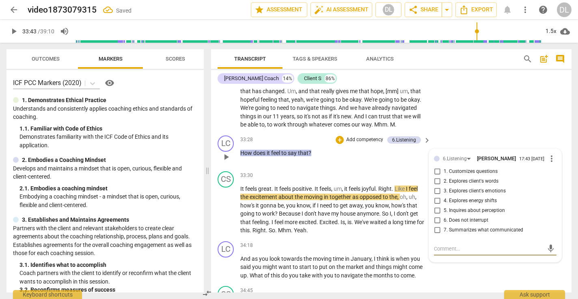
click at [435, 186] on input "3. Explores client's emotions" at bounding box center [437, 191] width 13 height 10
click at [435, 84] on div "[PERSON_NAME] Coach 14% Client S 86%" at bounding box center [392, 78] width 348 height 14
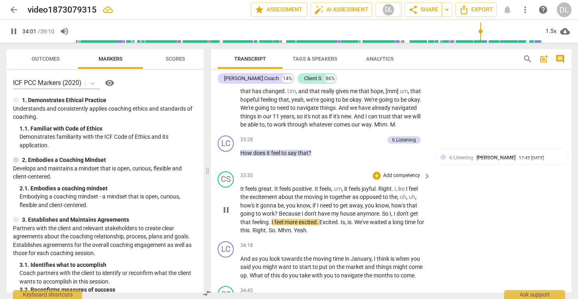
click at [384, 210] on span "So" at bounding box center [386, 213] width 8 height 6
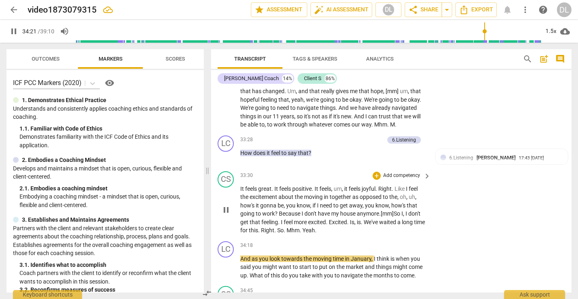
click at [300, 227] on span "Mhm" at bounding box center [293, 230] width 13 height 6
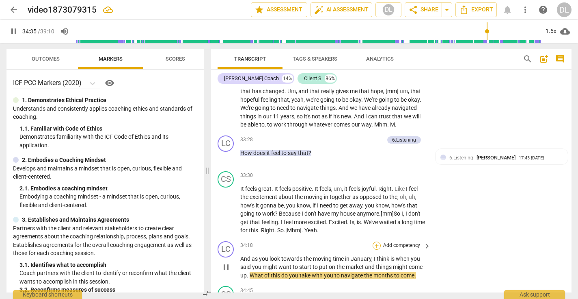
click at [375, 241] on div "+" at bounding box center [377, 245] width 8 height 8
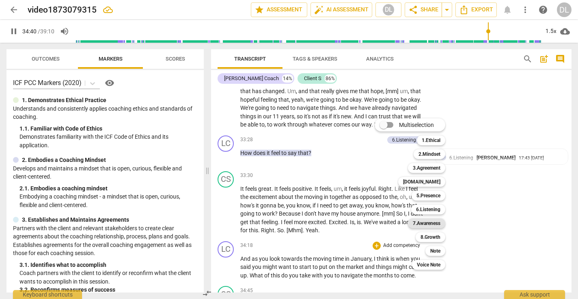
click at [430, 223] on b "7.Awareness" at bounding box center [427, 223] width 28 height 10
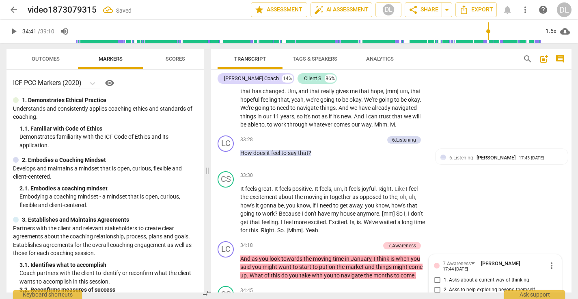
scroll to position [4243, 0]
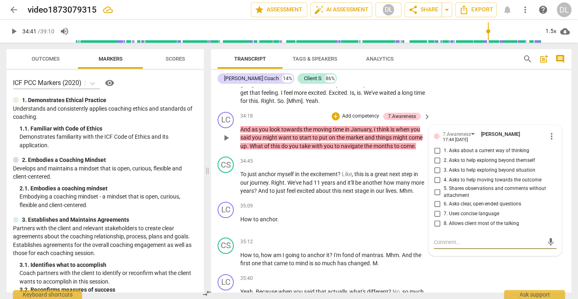
click at [436, 165] on input "3. Asks to help exploring beyond situation" at bounding box center [437, 170] width 13 height 10
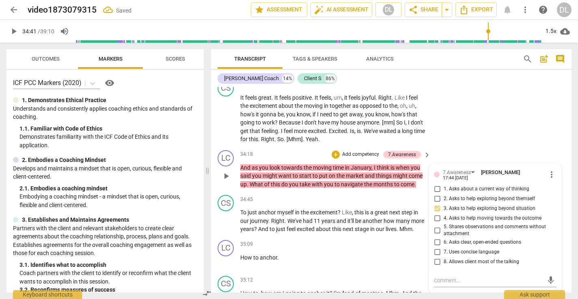
scroll to position [4205, 0]
click at [338, 150] on div "+ Add competency" at bounding box center [356, 154] width 48 height 8
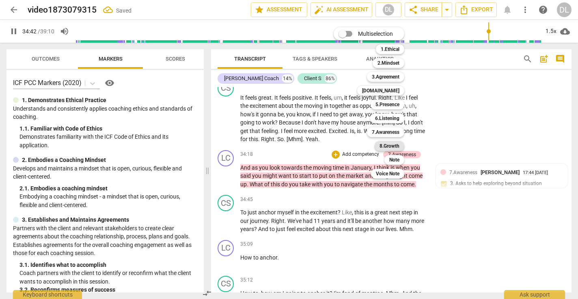
click at [393, 145] on b "8.Growth" at bounding box center [390, 146] width 20 height 10
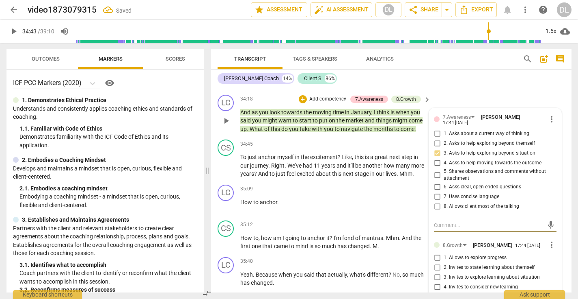
scroll to position [4263, 0]
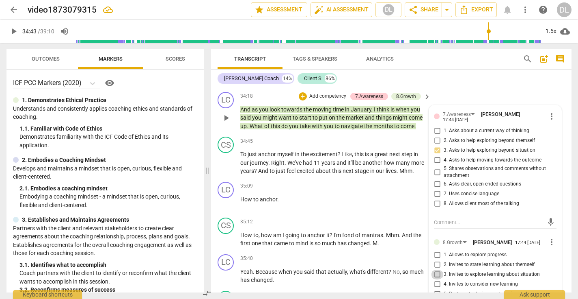
click at [436, 269] on input "3. Invites to explore learning about situation" at bounding box center [437, 274] width 13 height 10
click at [435, 260] on input "2. Invites to state learning about themself" at bounding box center [437, 265] width 13 height 10
click at [437, 298] on input "6. Partners to move forward" at bounding box center [437, 304] width 13 height 10
click at [217, 133] on div "CS play_arrow pause 34:45 + Add competency keyboard_arrow_right To just anchor …" at bounding box center [391, 155] width 361 height 45
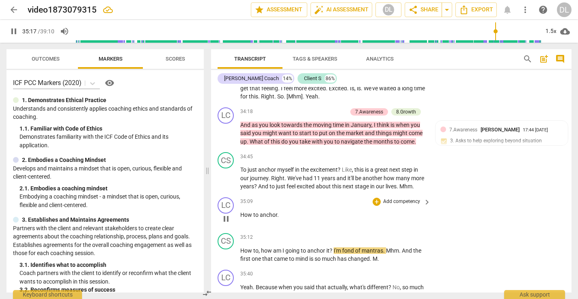
scroll to position [4245, 0]
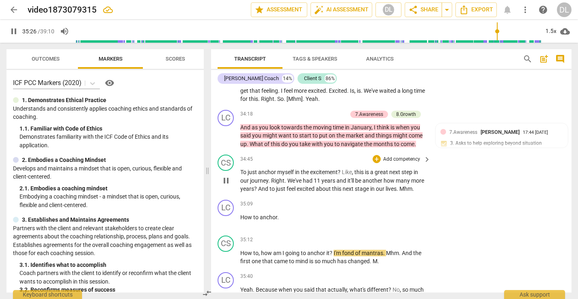
click at [227, 175] on span "pause" at bounding box center [226, 180] width 10 height 10
click at [226, 175] on span "play_arrow" at bounding box center [226, 180] width 10 height 10
click at [342, 169] on span "?" at bounding box center [340, 172] width 4 height 6
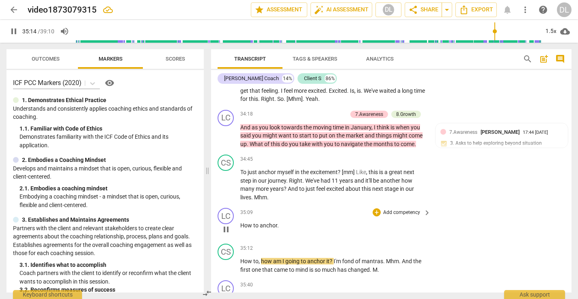
click at [281, 221] on p "How to anchor ." at bounding box center [333, 225] width 186 height 9
click at [227, 224] on span "pause" at bounding box center [226, 229] width 10 height 10
click at [227, 224] on span "play_arrow" at bounding box center [226, 229] width 10 height 10
click at [377, 208] on div "+" at bounding box center [377, 212] width 8 height 8
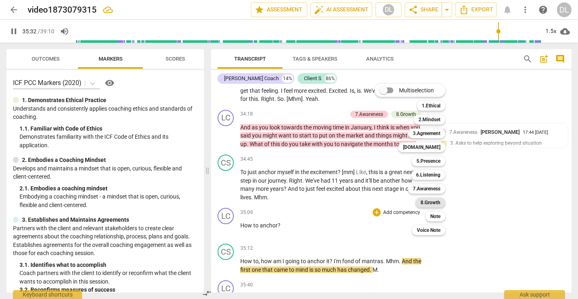
click at [426, 201] on b "8.Growth" at bounding box center [431, 202] width 20 height 10
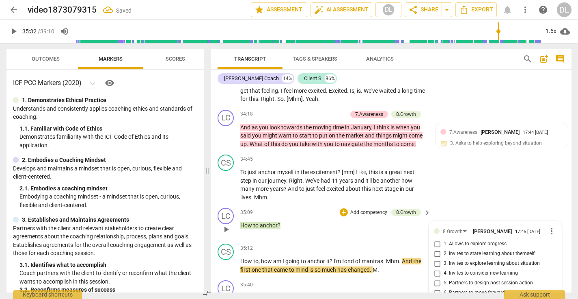
scroll to position [4246, 0]
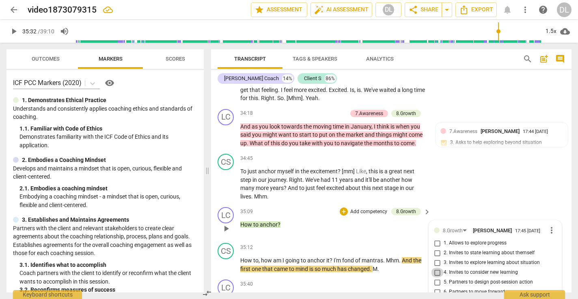
click at [435, 267] on input "4. Invites to consider new learning" at bounding box center [437, 272] width 13 height 10
click at [435, 150] on div "CS play_arrow pause 34:45 + Add competency keyboard_arrow_right To just anchor …" at bounding box center [391, 176] width 361 height 53
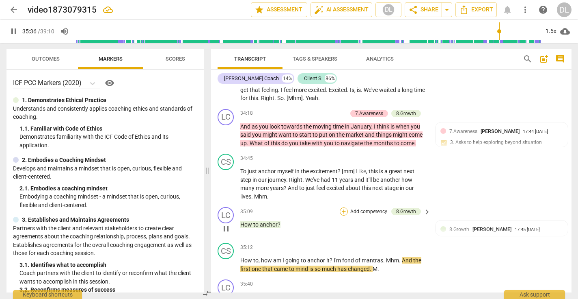
click at [344, 207] on div "+" at bounding box center [344, 211] width 8 height 8
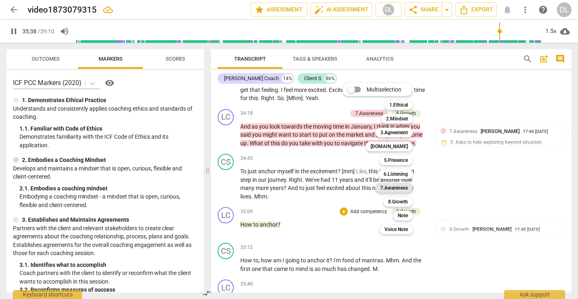
click at [397, 186] on b "7.Awareness" at bounding box center [395, 188] width 28 height 10
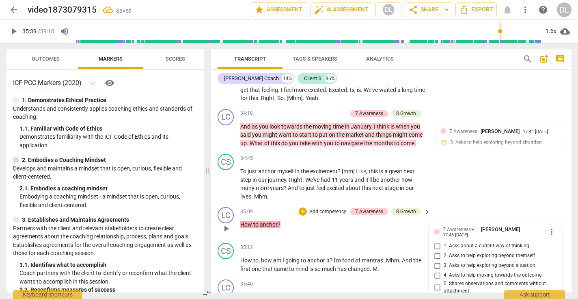
click at [436, 294] on input "6. Asks clear, open-ended questions" at bounding box center [437, 299] width 13 height 10
click at [435, 150] on div "CS play_arrow pause 34:45 + Add competency keyboard_arrow_right To just anchor …" at bounding box center [391, 176] width 361 height 53
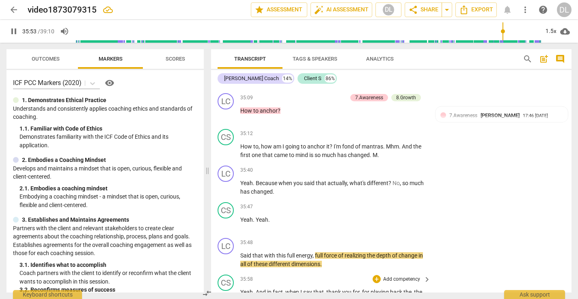
scroll to position [4360, 0]
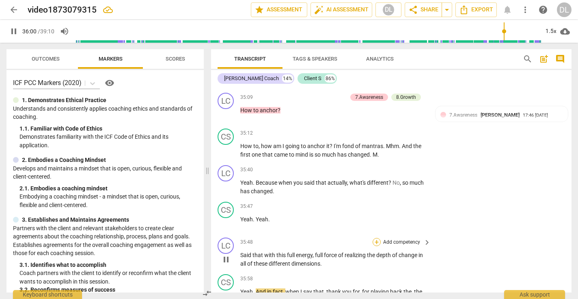
click at [376, 238] on div "+" at bounding box center [377, 242] width 8 height 8
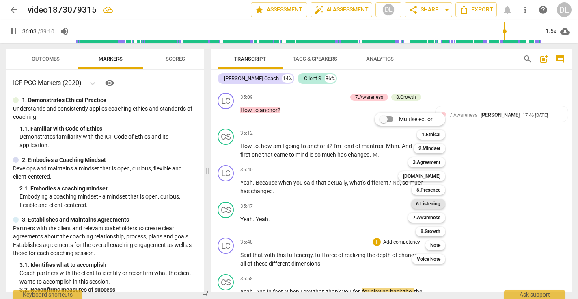
click at [431, 203] on b "6.Listening" at bounding box center [428, 204] width 24 height 10
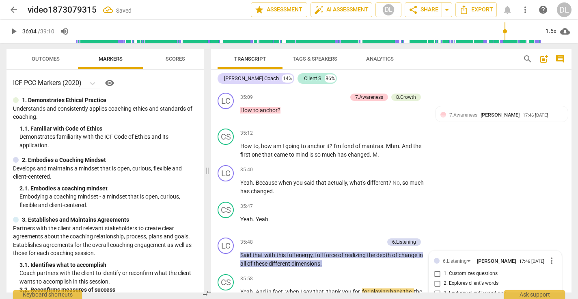
scroll to position [4470, 0]
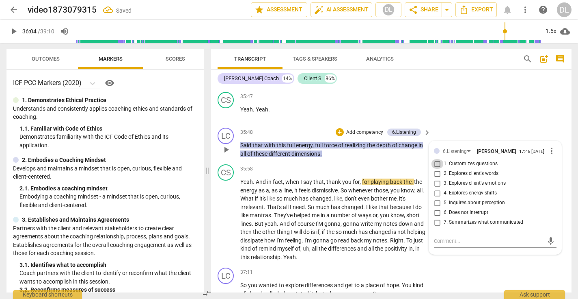
click at [437, 159] on input "1. Customizes questions" at bounding box center [437, 164] width 13 height 10
click at [435, 217] on input "7. Summarizes what communicated" at bounding box center [437, 222] width 13 height 10
click at [443, 237] on textarea at bounding box center [489, 241] width 110 height 8
click at [548, 236] on span "send" at bounding box center [551, 240] width 9 height 9
click at [228, 214] on span "play_arrow" at bounding box center [226, 219] width 10 height 10
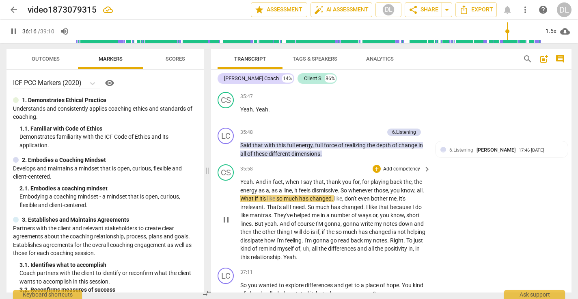
click at [344, 187] on span "So" at bounding box center [345, 190] width 8 height 6
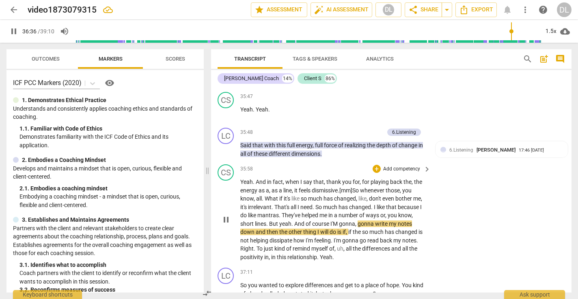
click at [339, 220] on span "I'M" at bounding box center [335, 223] width 9 height 6
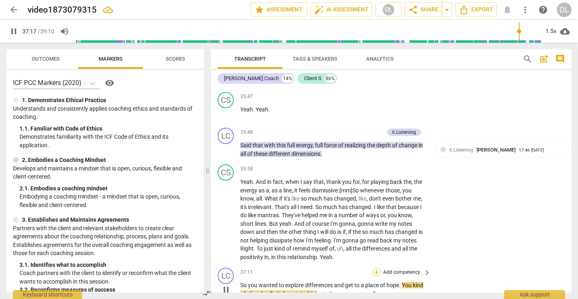
click at [376, 268] on div "+" at bounding box center [377, 272] width 8 height 8
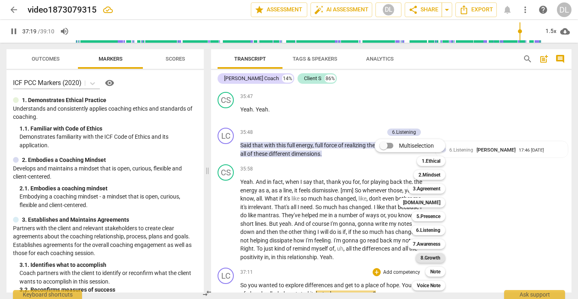
click at [431, 255] on b "8.Growth" at bounding box center [431, 258] width 20 height 10
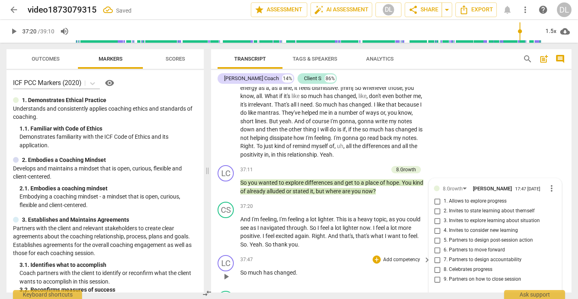
scroll to position [4567, 0]
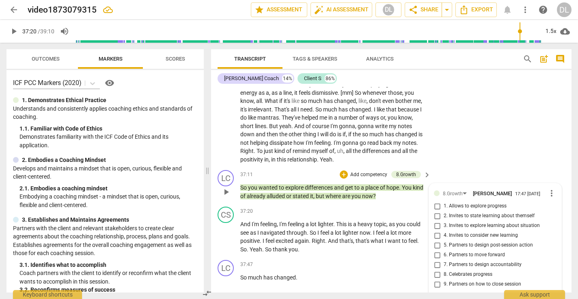
click at [436, 201] on input "1. Allows to explore progress" at bounding box center [437, 206] width 13 height 10
click at [437, 221] on input "3. Invites to explore learning about situation" at bounding box center [437, 226] width 13 height 10
click at [436, 211] on input "2. Invites to state learning about themself" at bounding box center [437, 216] width 13 height 10
click at [216, 203] on div "CS play_arrow pause 37:20 + Add competency keyboard_arrow_right And I'm feeling…" at bounding box center [391, 229] width 361 height 53
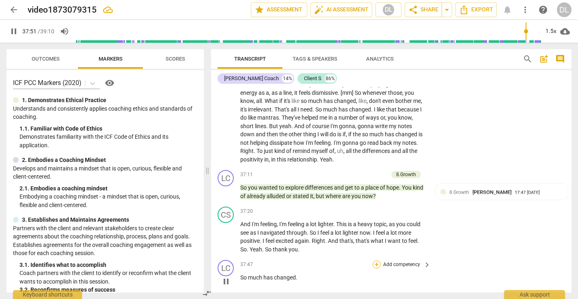
click at [374, 260] on div "+" at bounding box center [377, 264] width 8 height 8
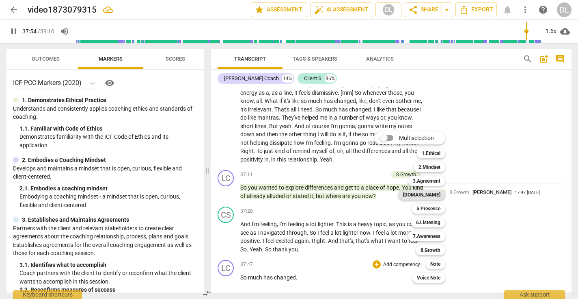
click at [430, 193] on b "[DOMAIN_NAME]" at bounding box center [421, 195] width 37 height 10
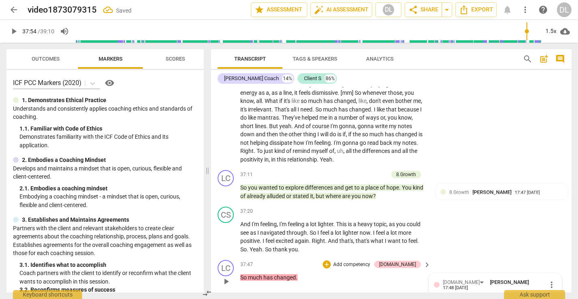
click at [436, 294] on input "1. Respects talents and insights" at bounding box center [437, 299] width 13 height 10
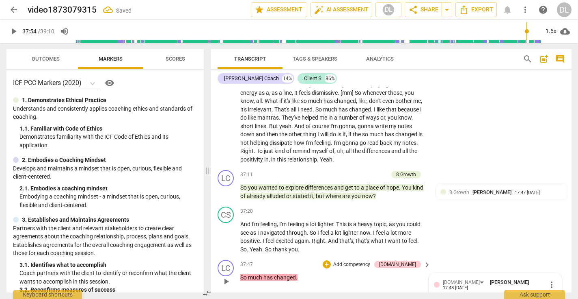
click at [422, 220] on p "And I'm feeling , I'm feeling a lot lighter . This is a heavy topic , as you co…" at bounding box center [333, 236] width 186 height 33
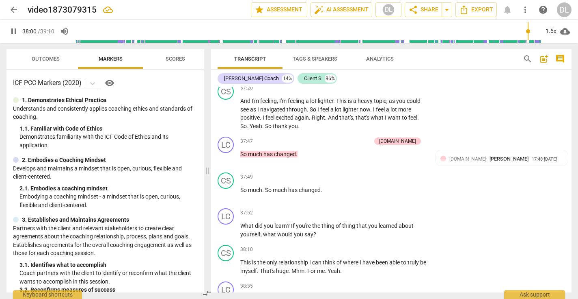
scroll to position [4690, 0]
click at [376, 209] on div "+" at bounding box center [377, 213] width 8 height 8
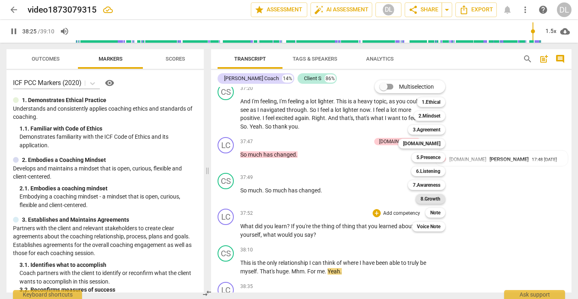
click at [431, 195] on b "8.Growth" at bounding box center [431, 199] width 20 height 10
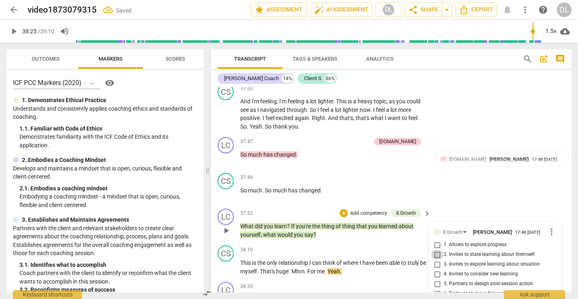
click at [436, 249] on input "2. Invites to state learning about themself" at bounding box center [437, 254] width 13 height 10
click at [405, 173] on div "37:49 + Add competency keyboard_arrow_right So much . So much has changed ." at bounding box center [335, 187] width 191 height 29
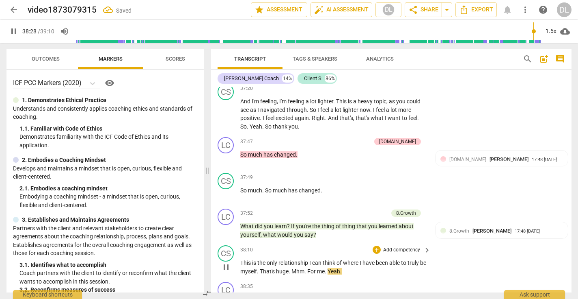
click at [227, 262] on span "pause" at bounding box center [226, 267] width 10 height 10
click at [226, 262] on span "play_arrow" at bounding box center [226, 267] width 10 height 10
click at [375, 282] on div "+" at bounding box center [377, 286] width 8 height 8
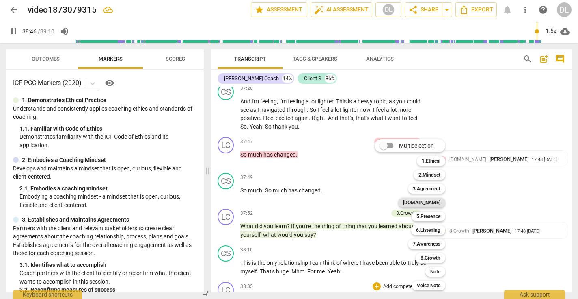
click at [433, 201] on b "[DOMAIN_NAME]" at bounding box center [421, 202] width 37 height 10
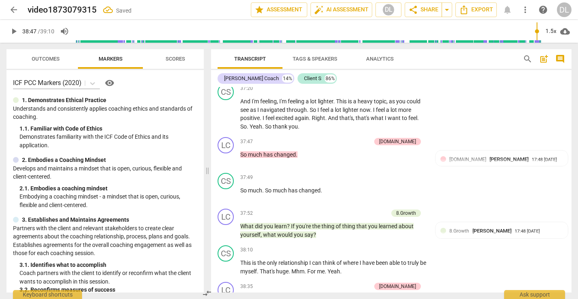
scroll to position [4808, 0]
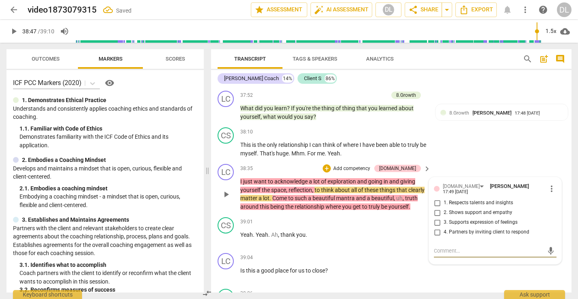
click at [436, 198] on input "1. Respects talents and insights" at bounding box center [437, 203] width 13 height 10
click at [435, 227] on input "4. Partners by inviting client to respond" at bounding box center [437, 232] width 13 height 10
click at [385, 141] on p "This is the only relationship I can think of where I have been able to truly be…" at bounding box center [333, 149] width 186 height 17
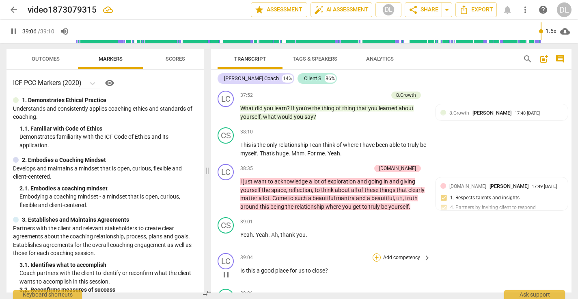
click at [374, 253] on div "+" at bounding box center [377, 257] width 8 height 8
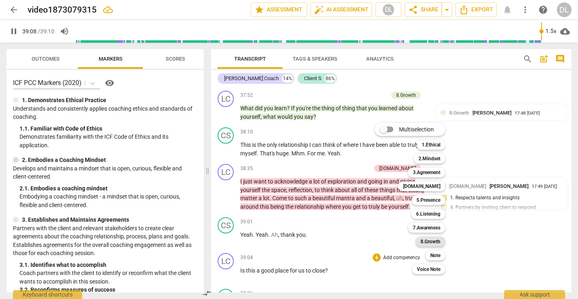
click at [430, 239] on b "8.Growth" at bounding box center [431, 241] width 20 height 10
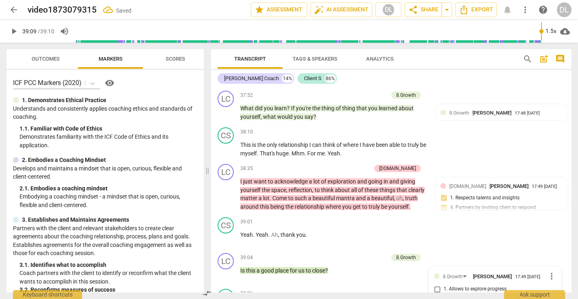
scroll to position [4858, 0]
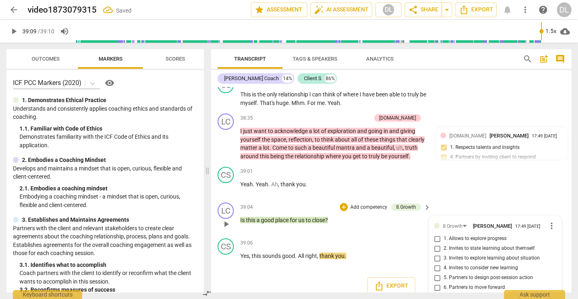
click at [441, 199] on div "LC play_arrow pause 39:04 + Add competency 8.Growth keyboard_arrow_right Is thi…" at bounding box center [391, 217] width 361 height 36
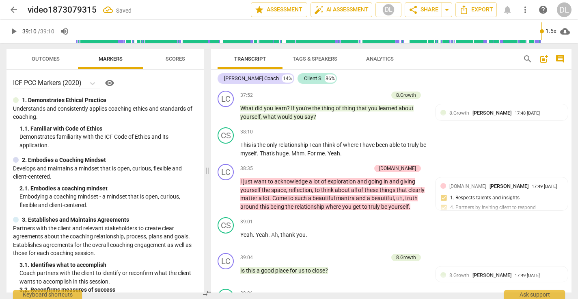
scroll to position [0, 0]
click at [13, 11] on span "arrow_back" at bounding box center [14, 10] width 10 height 10
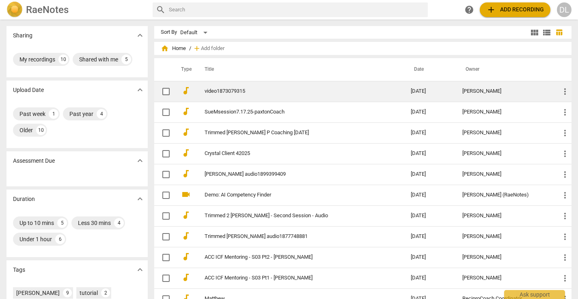
click at [206, 90] on link "video1873079315" at bounding box center [293, 91] width 177 height 6
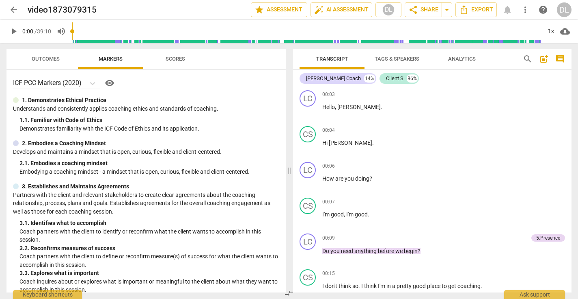
click at [13, 9] on span "arrow_back" at bounding box center [14, 10] width 10 height 10
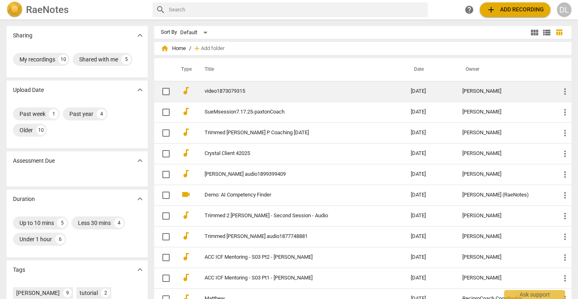
click at [565, 91] on span "more_vert" at bounding box center [565, 92] width 10 height 10
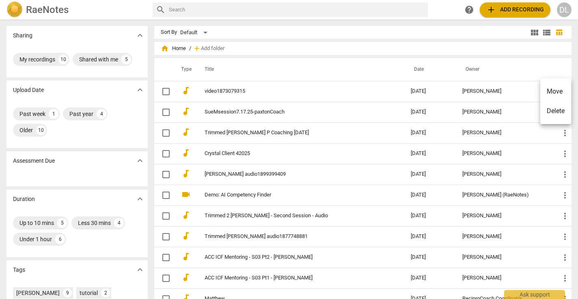
click at [294, 89] on div at bounding box center [289, 149] width 578 height 299
click at [564, 8] on div "DL" at bounding box center [564, 9] width 15 height 15
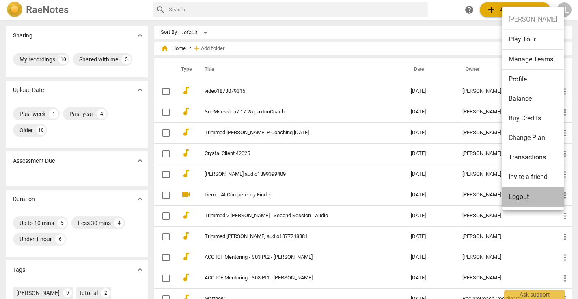
click at [519, 197] on li "Logout" at bounding box center [533, 196] width 62 height 19
